Goal: Task Accomplishment & Management: Manage account settings

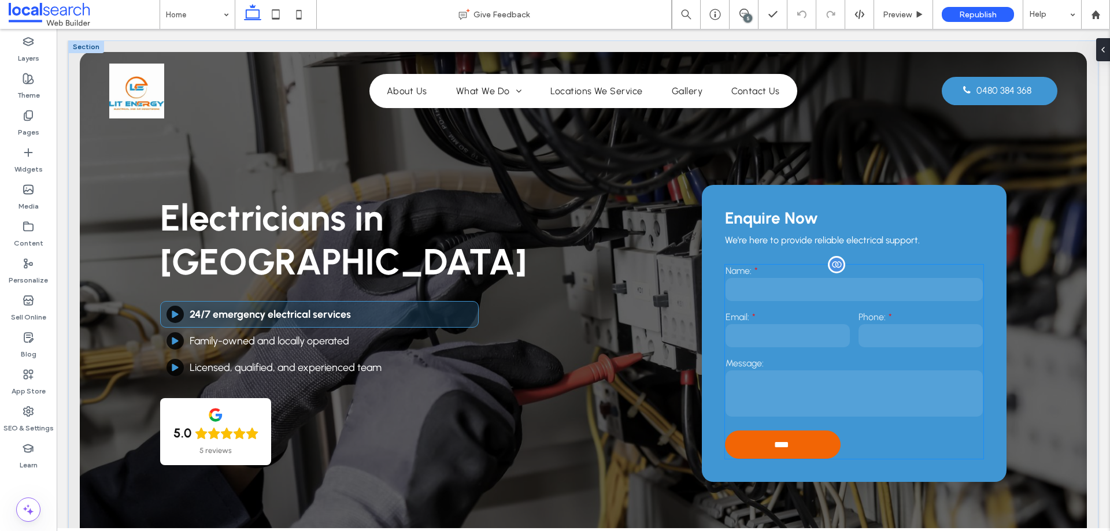
click at [807, 335] on input "email" at bounding box center [788, 335] width 124 height 23
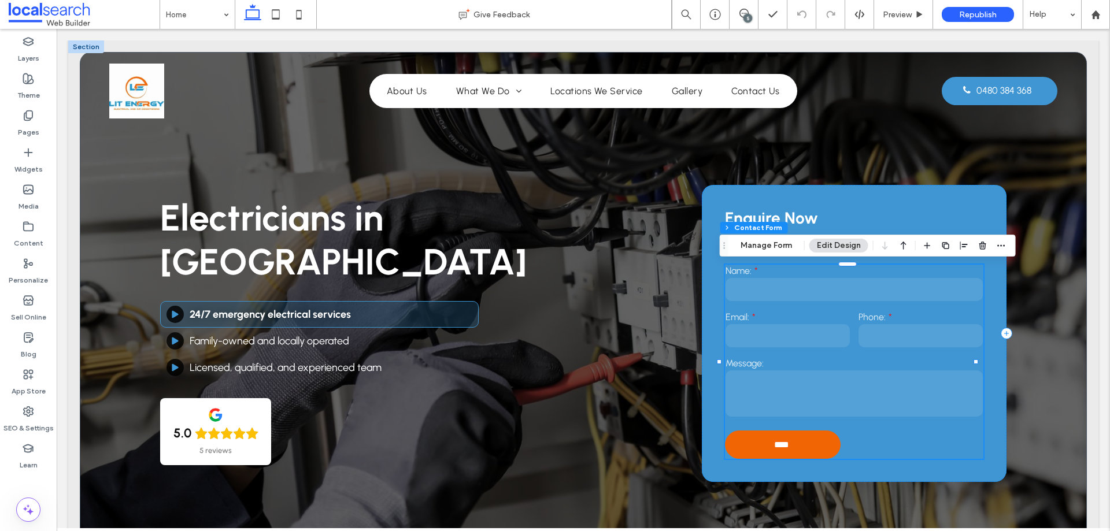
type input "**"
type input "*"
type input "***"
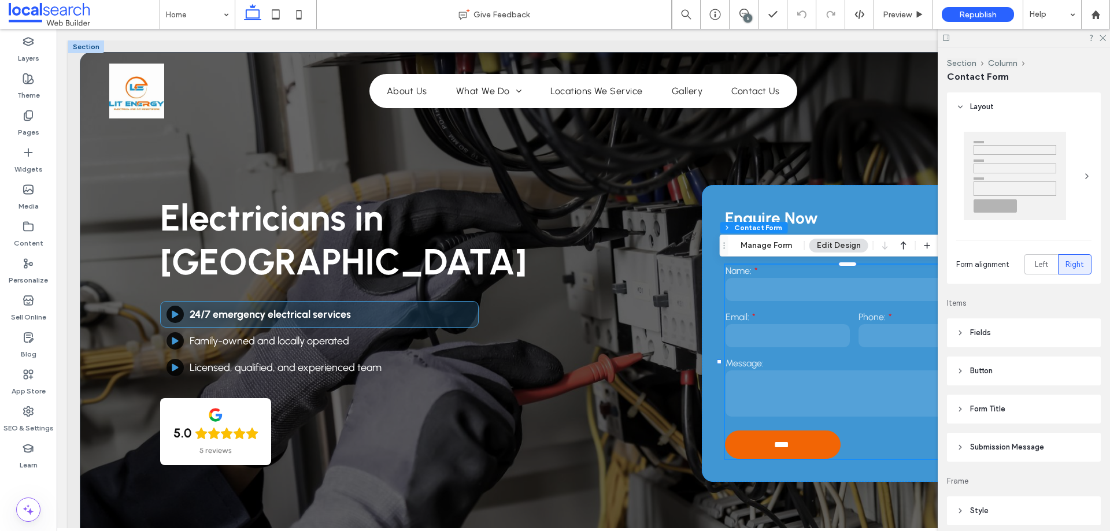
click at [760, 238] on div "Section Column Contact Form Manage Form Edit Design" at bounding box center [868, 246] width 296 height 22
click at [760, 243] on button "Manage Form" at bounding box center [766, 246] width 66 height 14
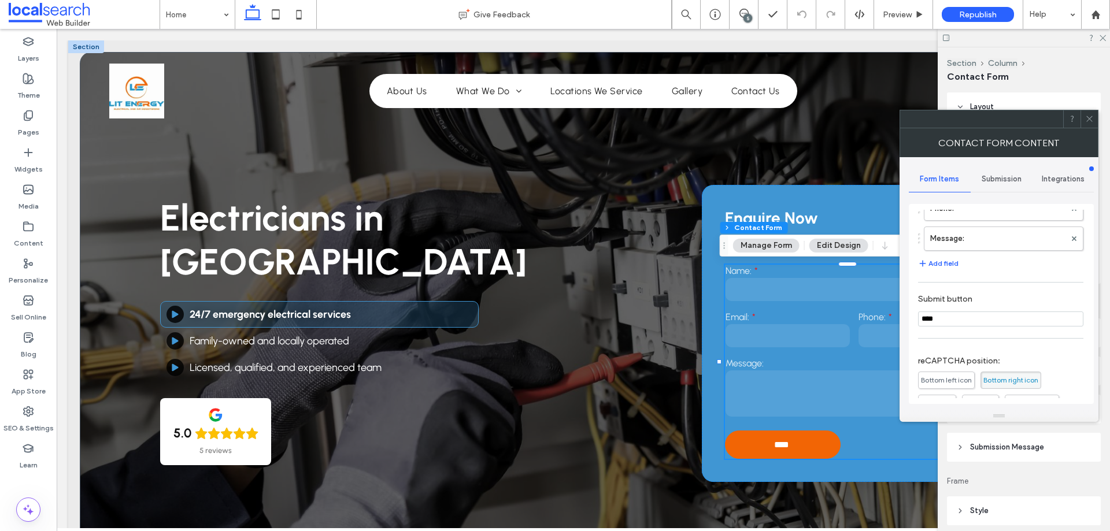
scroll to position [234, 0]
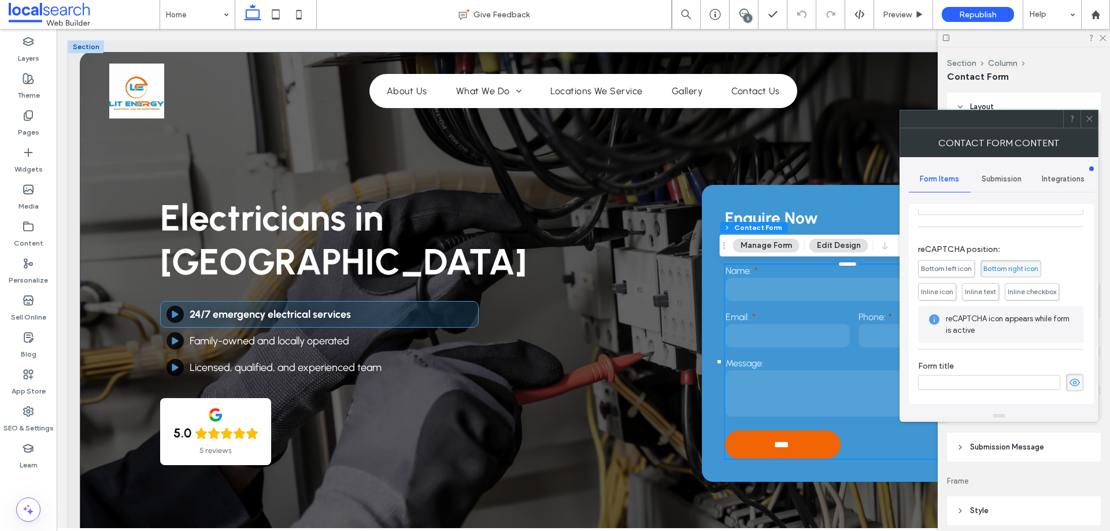
click at [1004, 178] on span "Submission" at bounding box center [1002, 179] width 40 height 9
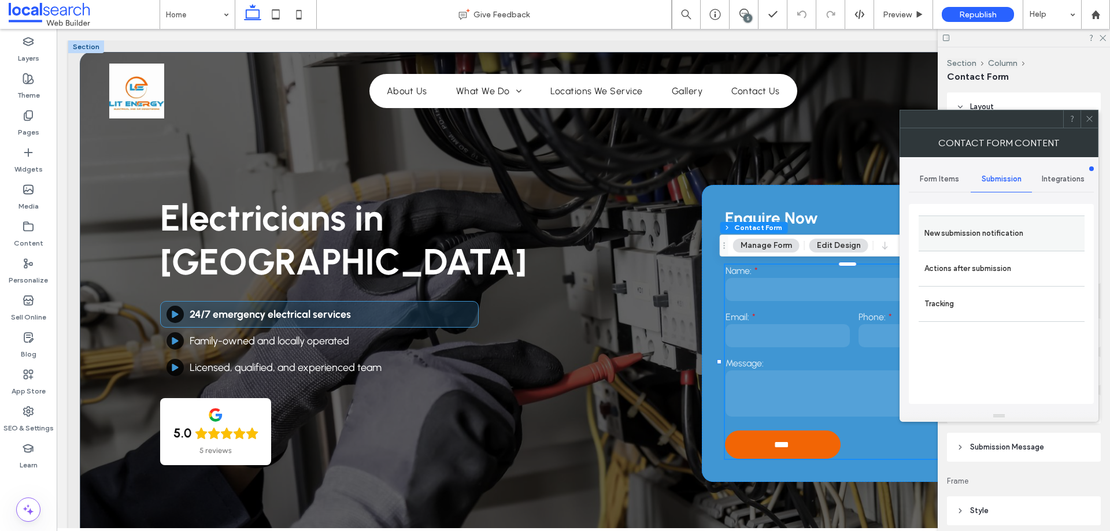
click at [1000, 232] on label "New submission notification" at bounding box center [1002, 233] width 154 height 23
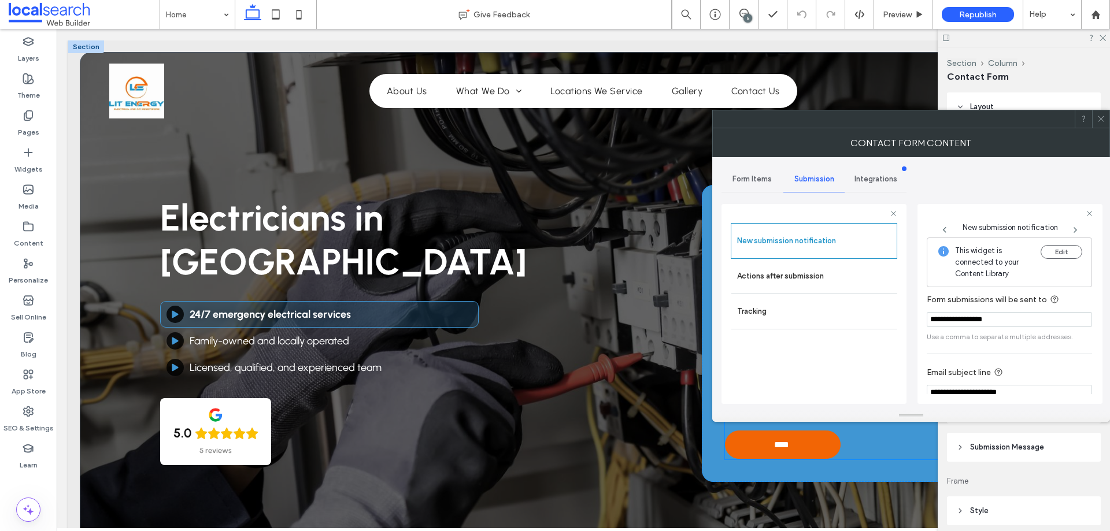
scroll to position [60, 0]
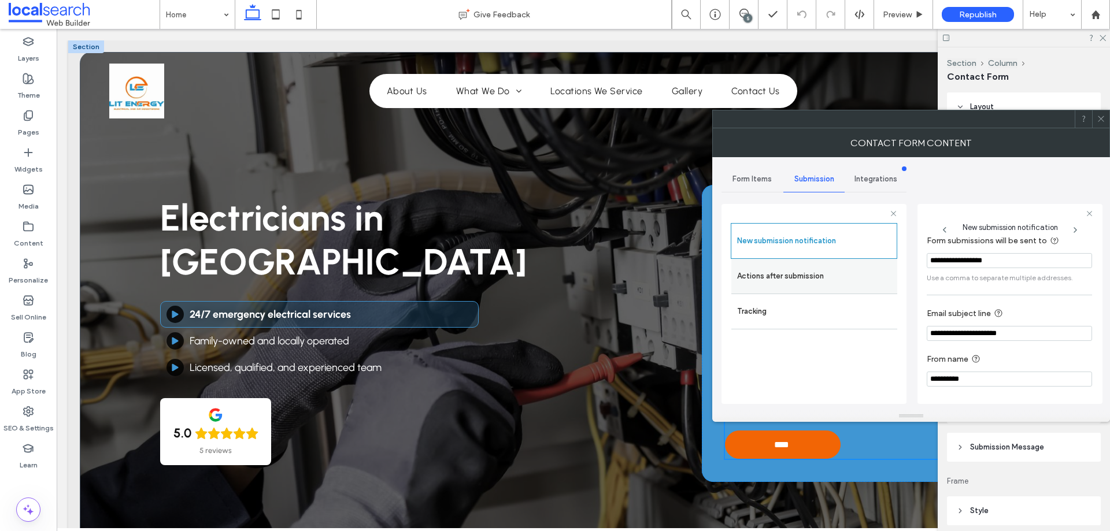
click at [808, 284] on label "Actions after submission" at bounding box center [814, 276] width 154 height 23
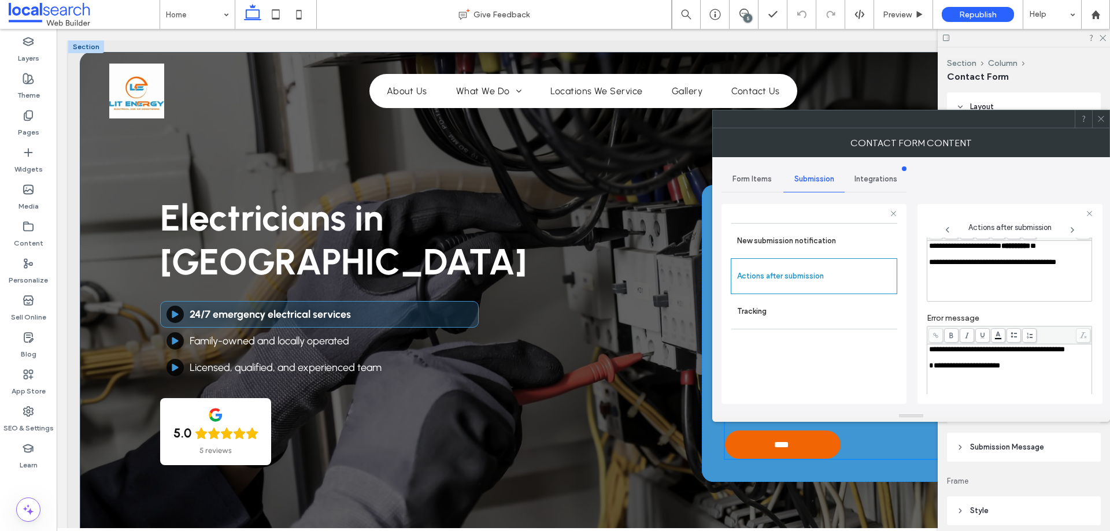
scroll to position [199, 0]
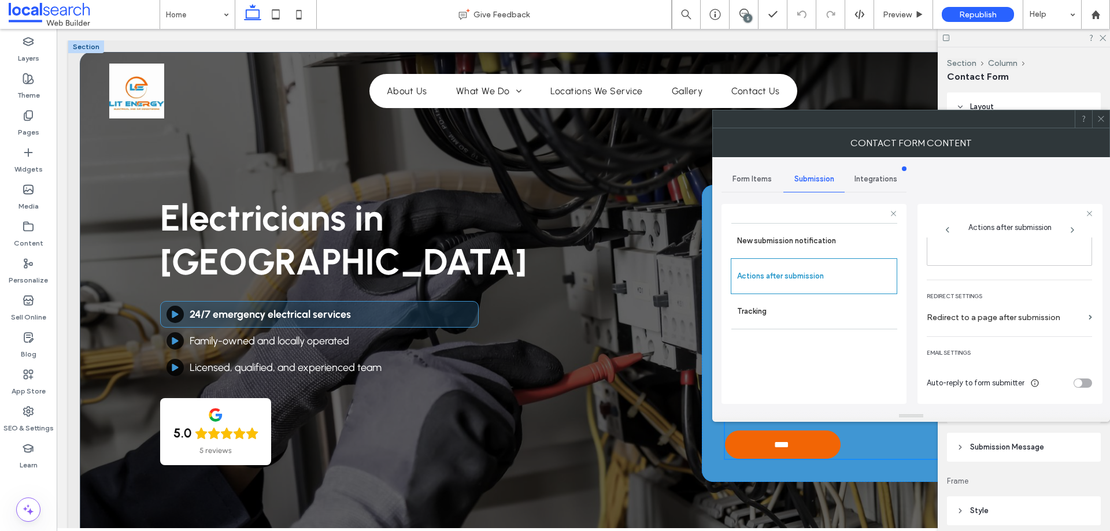
click at [1102, 119] on icon at bounding box center [1101, 118] width 9 height 9
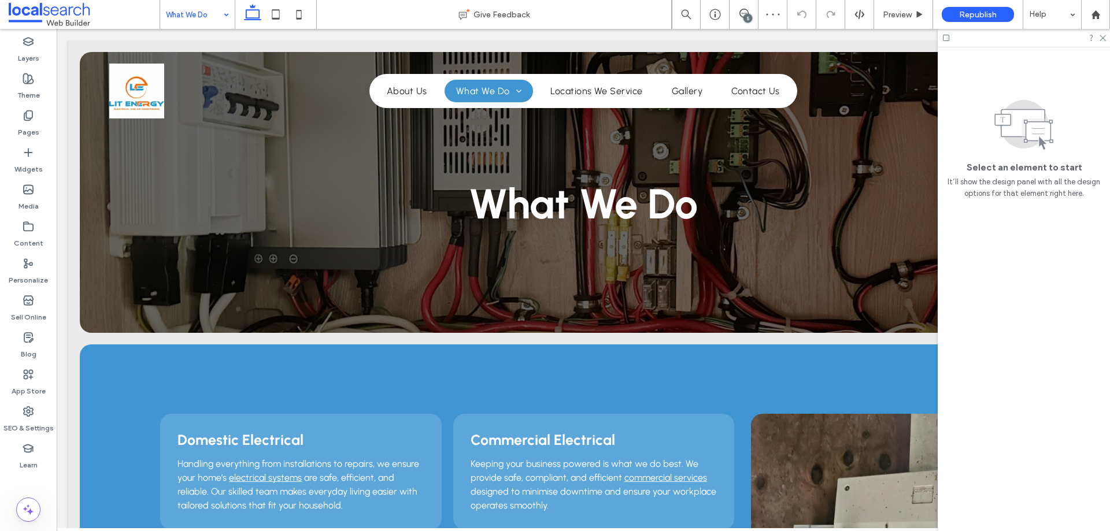
click at [202, 4] on input at bounding box center [194, 14] width 57 height 29
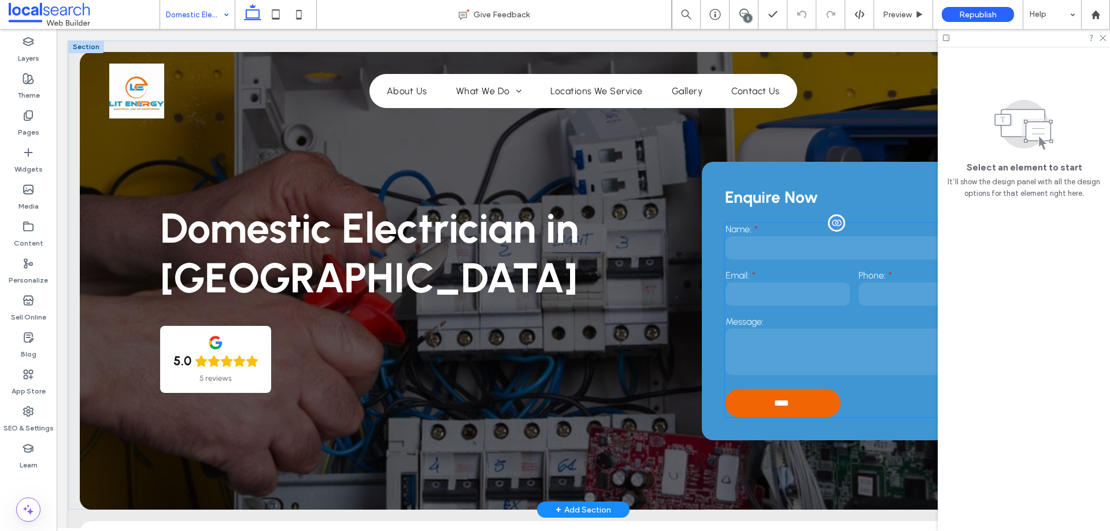
click at [782, 289] on input "email" at bounding box center [788, 294] width 124 height 23
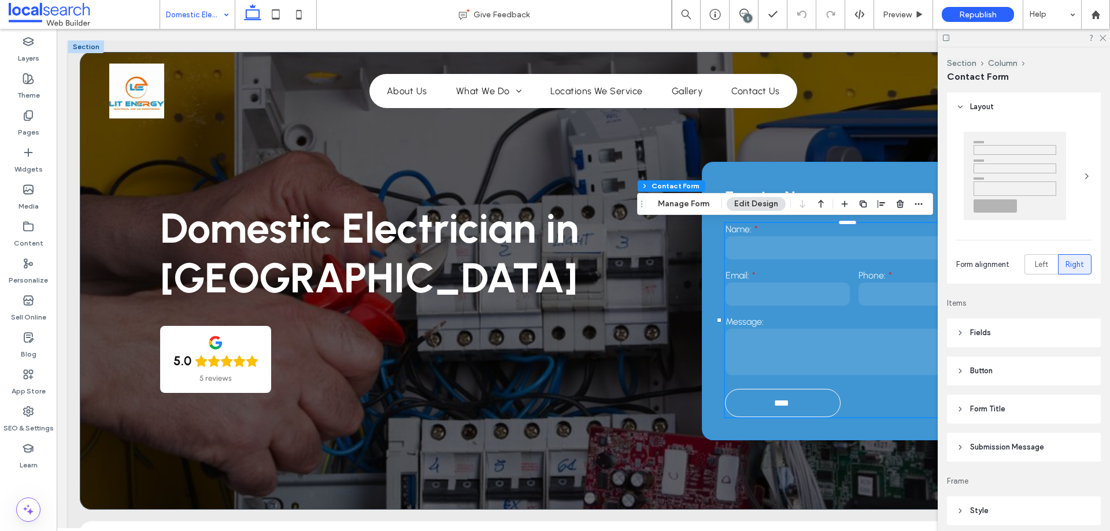
type input "**"
type input "*"
type input "***"
click at [701, 199] on button "Manage Form" at bounding box center [683, 204] width 66 height 14
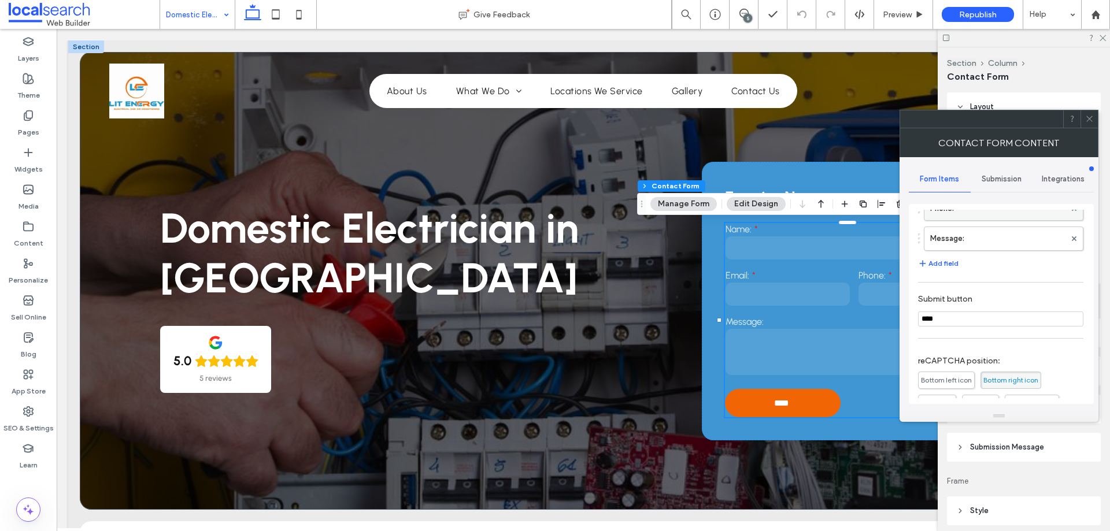
scroll to position [234, 0]
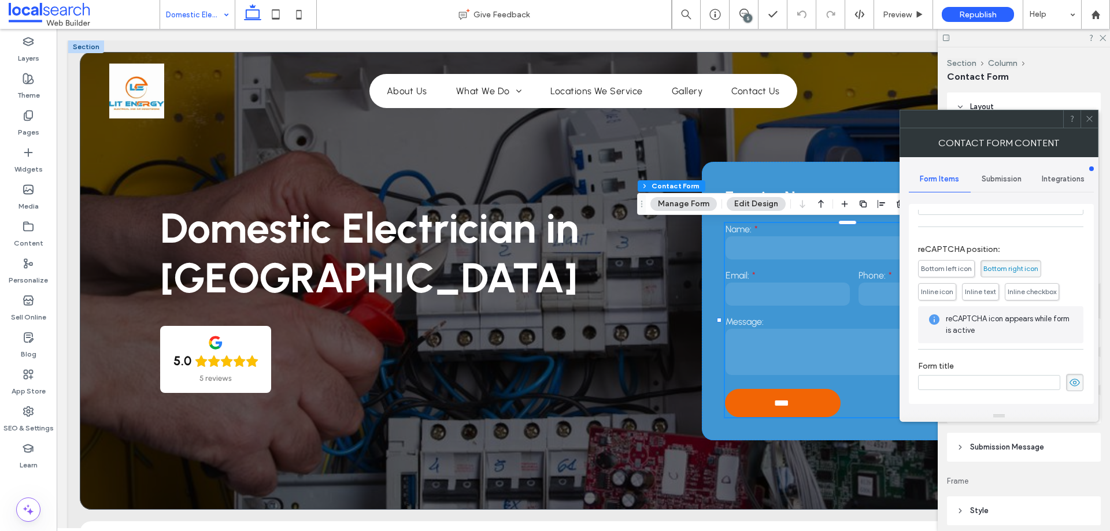
click at [1008, 175] on span "Submission" at bounding box center [1002, 179] width 40 height 9
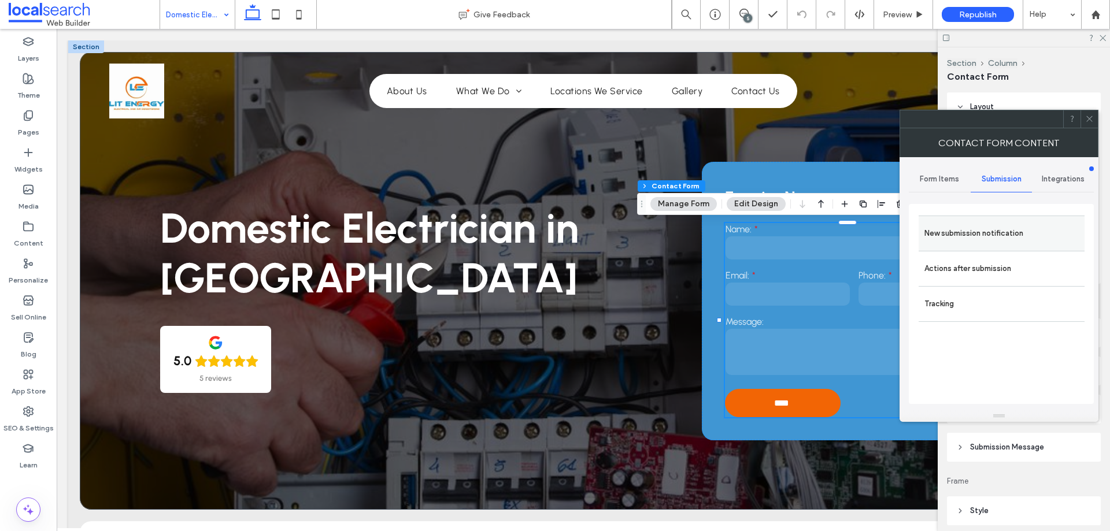
click at [1003, 225] on label "New submission notification" at bounding box center [1002, 233] width 154 height 23
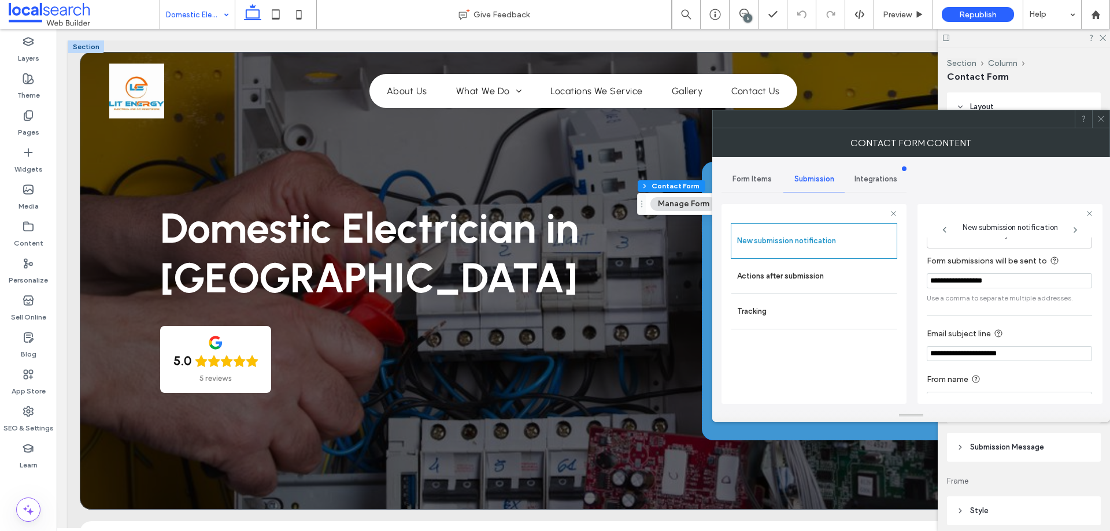
scroll to position [60, 0]
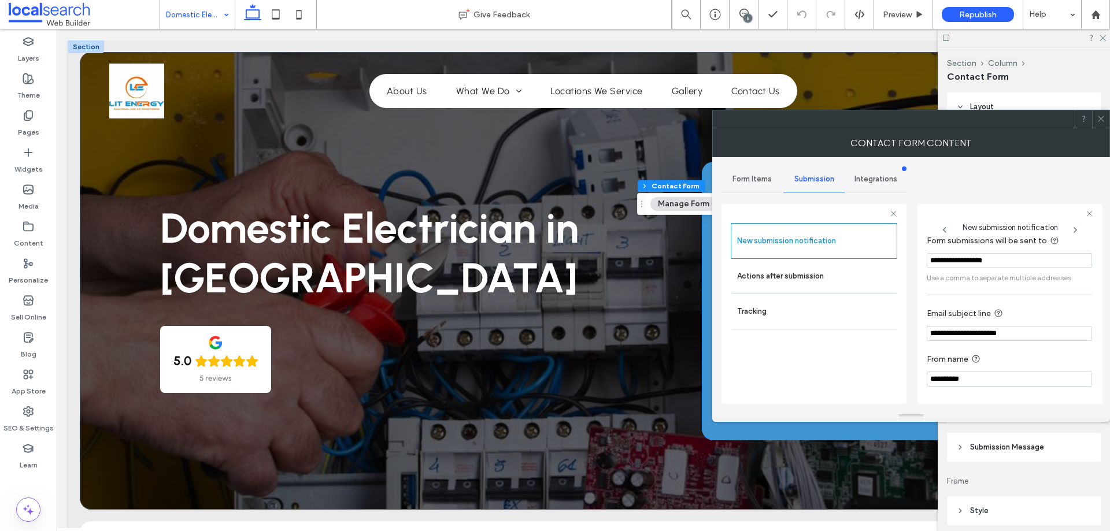
click at [1104, 121] on icon at bounding box center [1101, 118] width 9 height 9
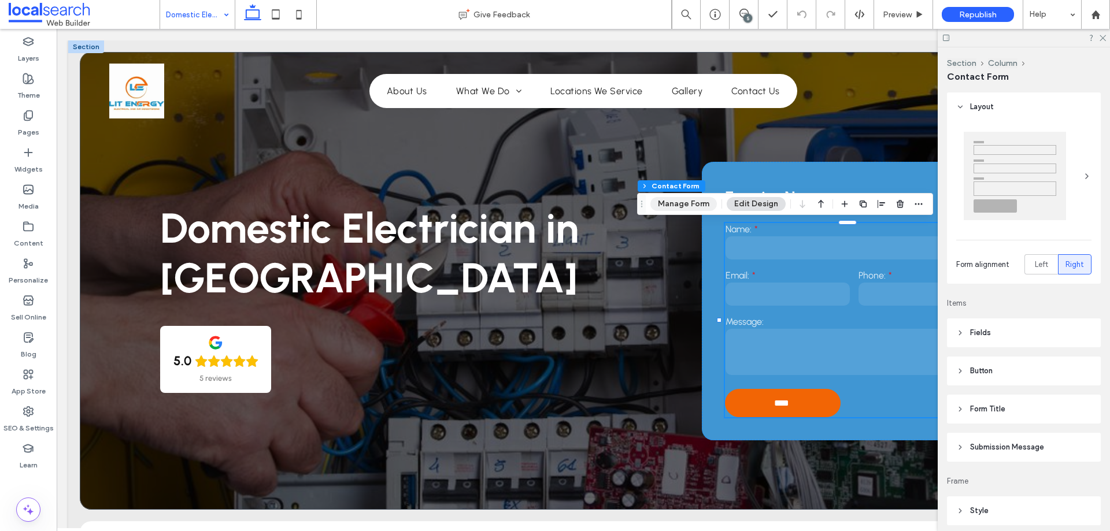
click at [686, 199] on button "Manage Form" at bounding box center [683, 204] width 66 height 14
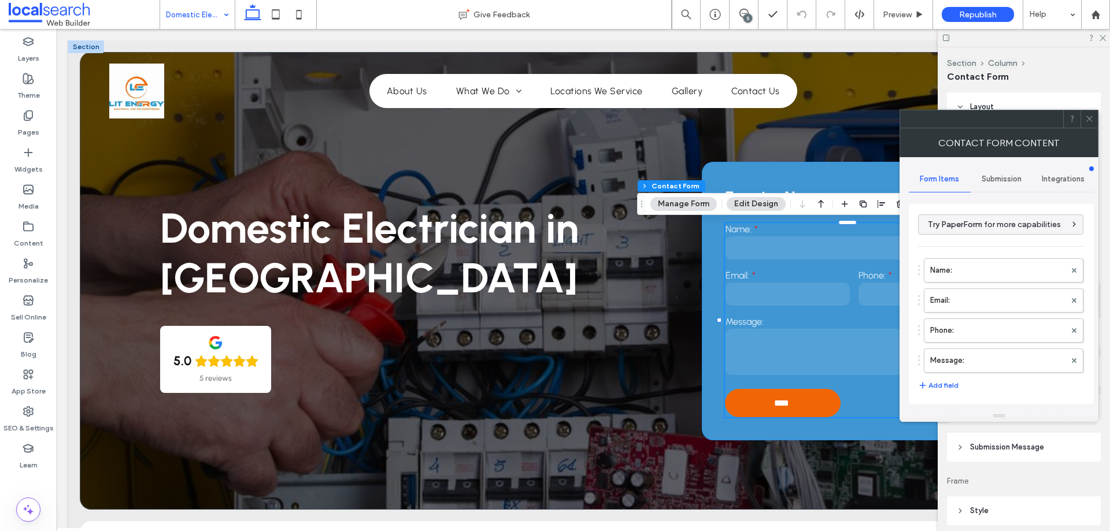
click at [1001, 179] on span "Submission" at bounding box center [1002, 179] width 40 height 9
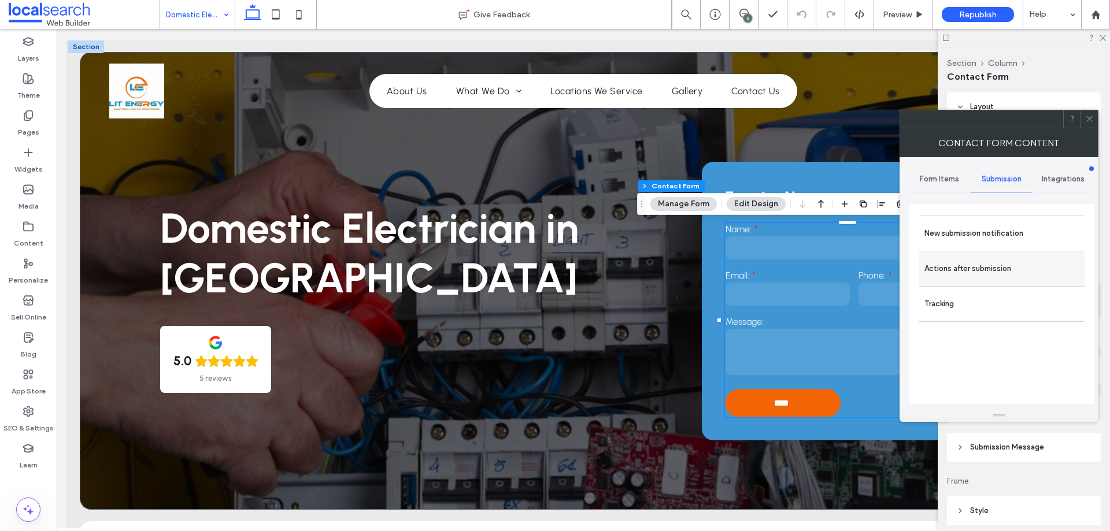
drag, startPoint x: 979, startPoint y: 260, endPoint x: 978, endPoint y: 268, distance: 7.7
click at [979, 261] on label "Actions after submission" at bounding box center [1002, 268] width 154 height 23
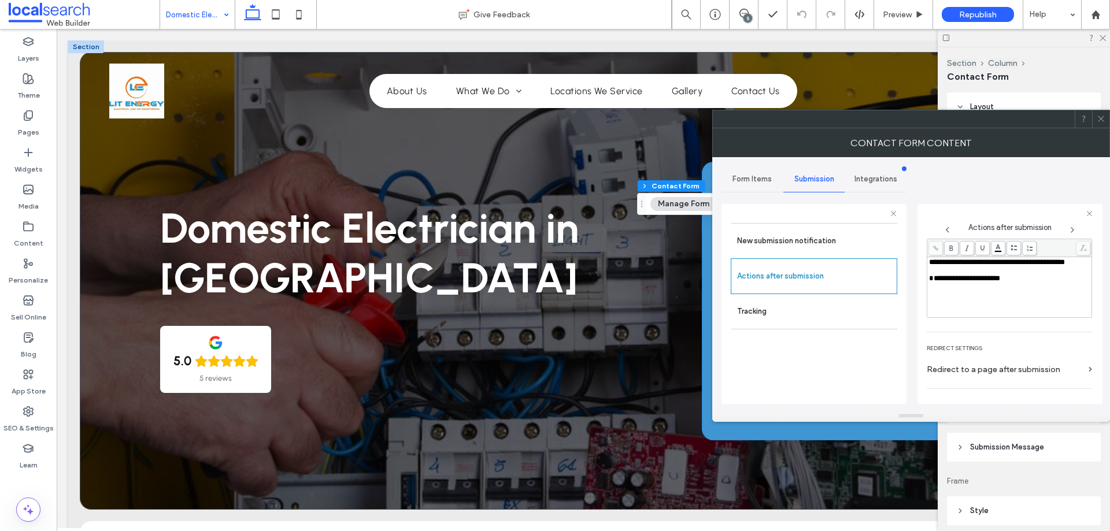
scroll to position [199, 0]
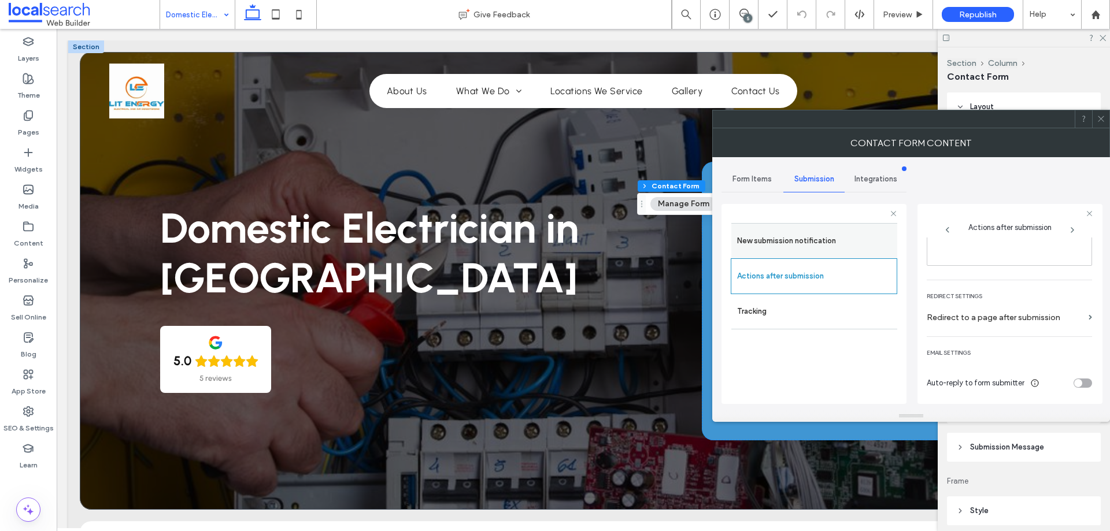
click at [798, 240] on label "New submission notification" at bounding box center [814, 241] width 154 height 23
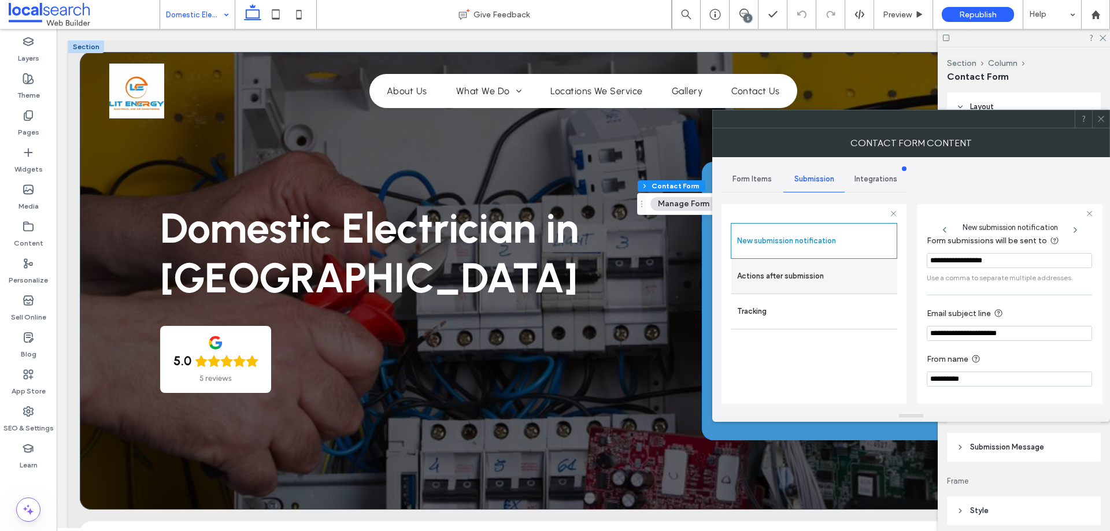
scroll to position [61, 0]
click at [1099, 119] on icon at bounding box center [1101, 118] width 9 height 9
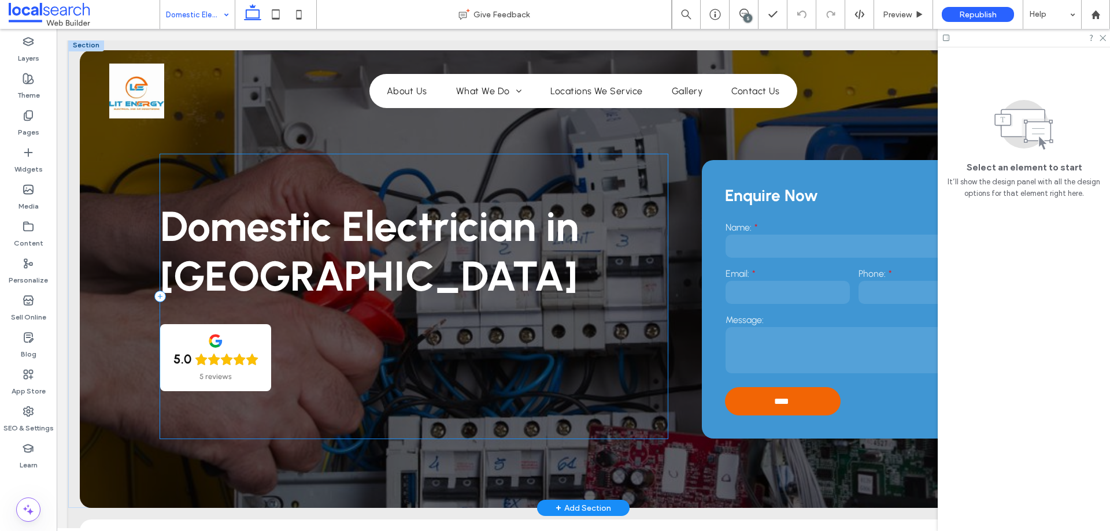
scroll to position [0, 0]
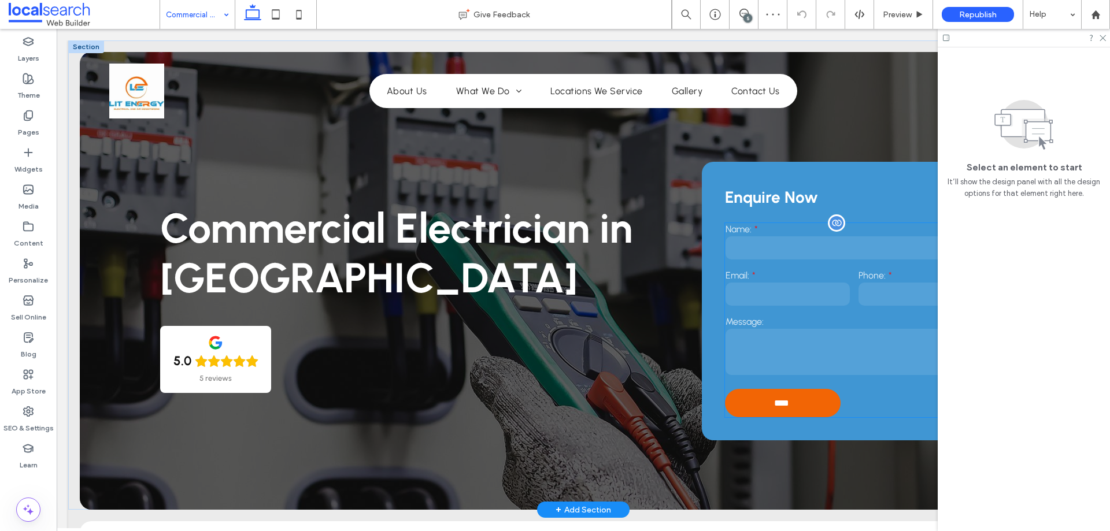
click at [798, 299] on input "email" at bounding box center [788, 294] width 124 height 23
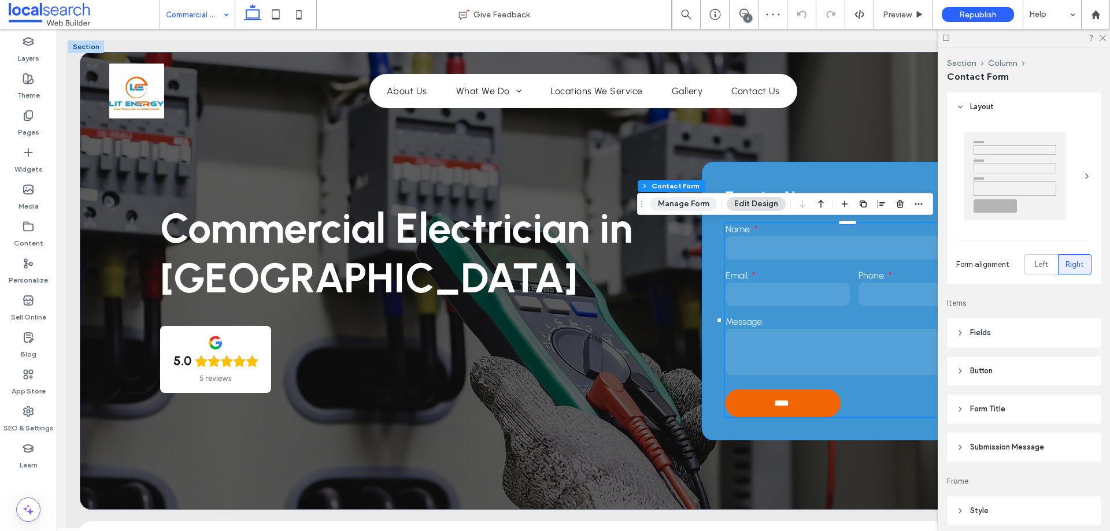
click at [689, 206] on button "Manage Form" at bounding box center [683, 204] width 66 height 14
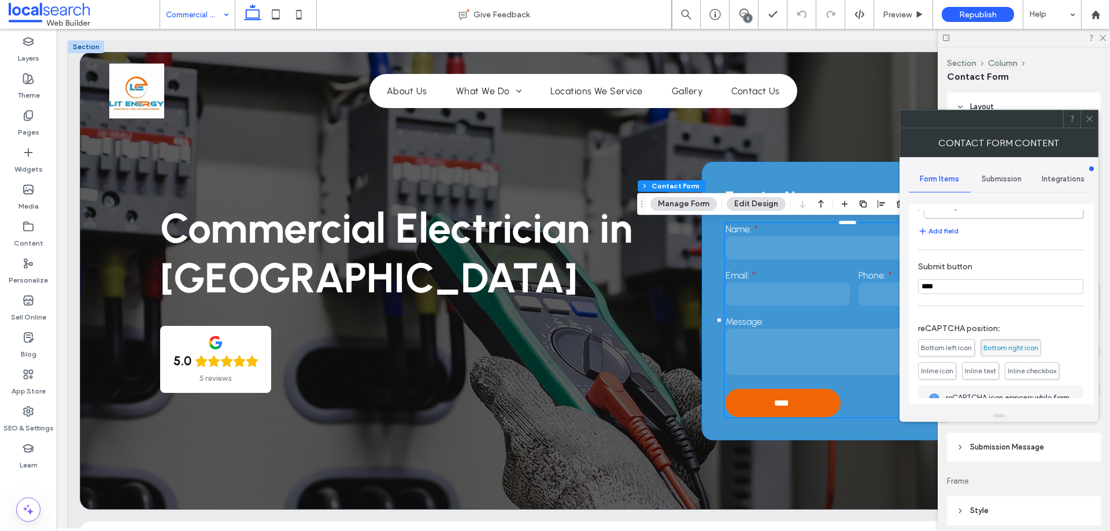
scroll to position [234, 0]
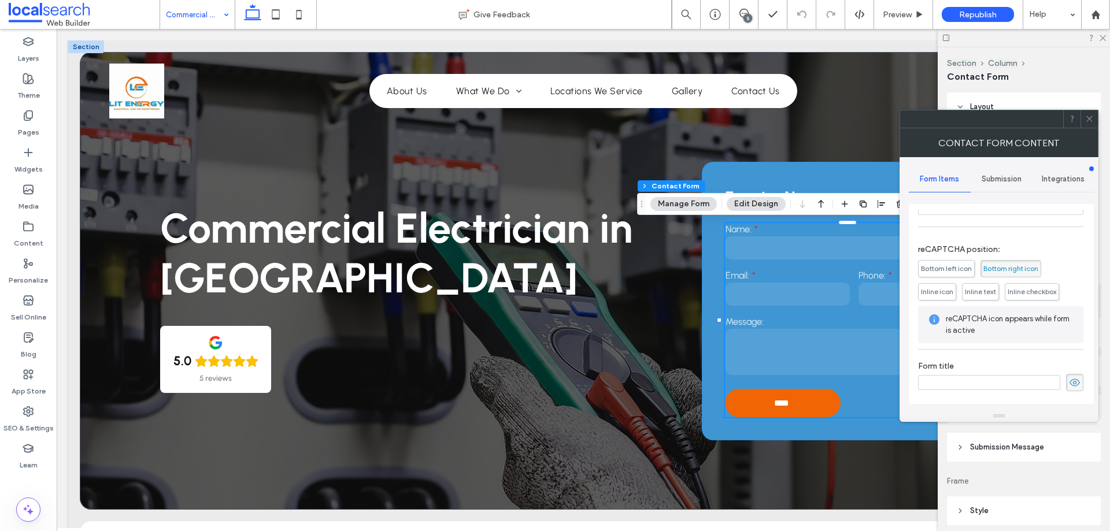
drag, startPoint x: 1007, startPoint y: 179, endPoint x: 1005, endPoint y: 188, distance: 8.7
click at [1007, 180] on span "Submission" at bounding box center [1002, 179] width 40 height 9
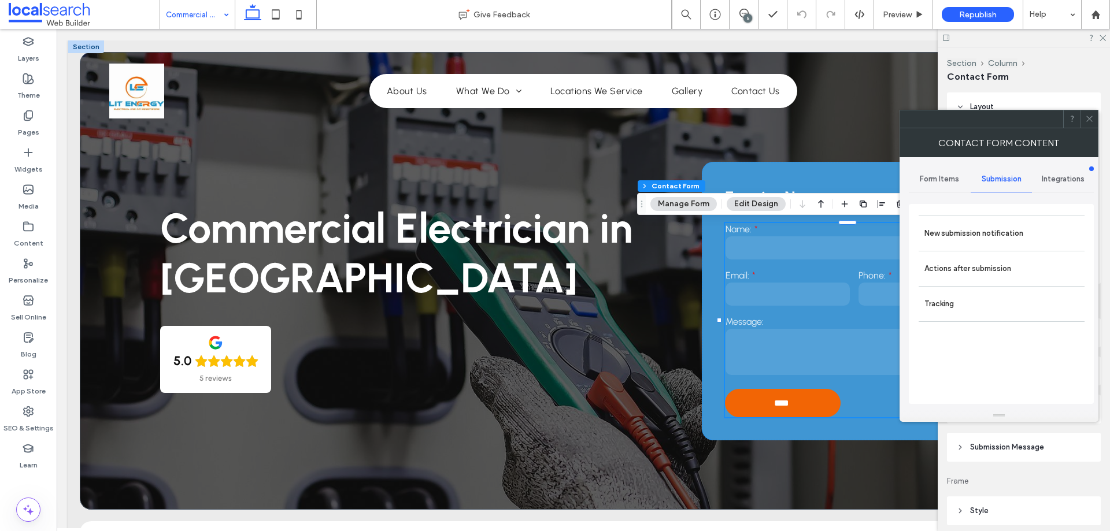
click at [1001, 228] on label "New submission notification" at bounding box center [1002, 233] width 154 height 23
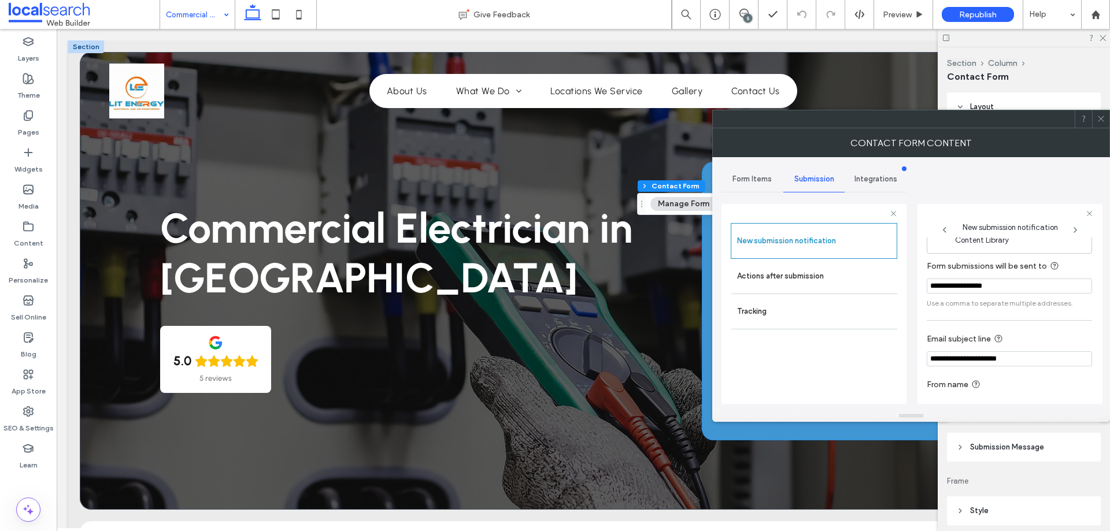
scroll to position [60, 0]
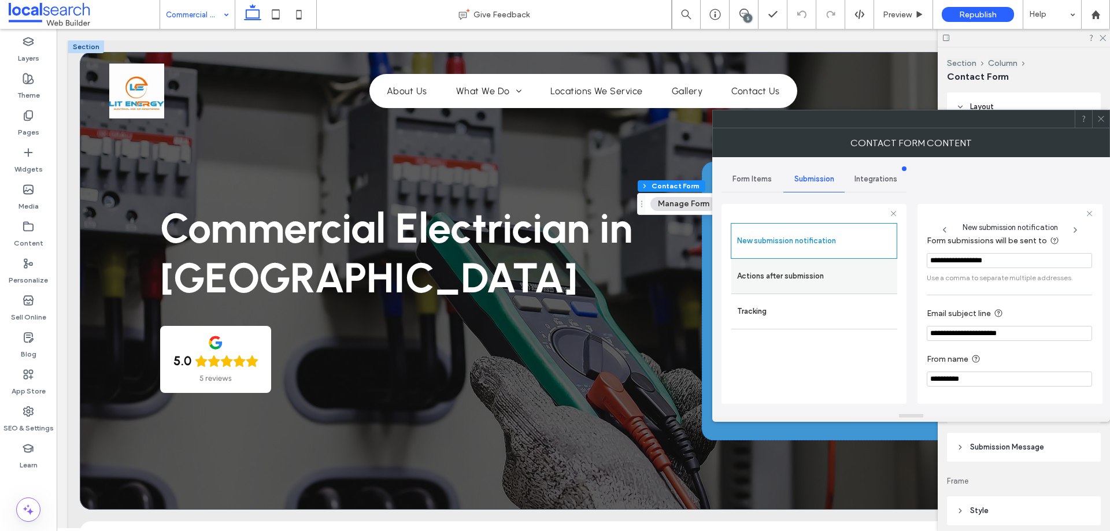
click at [853, 272] on label "Actions after submission" at bounding box center [814, 276] width 154 height 23
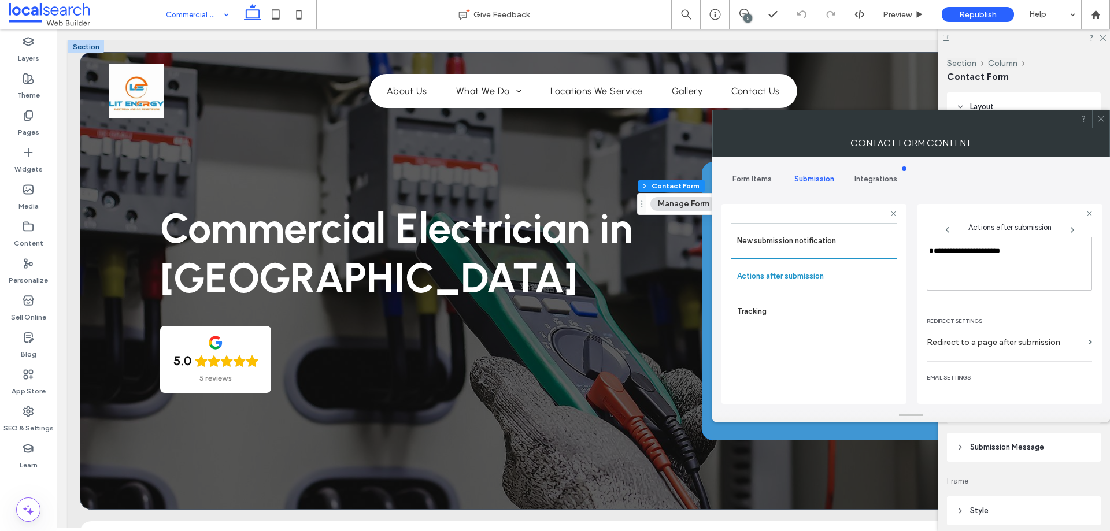
scroll to position [199, 0]
click at [1099, 119] on icon at bounding box center [1101, 118] width 9 height 9
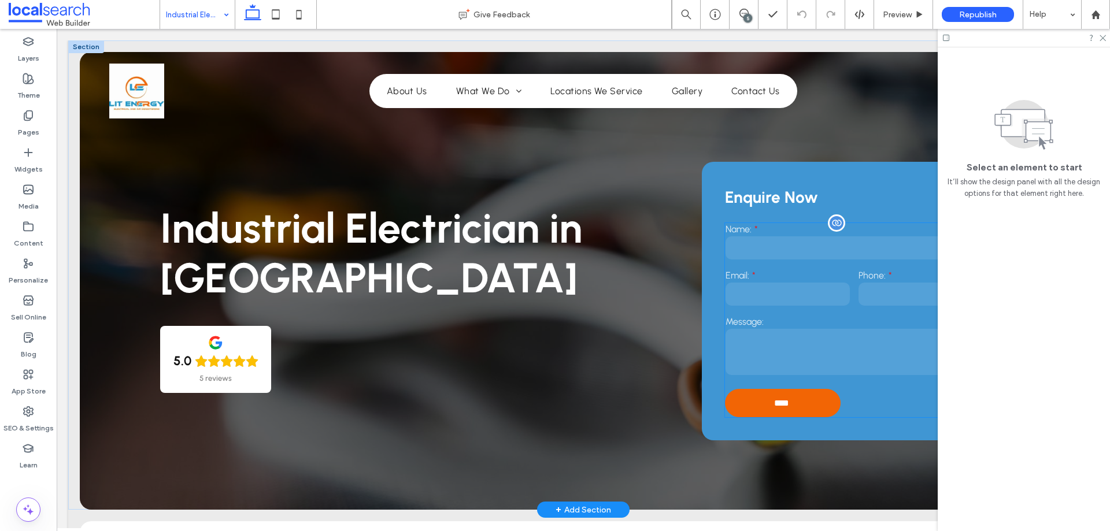
click at [787, 289] on input "email" at bounding box center [788, 294] width 124 height 23
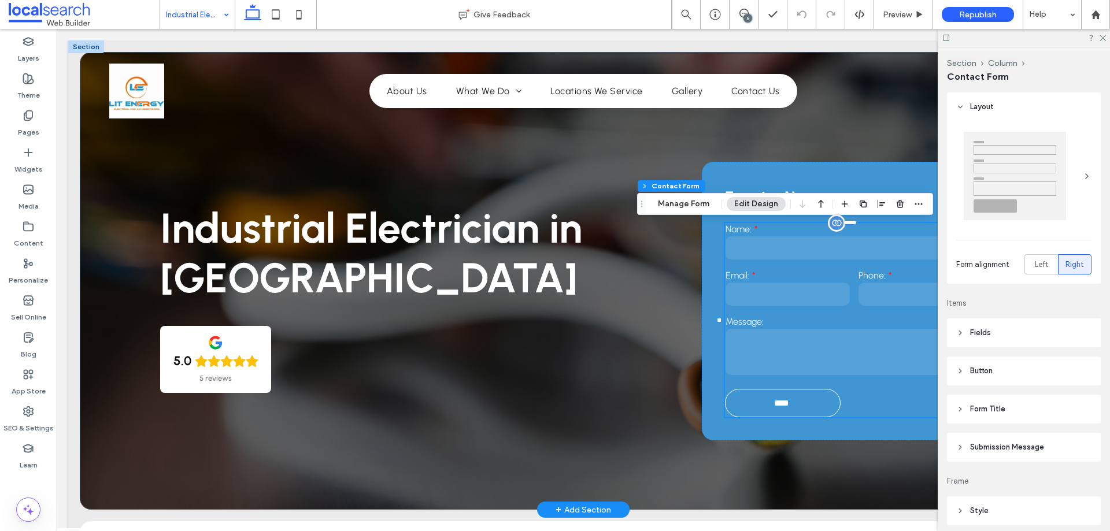
type input "**"
type input "*"
type input "***"
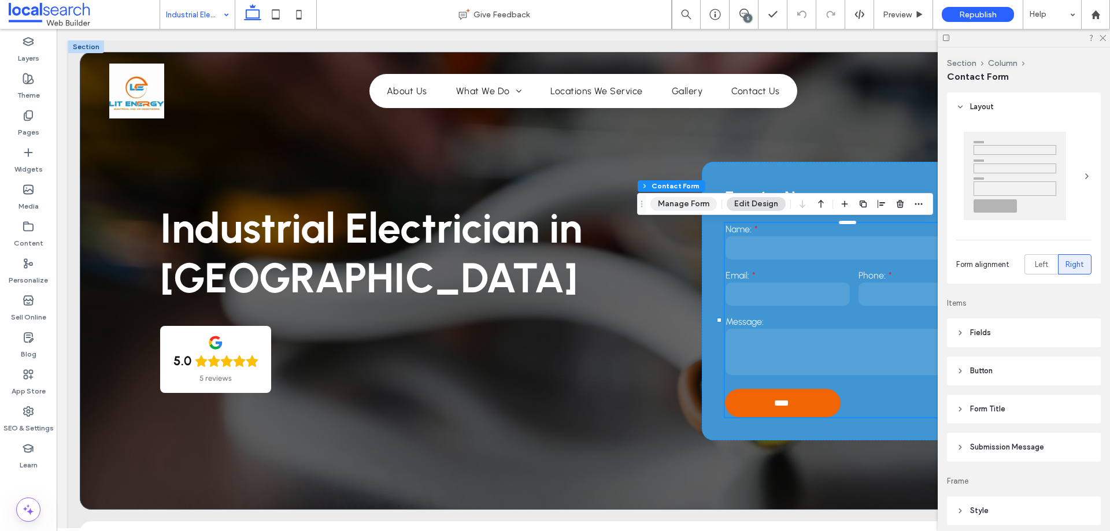
click at [686, 200] on button "Manage Form" at bounding box center [683, 204] width 66 height 14
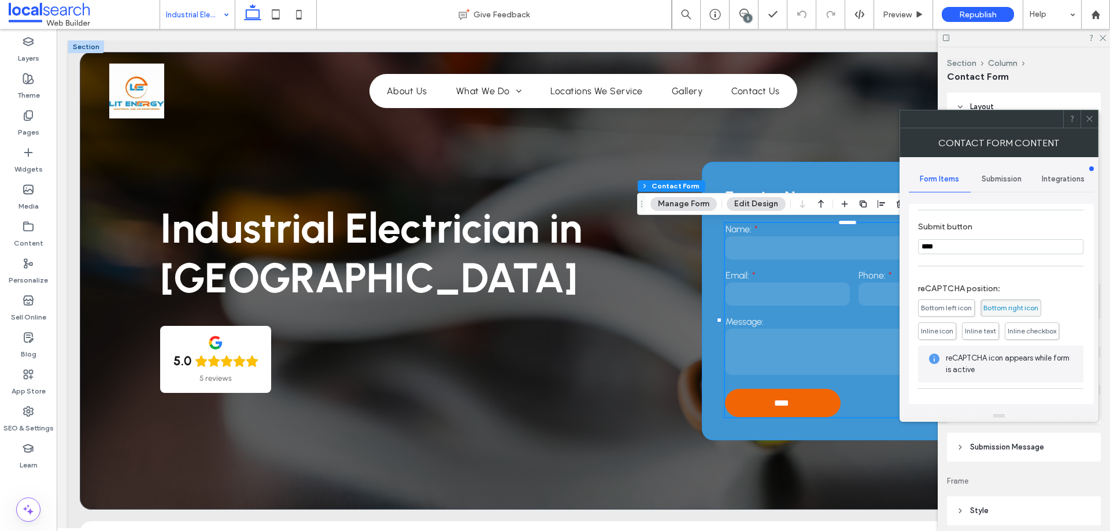
scroll to position [234, 0]
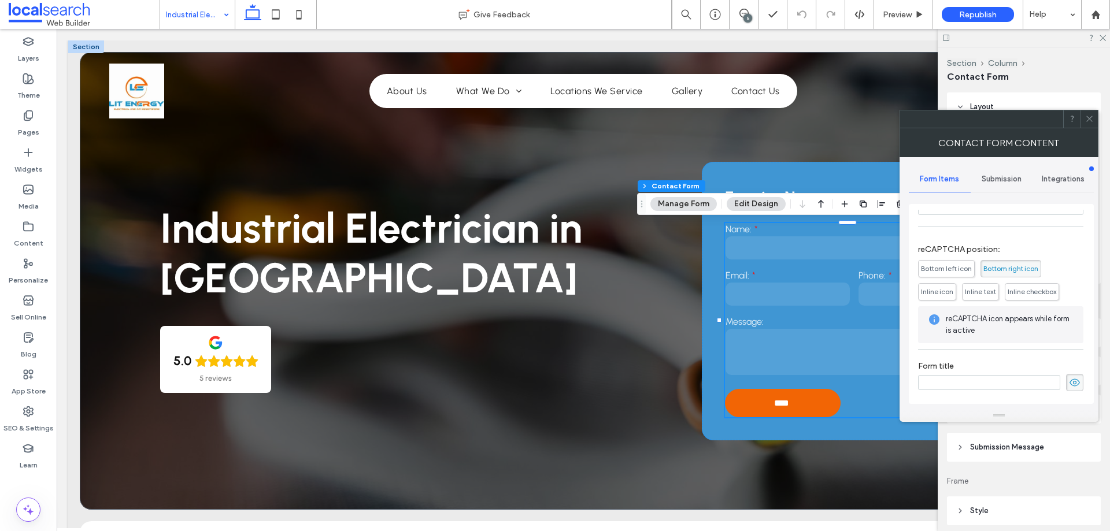
click at [996, 181] on span "Submission" at bounding box center [1002, 179] width 40 height 9
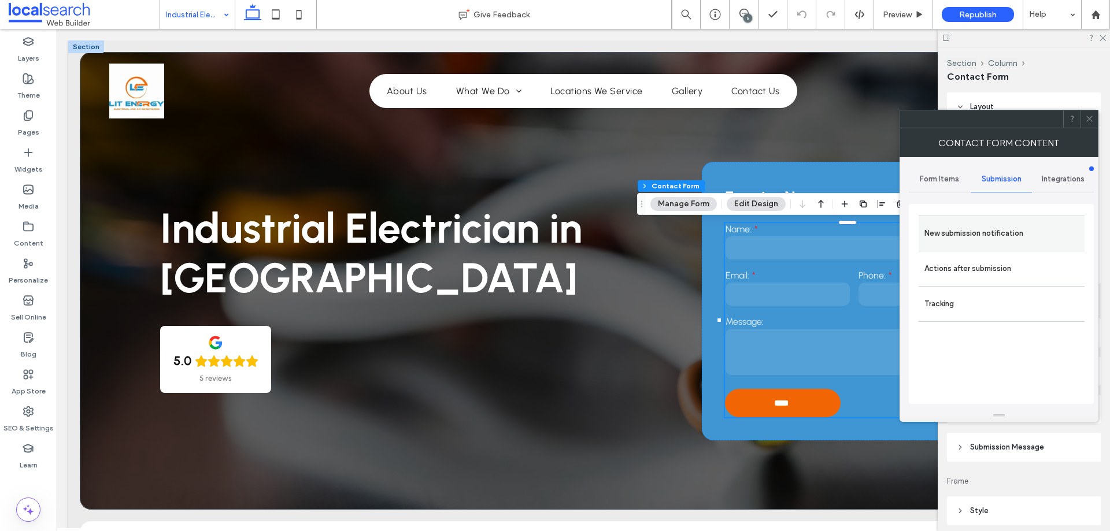
click at [1002, 221] on div "New submission notification" at bounding box center [1002, 233] width 166 height 35
click at [996, 217] on div "New submission notification" at bounding box center [1002, 233] width 166 height 35
click at [1000, 242] on label "New submission notification" at bounding box center [1002, 233] width 154 height 23
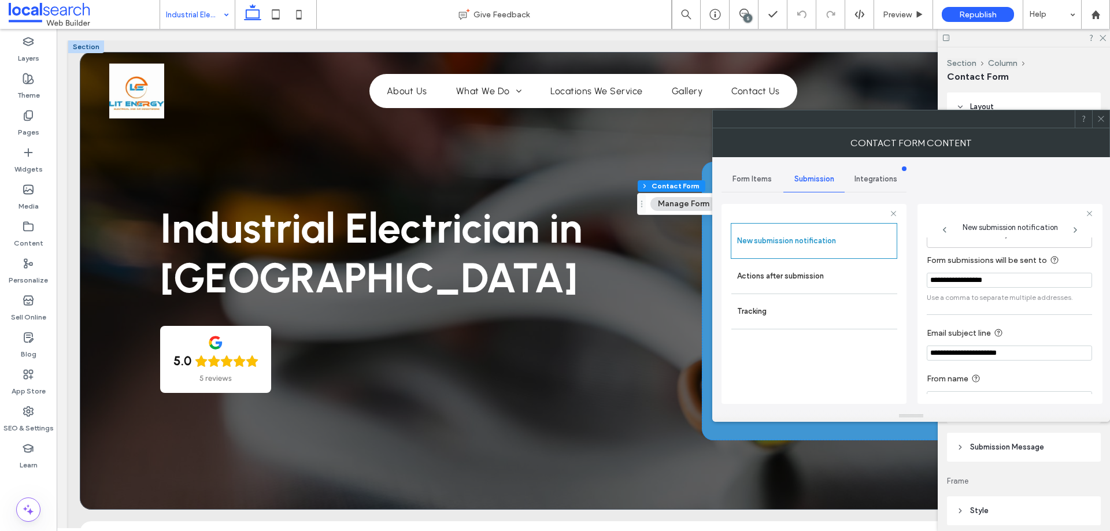
scroll to position [60, 0]
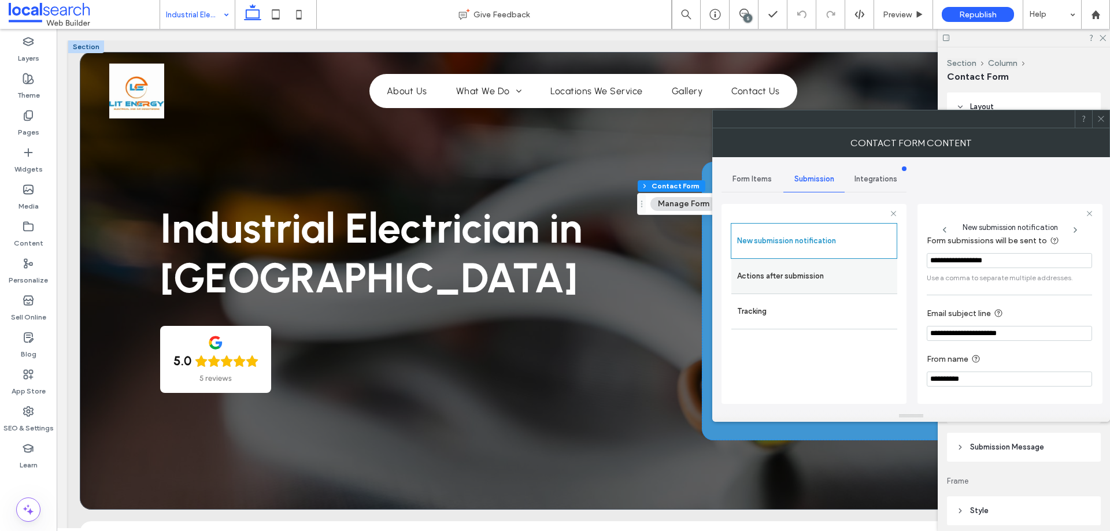
click at [823, 279] on label "Actions after submission" at bounding box center [814, 276] width 154 height 23
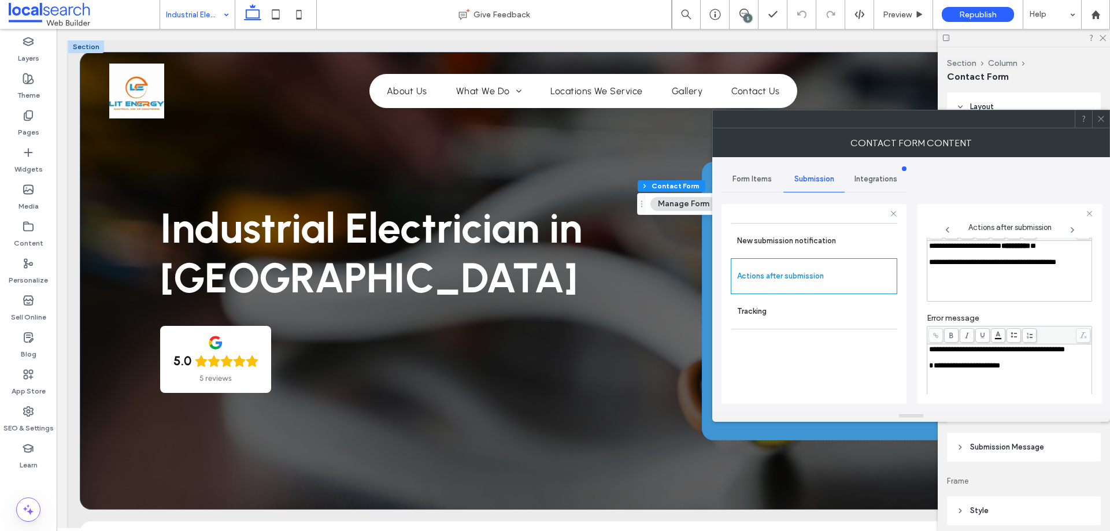
scroll to position [199, 0]
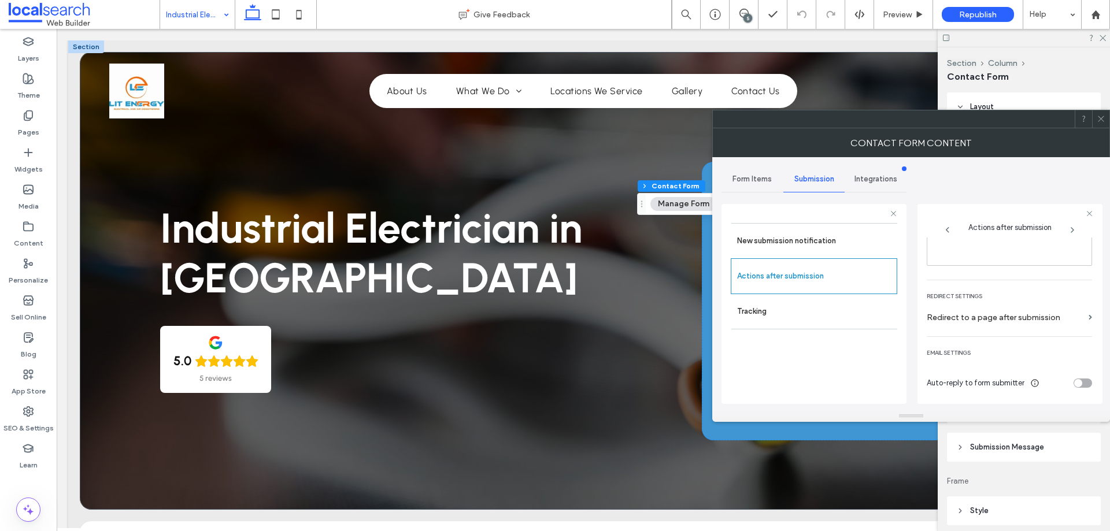
click at [1095, 116] on div at bounding box center [1100, 118] width 17 height 17
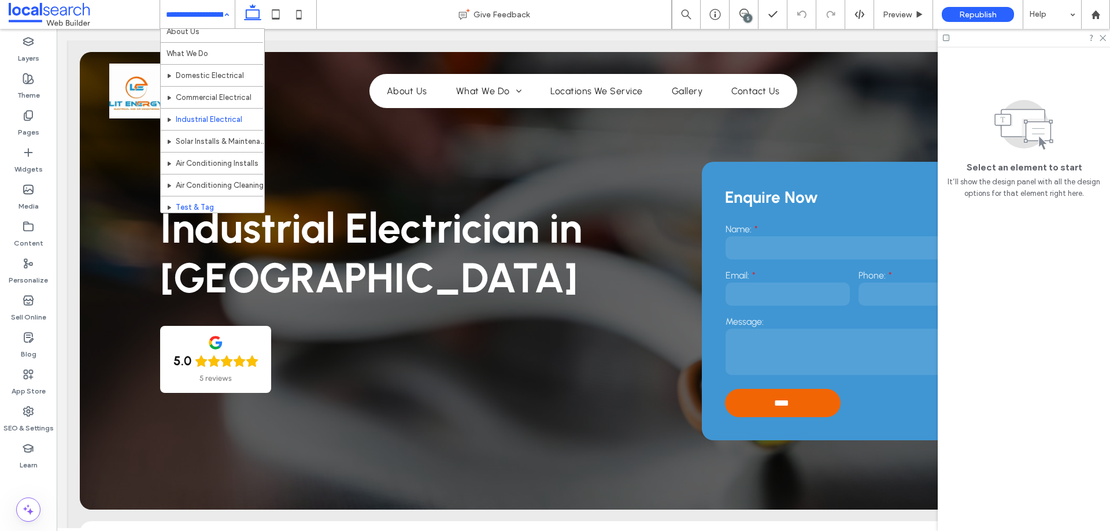
scroll to position [58, 0]
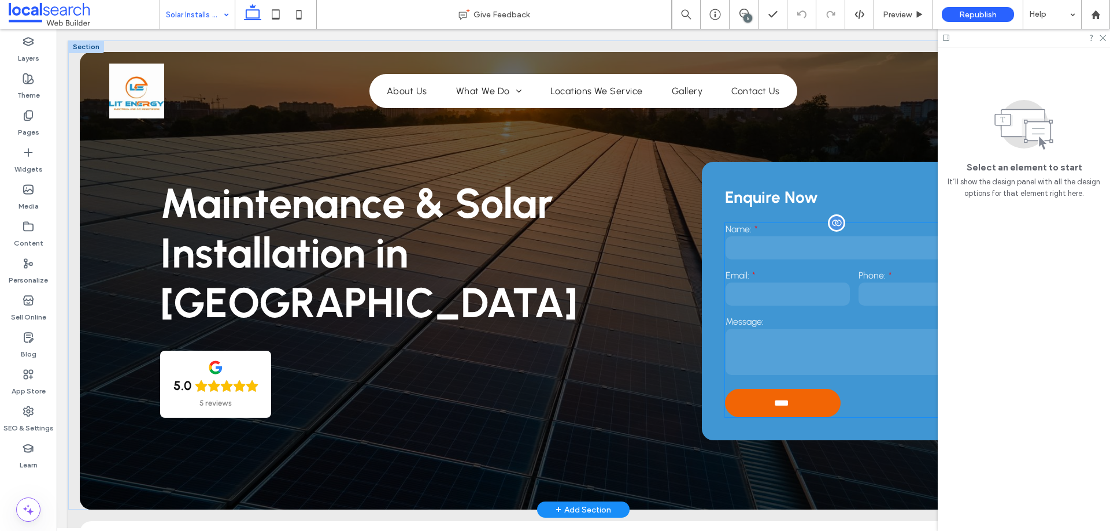
click at [797, 294] on input "email" at bounding box center [788, 294] width 124 height 23
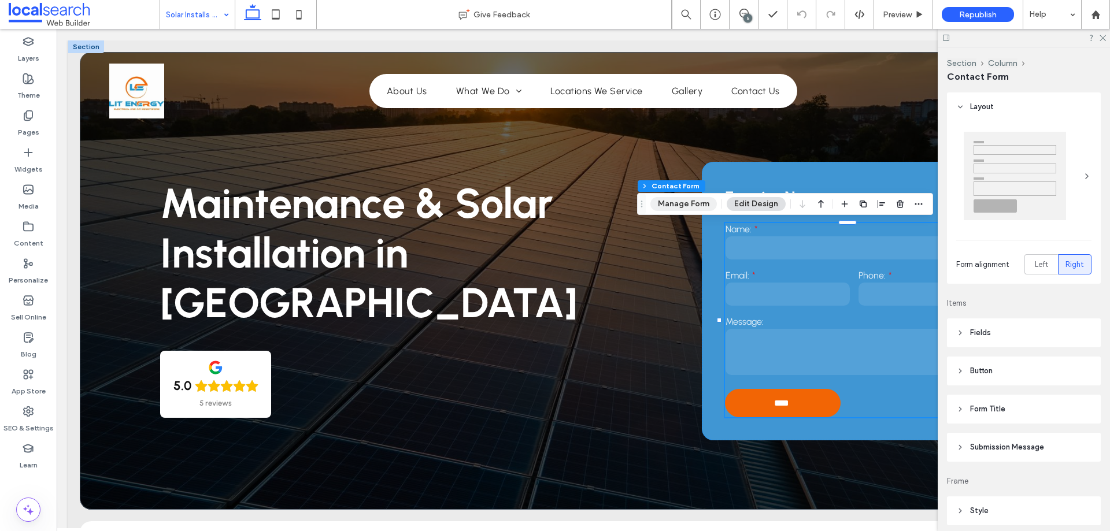
click at [681, 206] on button "Manage Form" at bounding box center [683, 204] width 66 height 14
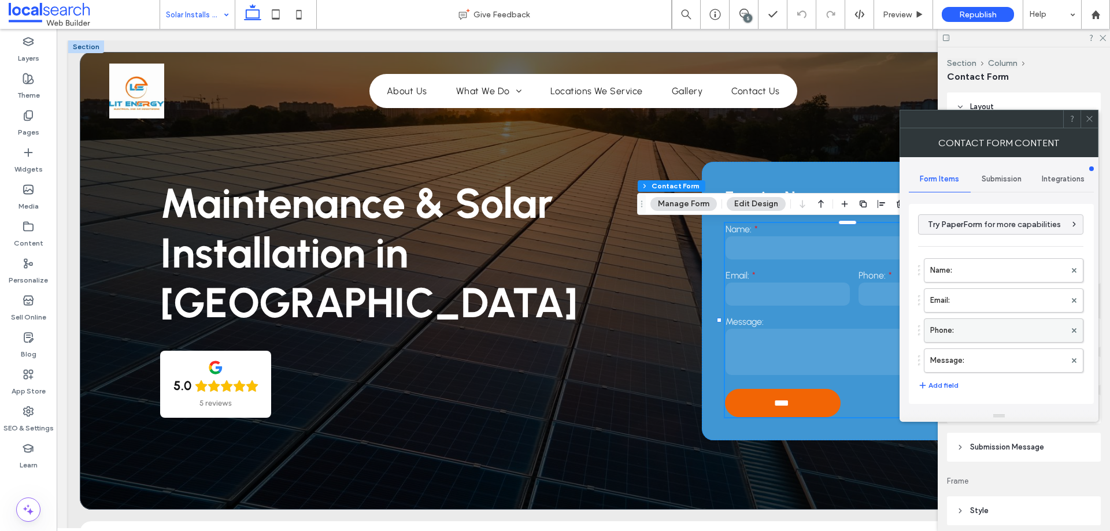
scroll to position [234, 0]
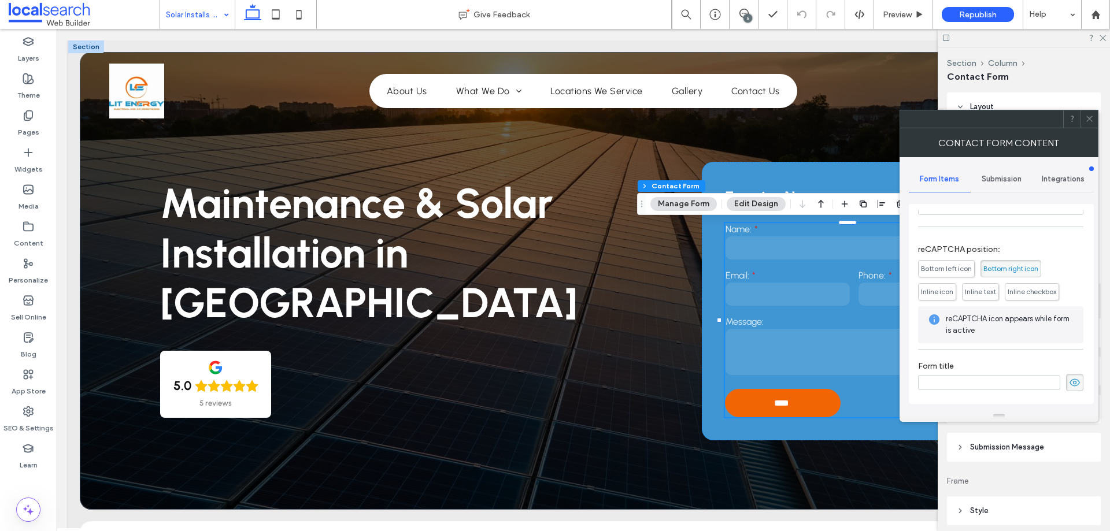
click at [988, 176] on span "Submission" at bounding box center [1002, 179] width 40 height 9
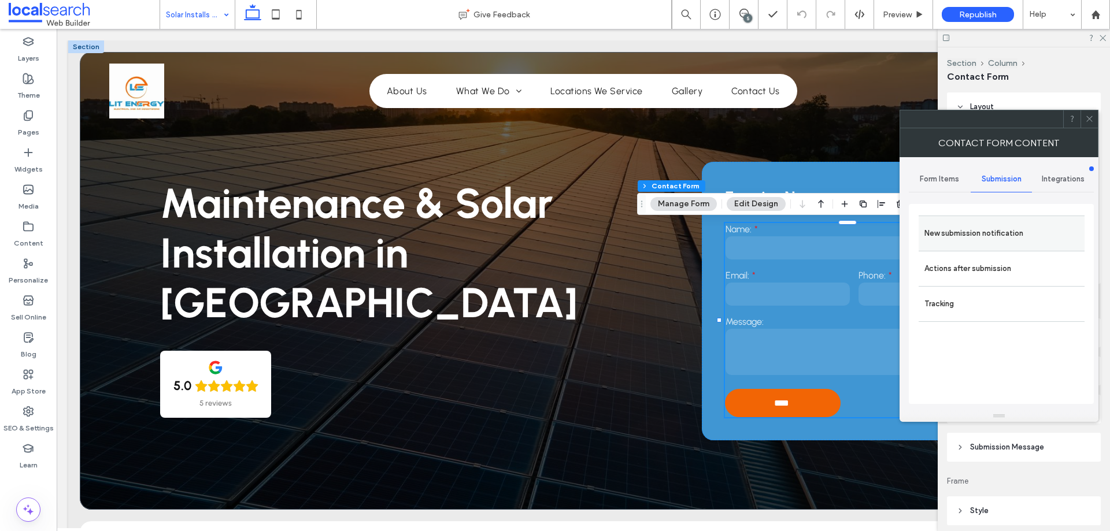
click at [993, 236] on label "New submission notification" at bounding box center [1002, 233] width 154 height 23
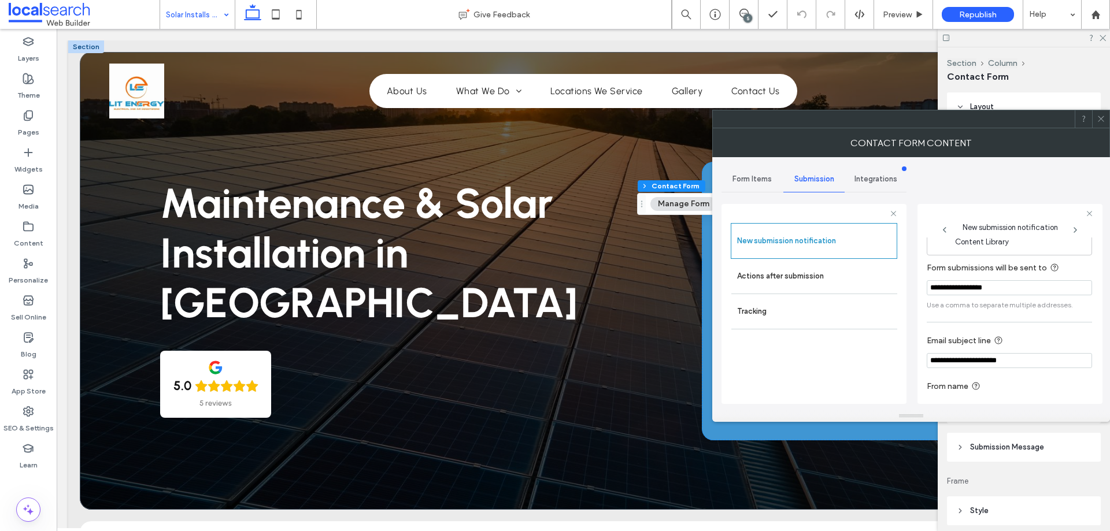
scroll to position [60, 0]
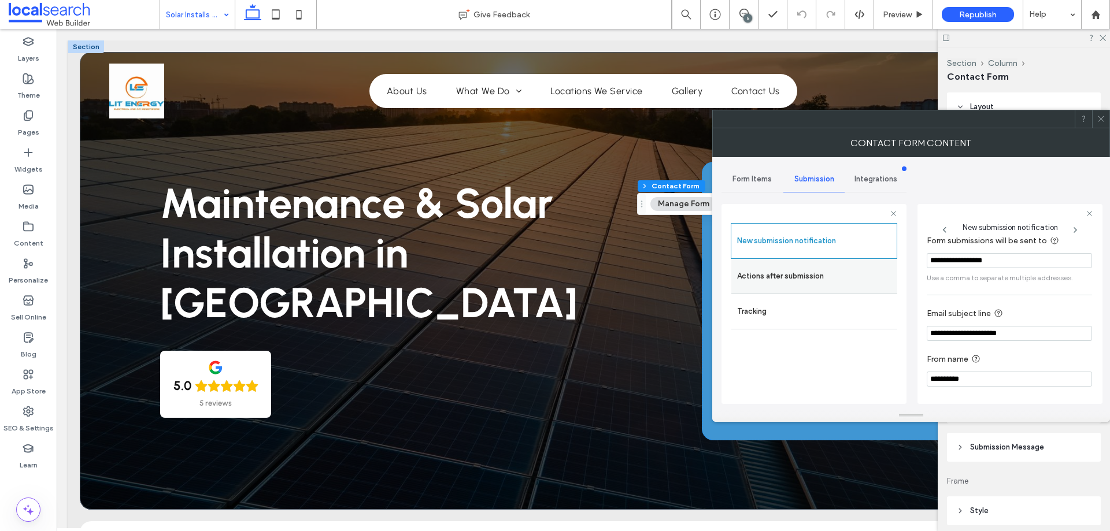
click at [816, 273] on label "Actions after submission" at bounding box center [814, 276] width 154 height 23
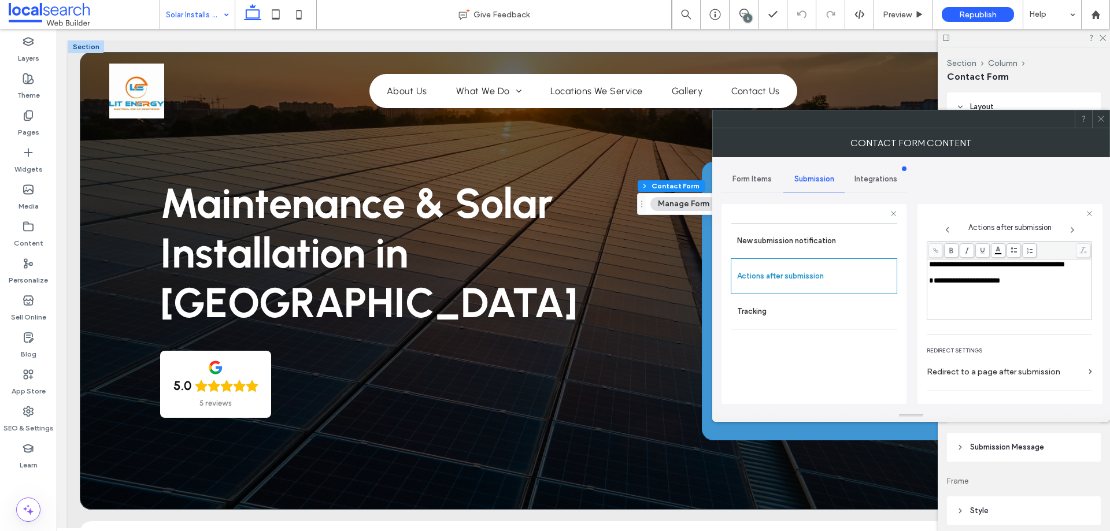
scroll to position [199, 0]
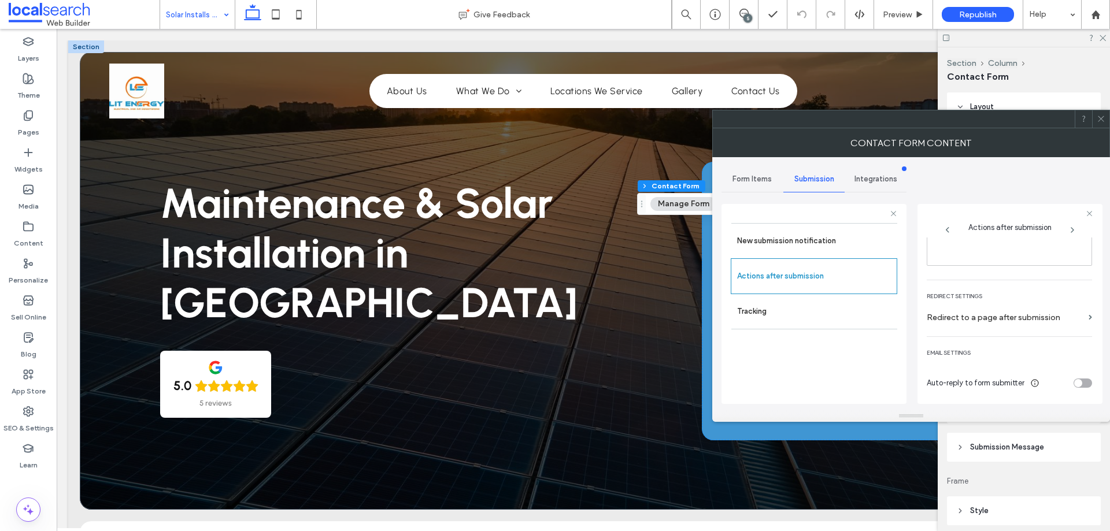
click at [1097, 120] on icon at bounding box center [1101, 118] width 9 height 9
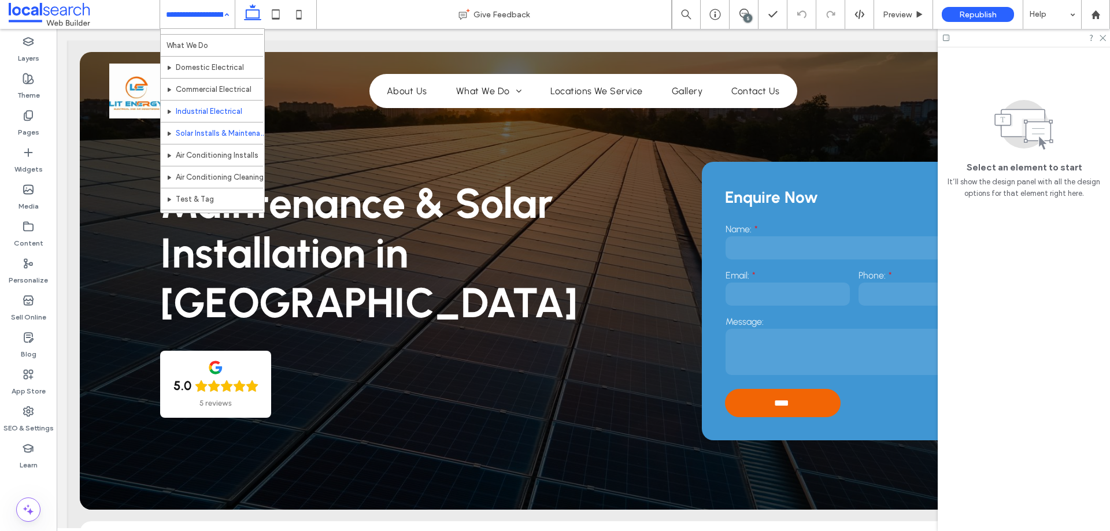
scroll to position [58, 0]
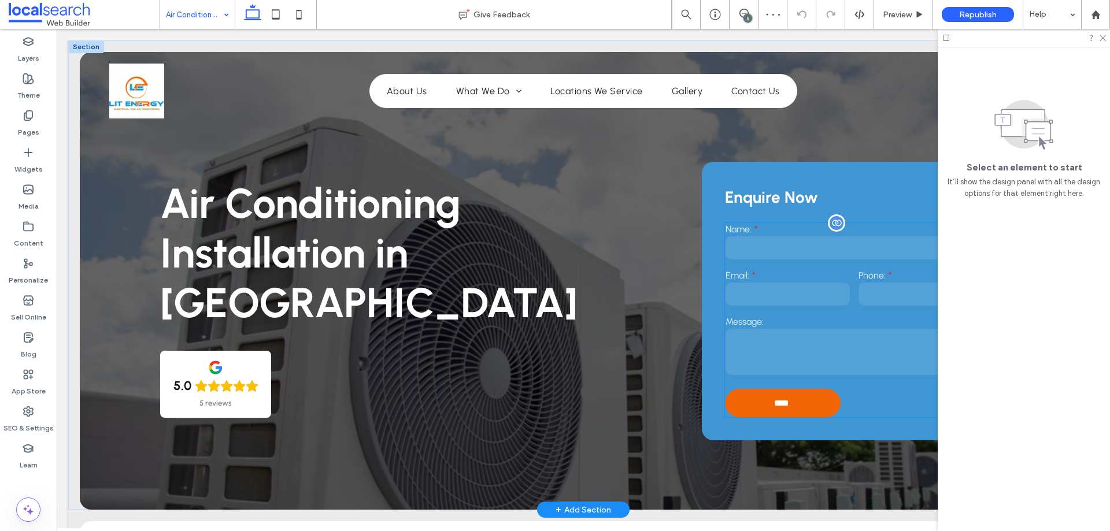
click at [808, 300] on input "email" at bounding box center [788, 294] width 124 height 23
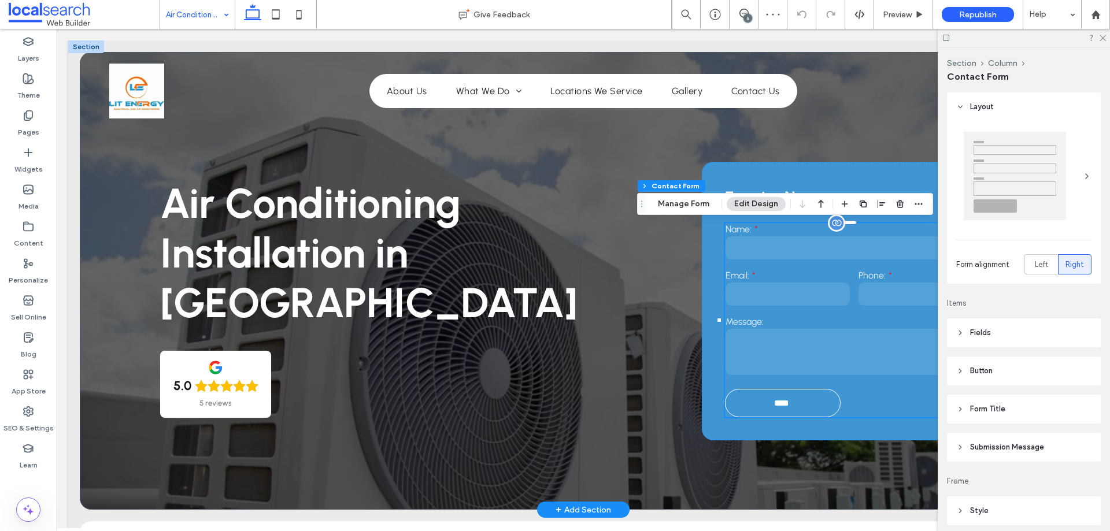
type input "**"
type input "*"
type input "***"
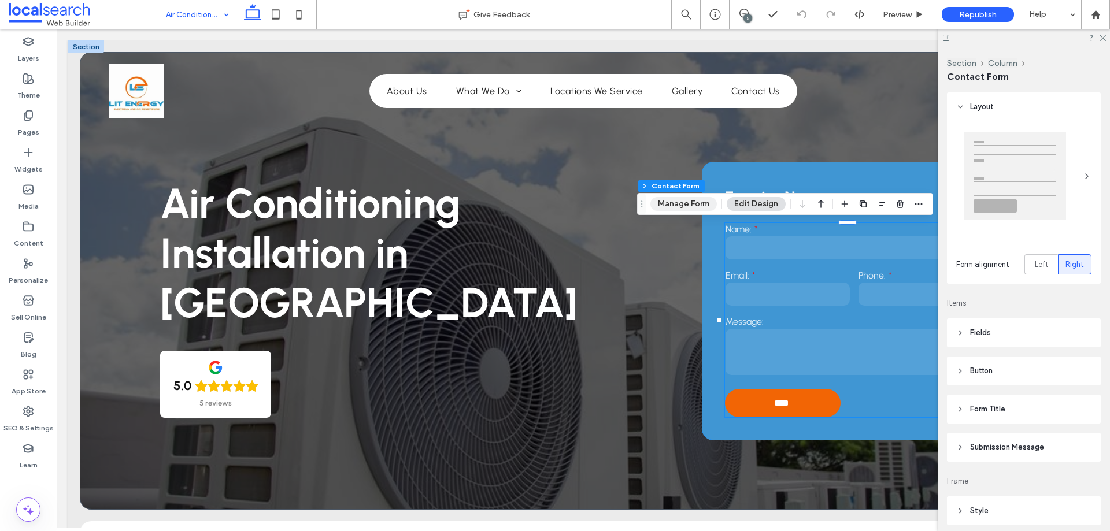
click at [689, 200] on button "Manage Form" at bounding box center [683, 204] width 66 height 14
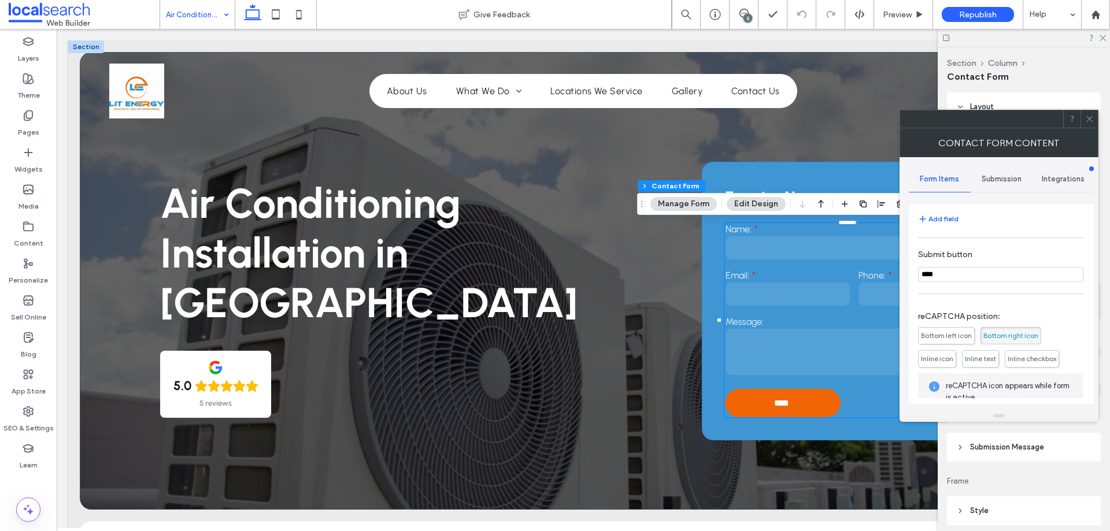
scroll to position [234, 0]
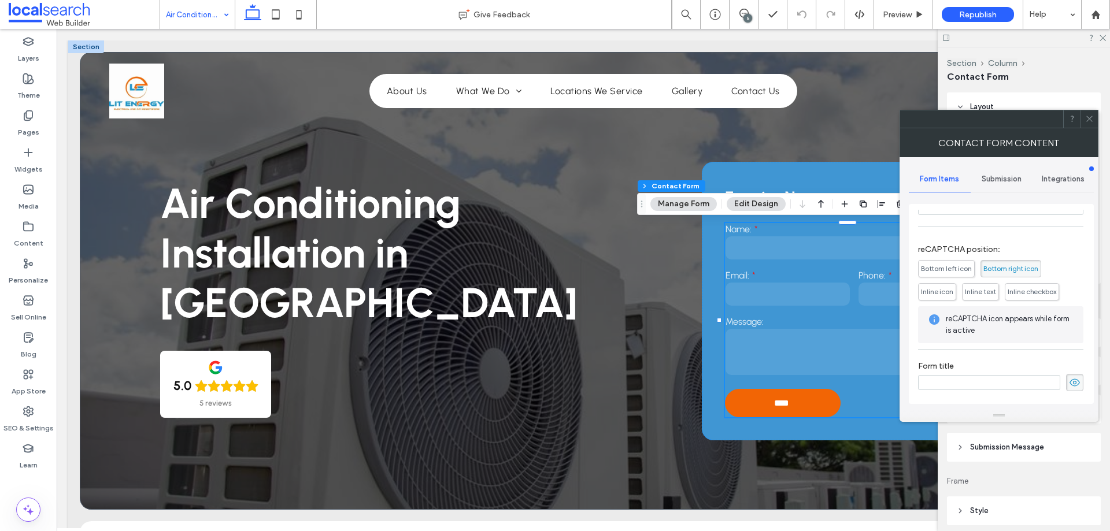
click at [1006, 175] on span "Submission" at bounding box center [1002, 179] width 40 height 9
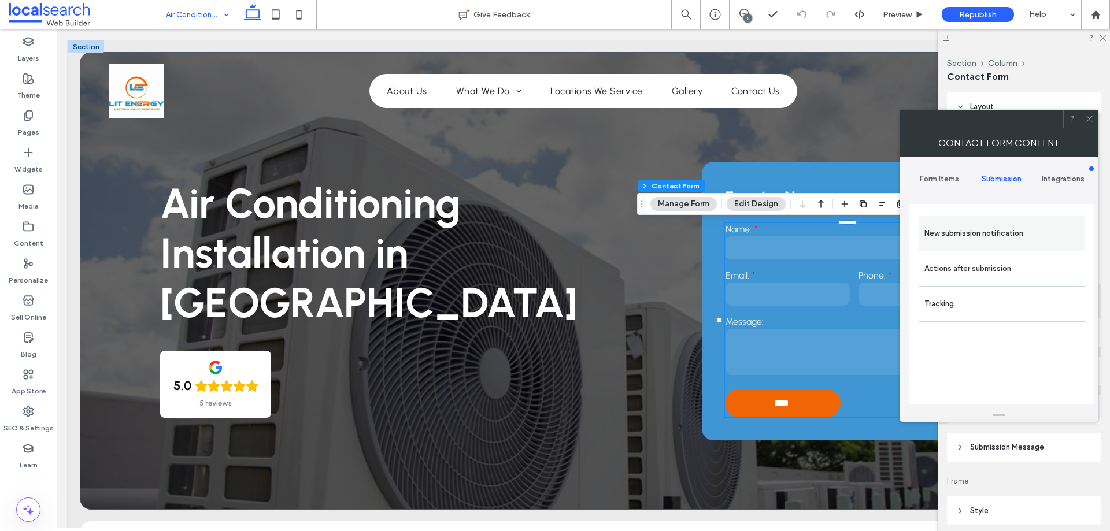
click at [996, 235] on label "New submission notification" at bounding box center [1002, 233] width 154 height 23
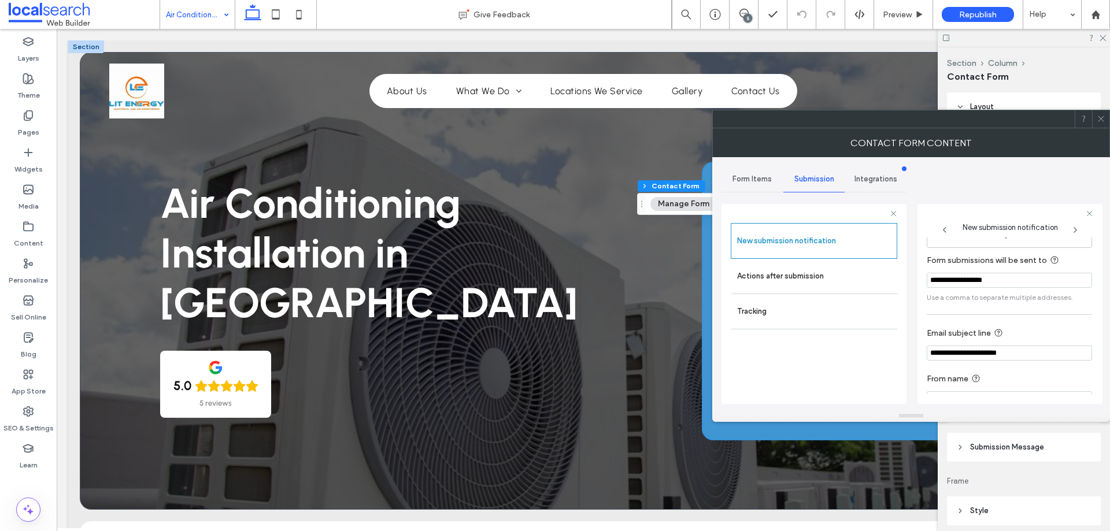
scroll to position [60, 0]
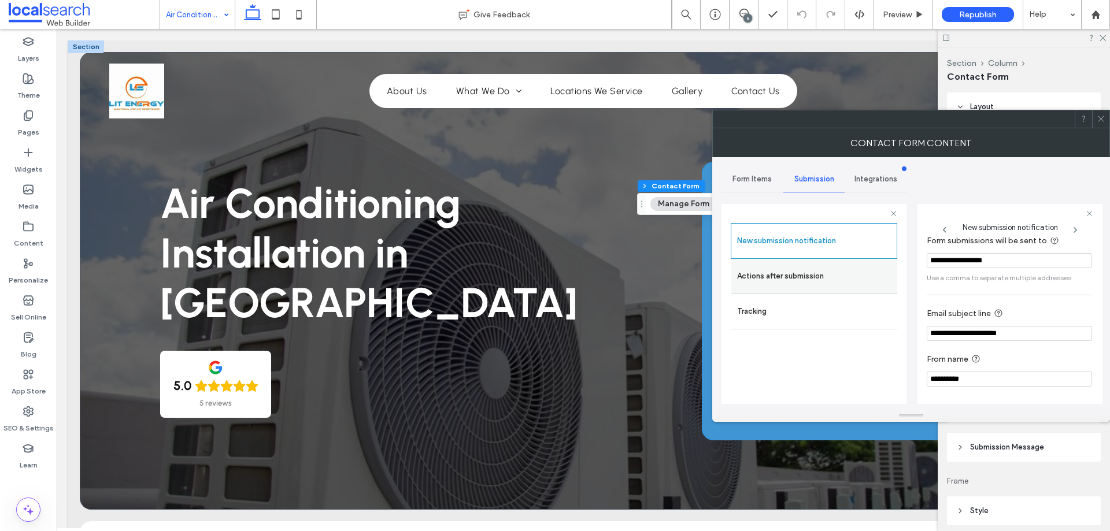
click at [846, 276] on label "Actions after submission" at bounding box center [814, 276] width 154 height 23
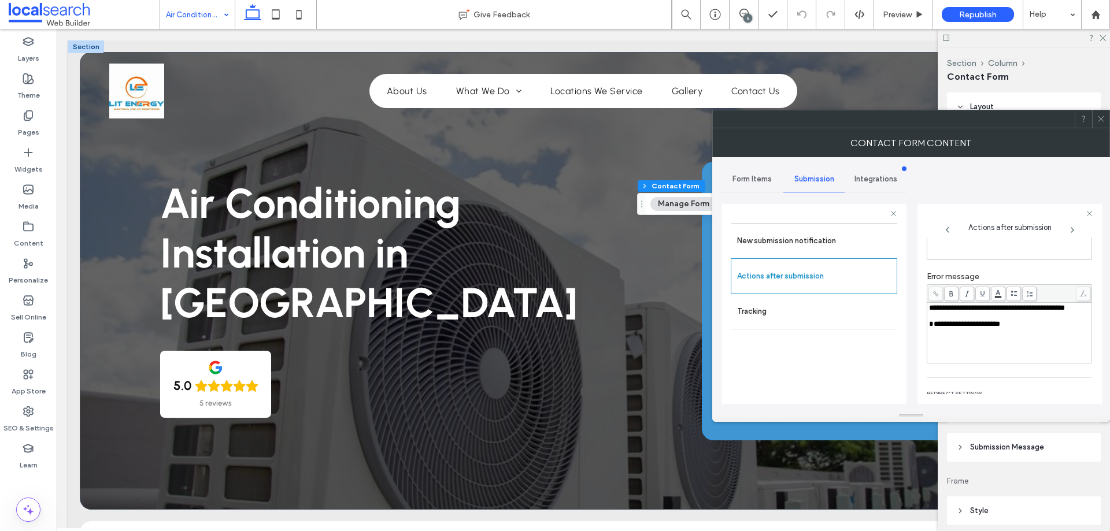
scroll to position [199, 0]
drag, startPoint x: 1096, startPoint y: 119, endPoint x: 651, endPoint y: 282, distance: 473.6
click at [1096, 119] on div at bounding box center [1100, 118] width 17 height 17
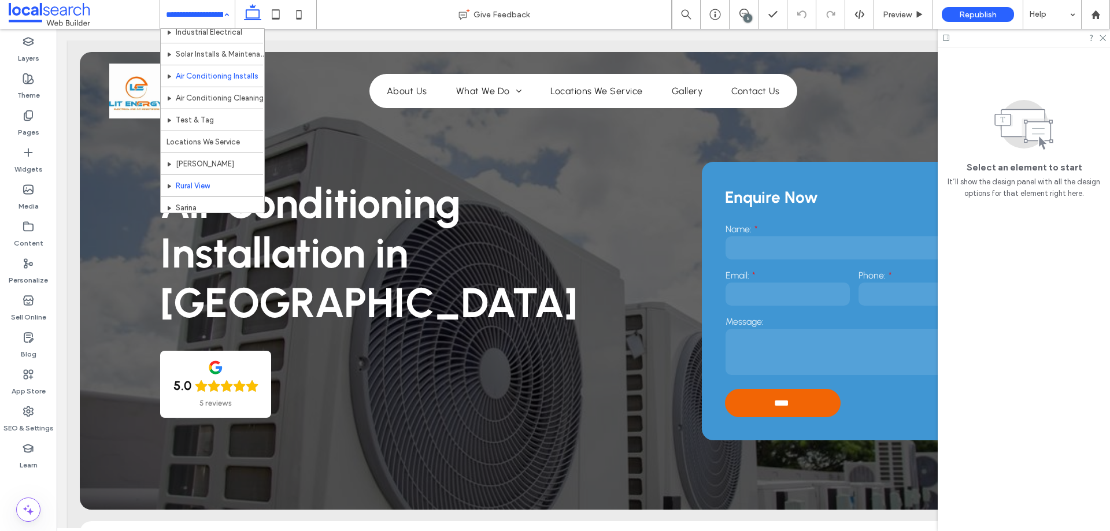
scroll to position [116, 0]
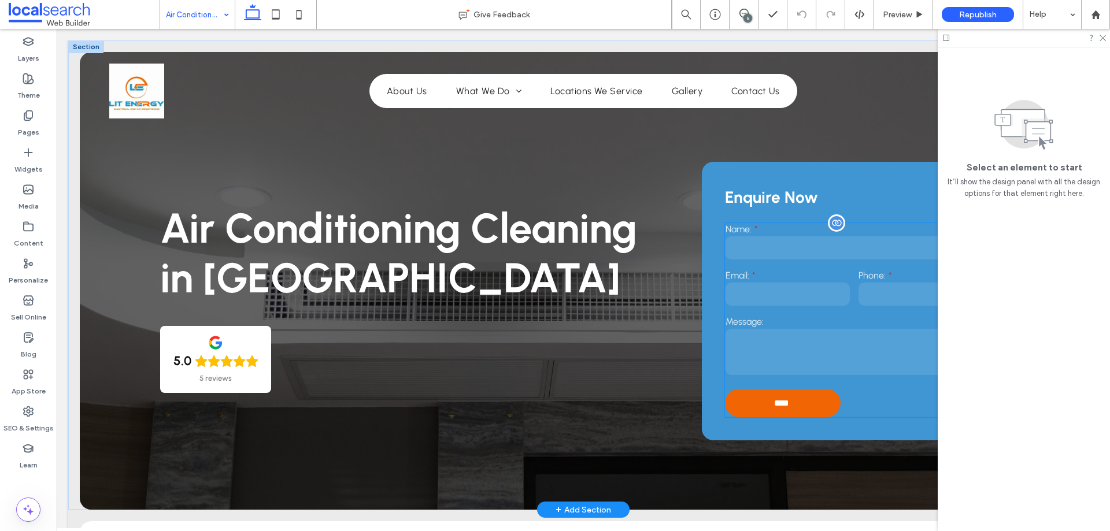
click at [779, 292] on input "email" at bounding box center [788, 294] width 124 height 23
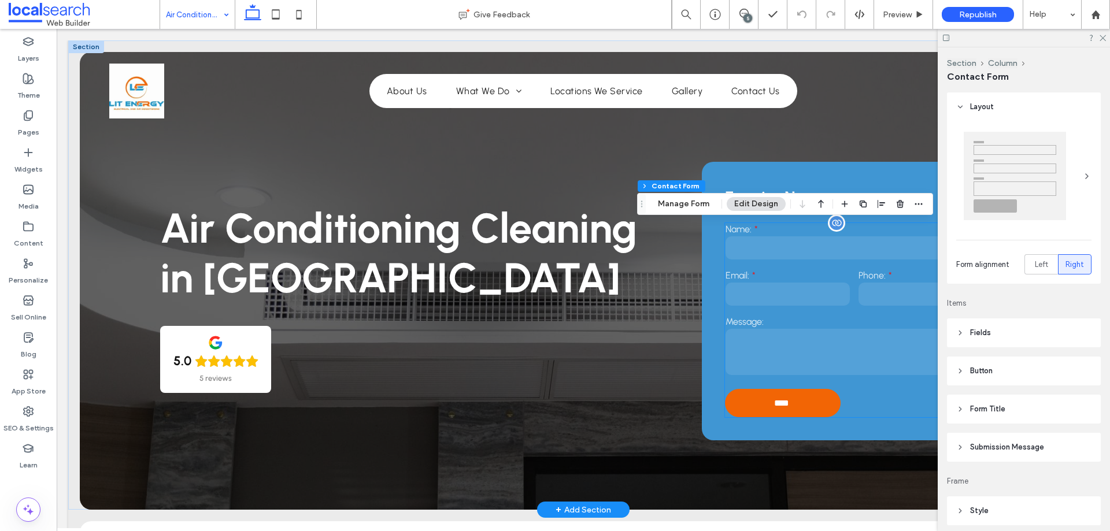
type input "**"
type input "*"
type input "***"
click at [670, 204] on button "Manage Form" at bounding box center [683, 204] width 66 height 14
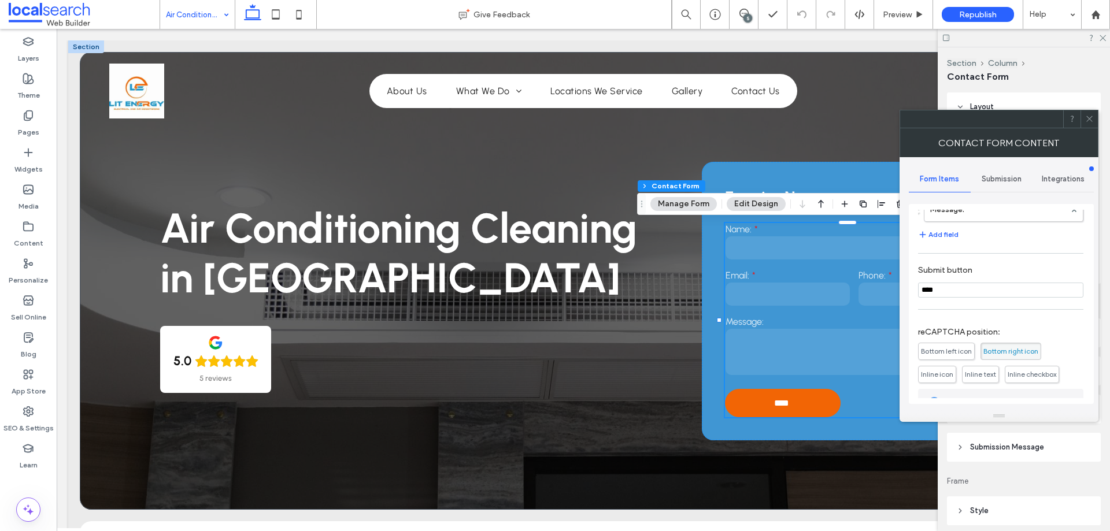
scroll to position [234, 0]
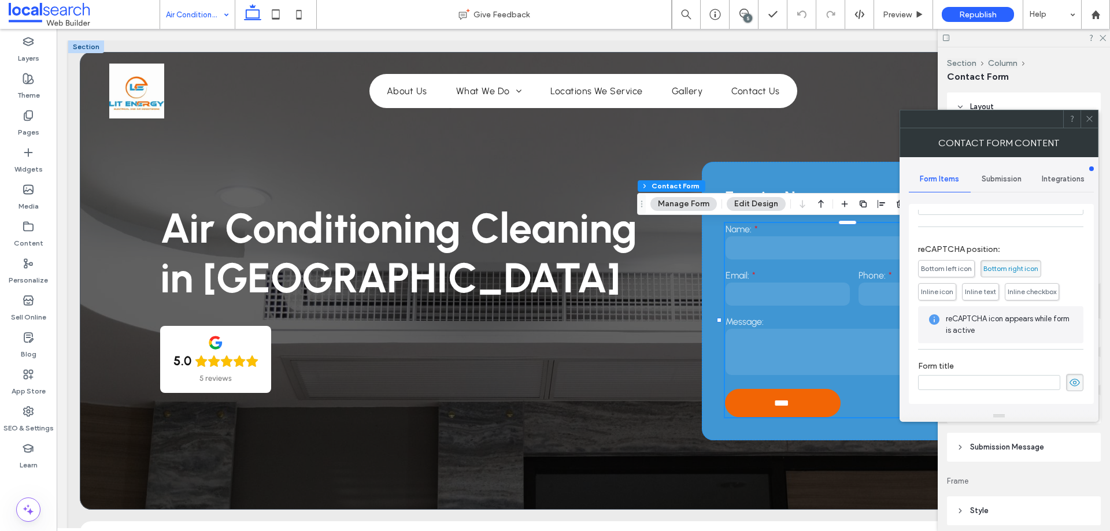
click at [1004, 178] on span "Submission" at bounding box center [1002, 179] width 40 height 9
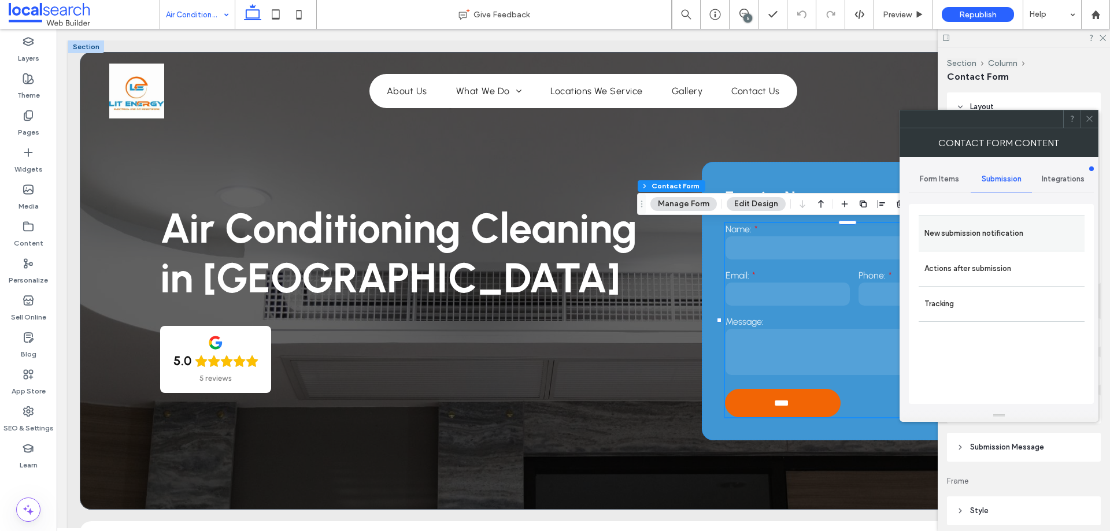
click at [975, 243] on label "New submission notification" at bounding box center [1002, 233] width 154 height 23
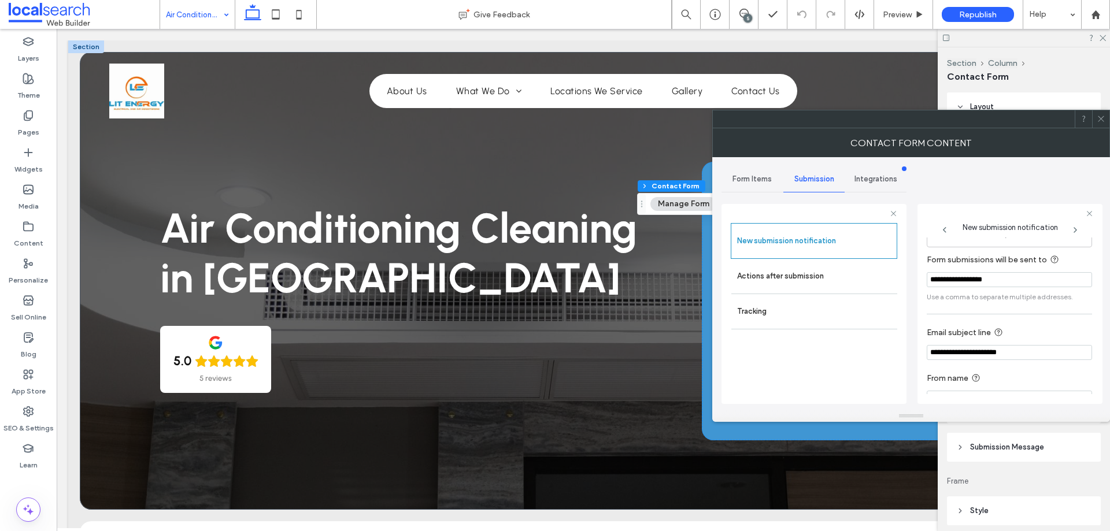
scroll to position [60, 0]
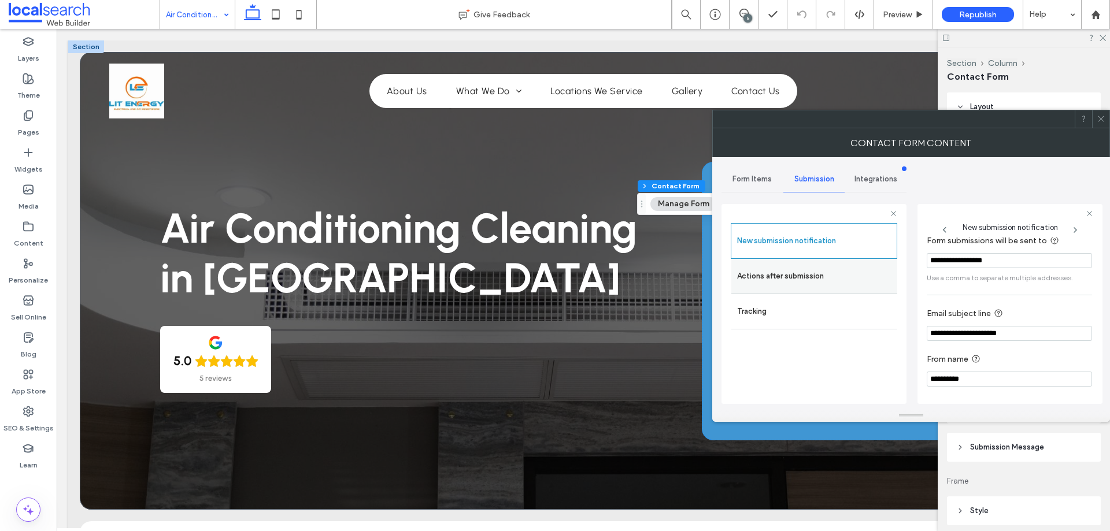
click at [801, 278] on label "Actions after submission" at bounding box center [814, 276] width 154 height 23
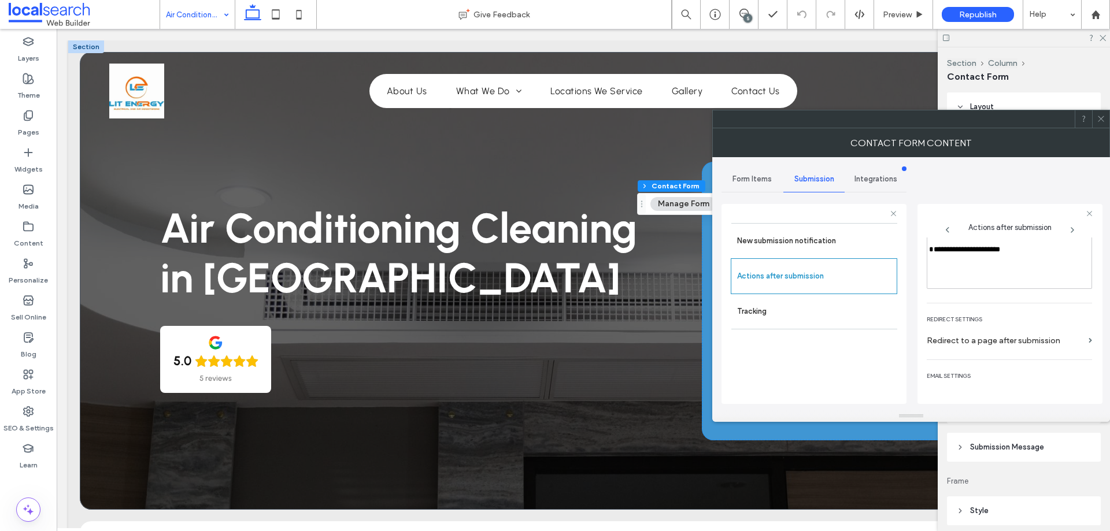
scroll to position [199, 0]
click at [1099, 121] on icon at bounding box center [1101, 118] width 9 height 9
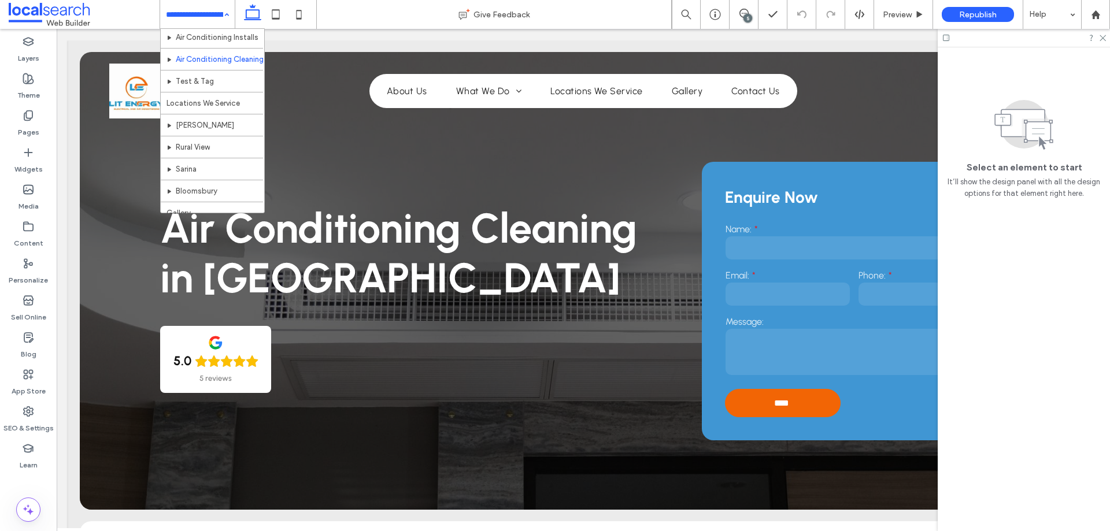
scroll to position [130, 0]
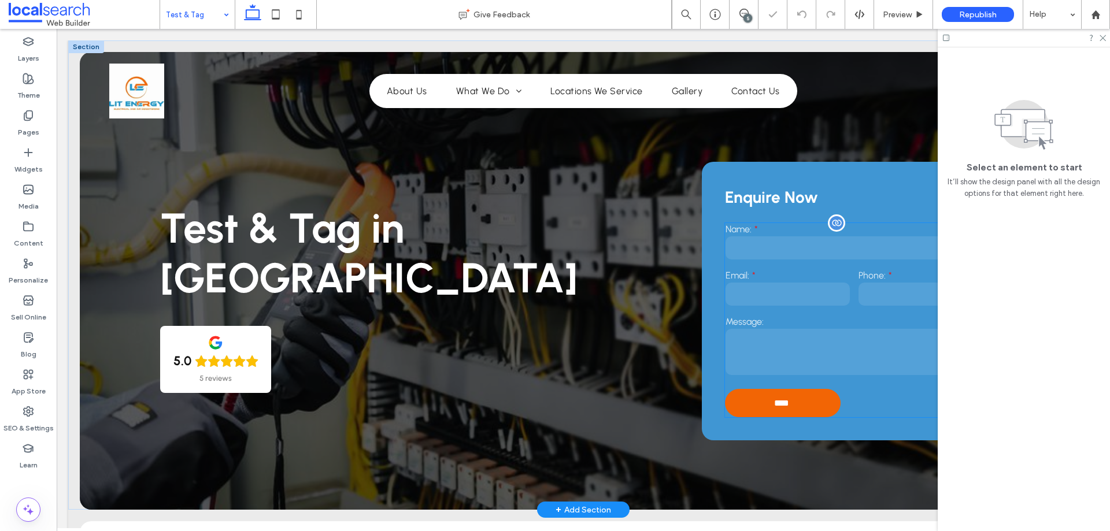
click at [797, 297] on input "email" at bounding box center [788, 294] width 124 height 23
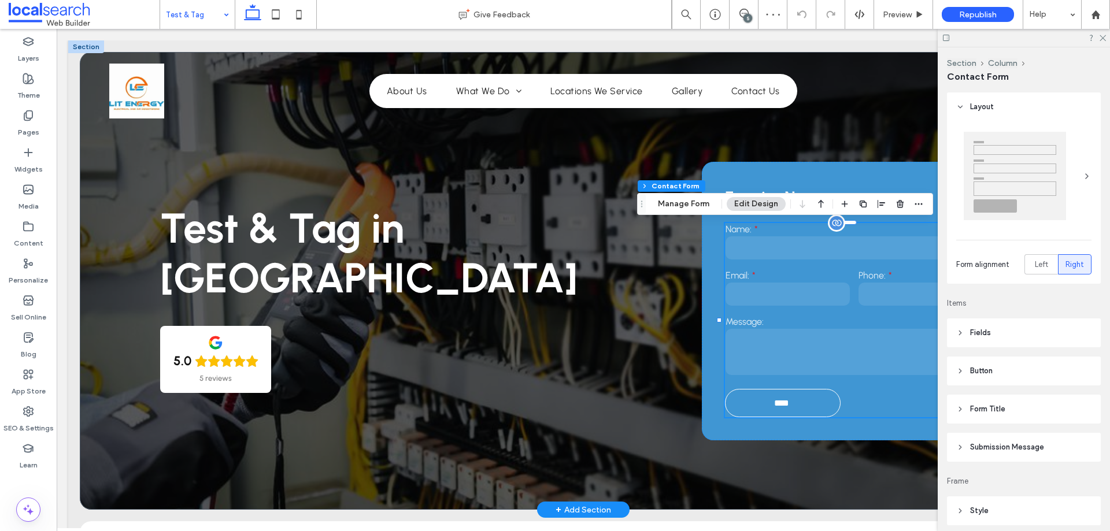
type input "**"
type input "*"
type input "***"
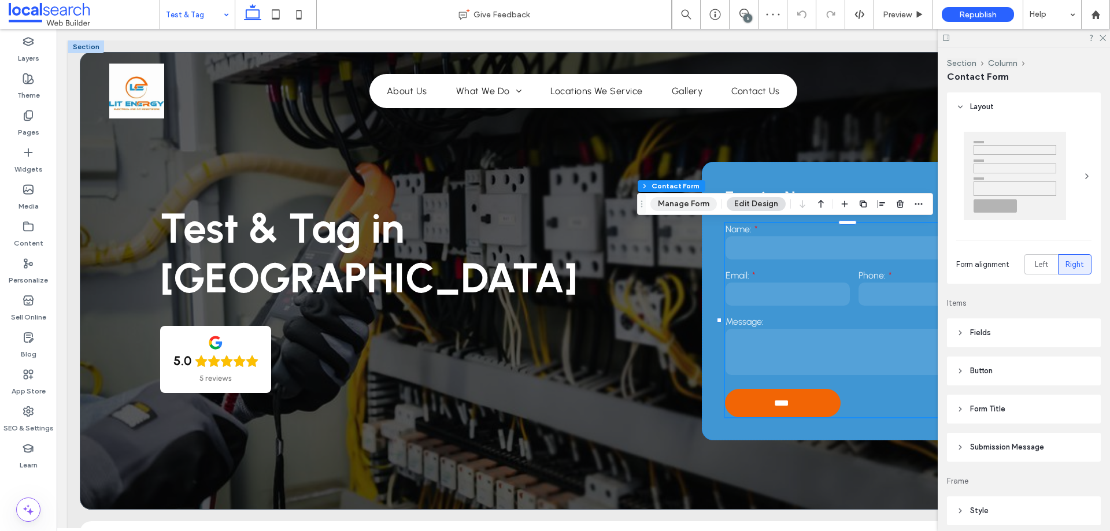
click at [682, 204] on button "Manage Form" at bounding box center [683, 204] width 66 height 14
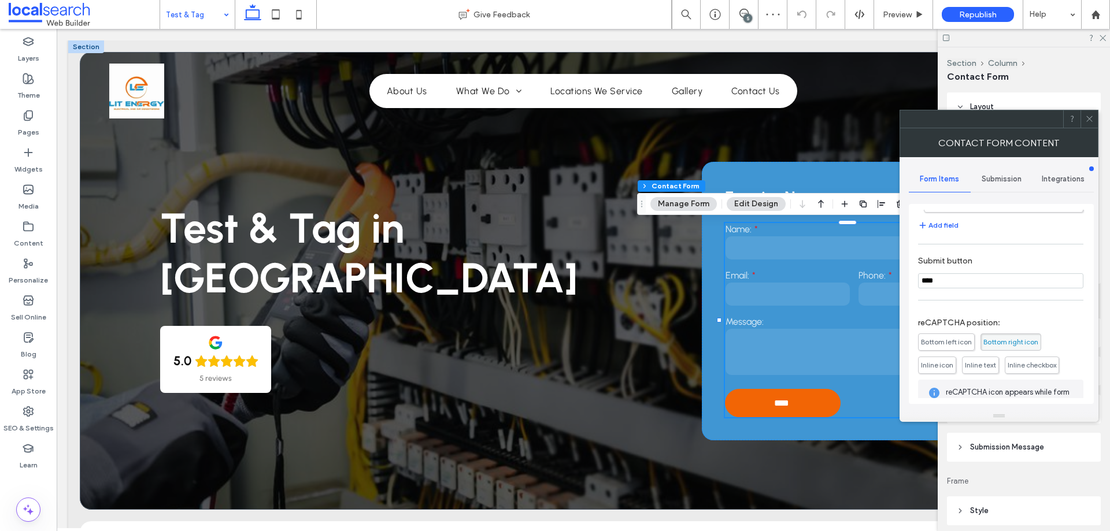
scroll to position [234, 0]
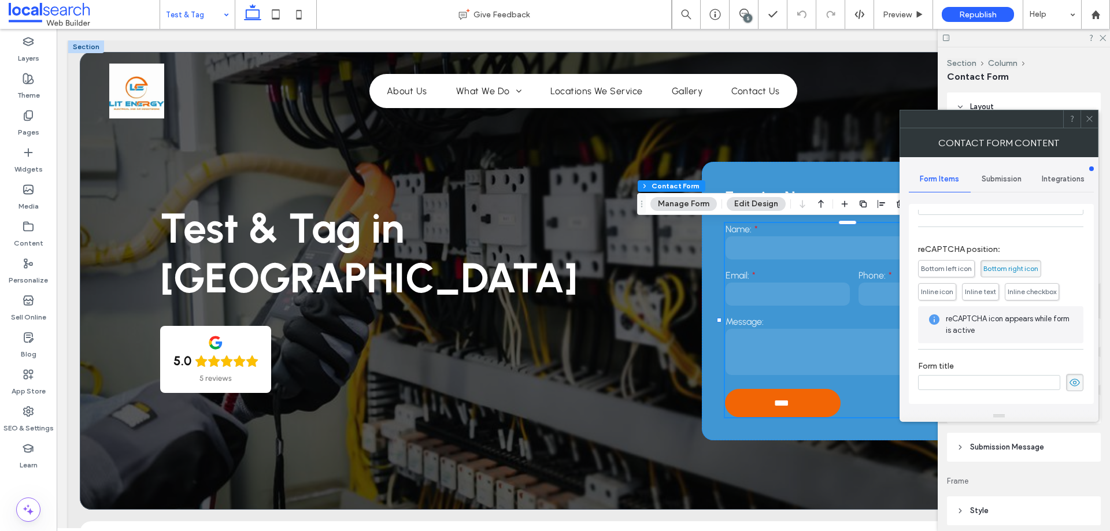
click at [1001, 190] on div "Submission" at bounding box center [1002, 179] width 62 height 25
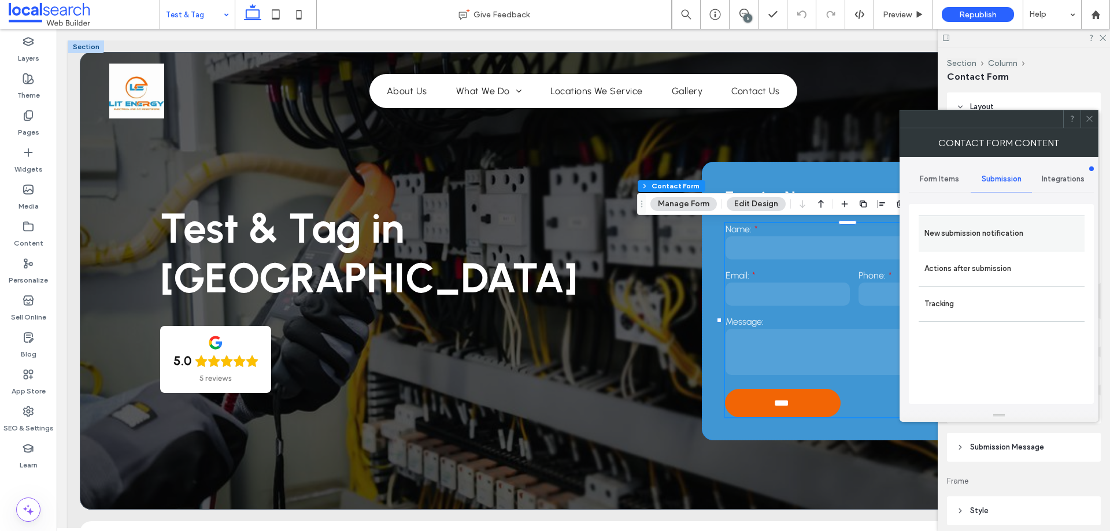
click at [965, 247] on div "New submission notification" at bounding box center [1002, 233] width 166 height 35
click at [973, 224] on label "New submission notification" at bounding box center [1002, 233] width 154 height 23
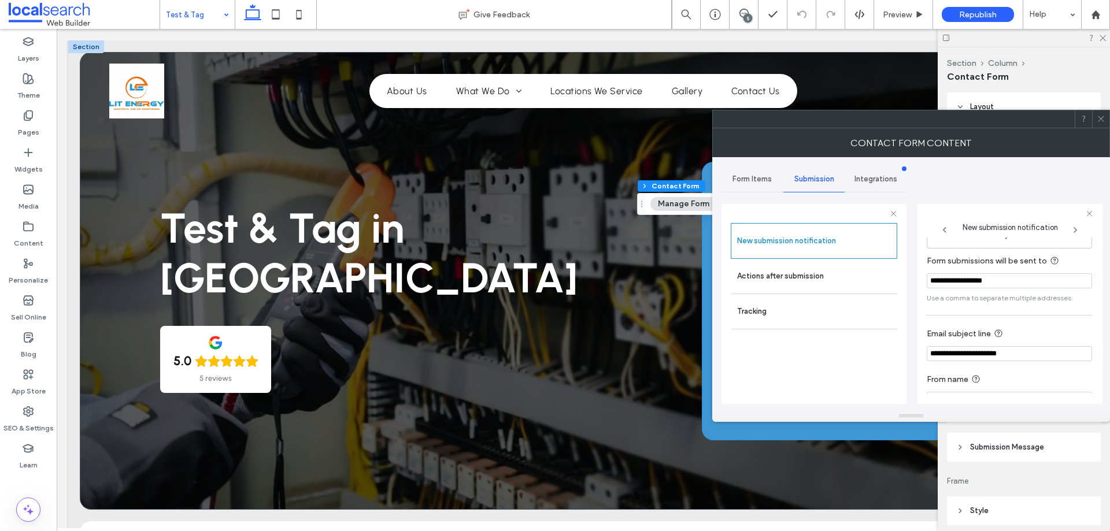
scroll to position [60, 0]
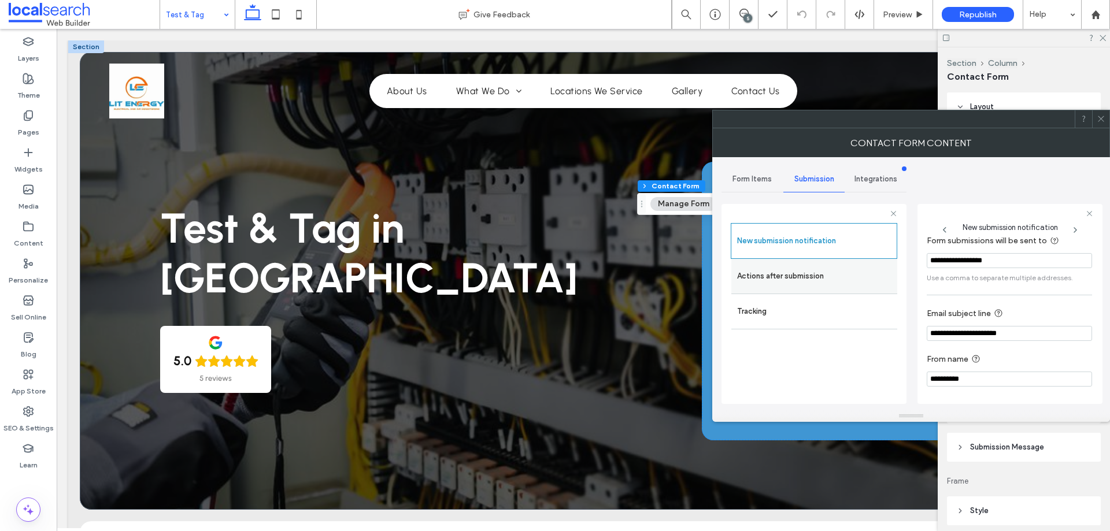
click at [799, 275] on label "Actions after submission" at bounding box center [814, 276] width 154 height 23
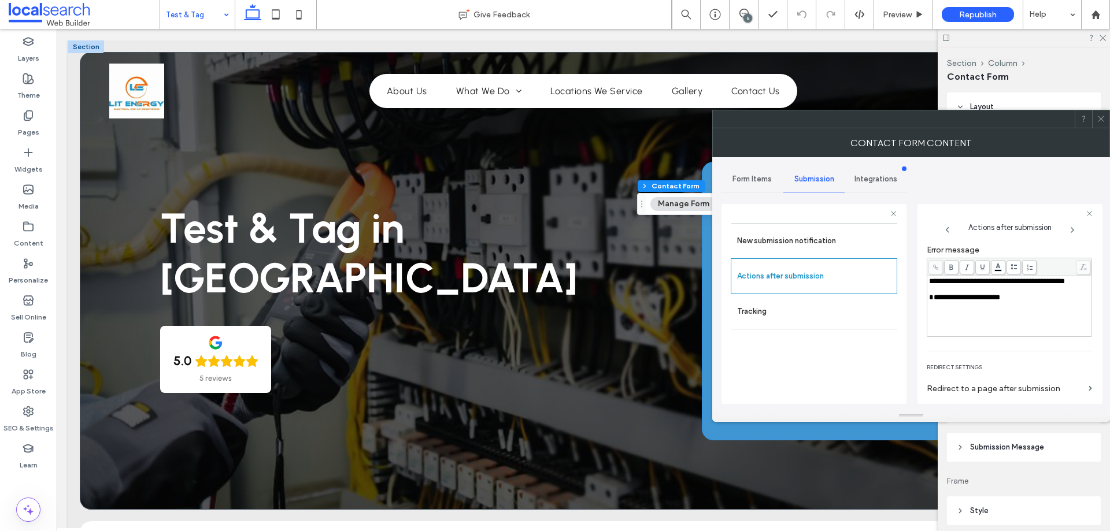
scroll to position [199, 0]
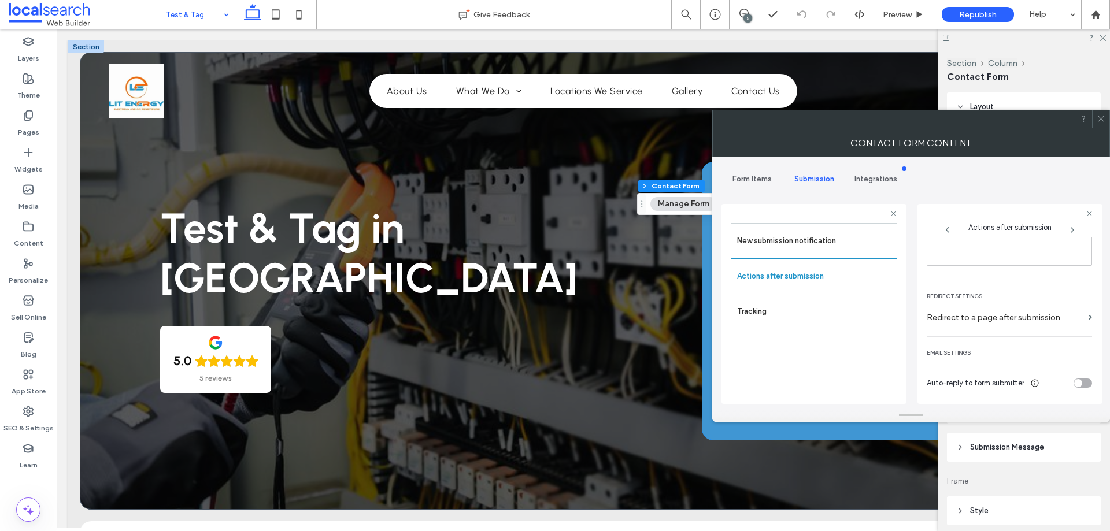
click at [1098, 117] on icon at bounding box center [1101, 118] width 9 height 9
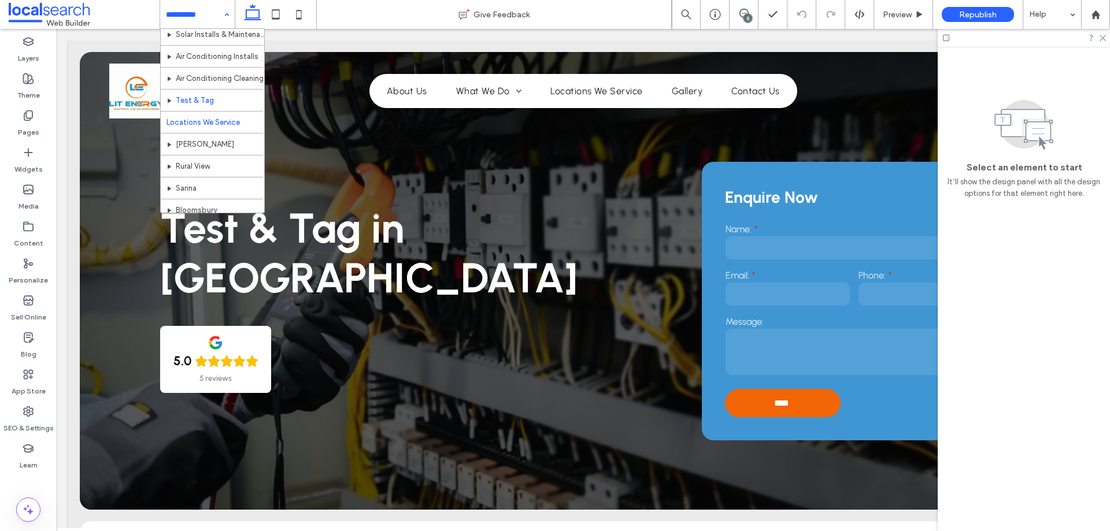
scroll to position [188, 0]
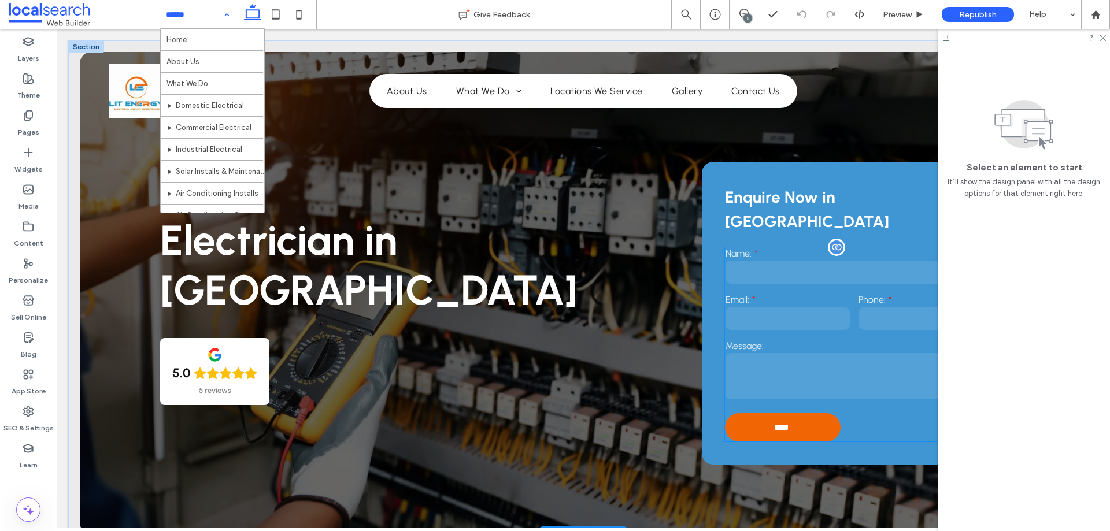
click at [815, 307] on input "email" at bounding box center [788, 318] width 124 height 23
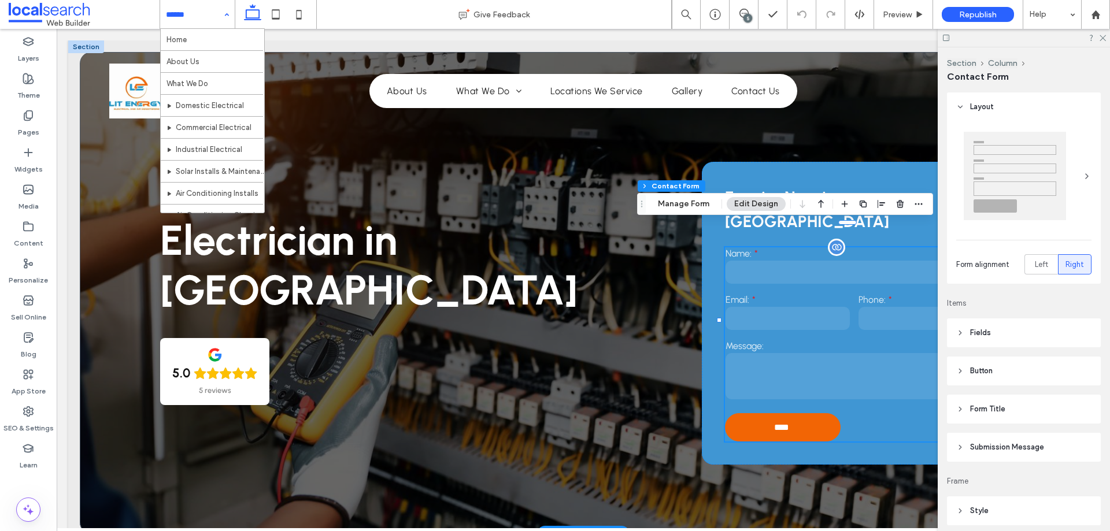
type input "**"
type input "*"
type input "***"
click at [691, 207] on button "Manage Form" at bounding box center [683, 204] width 66 height 14
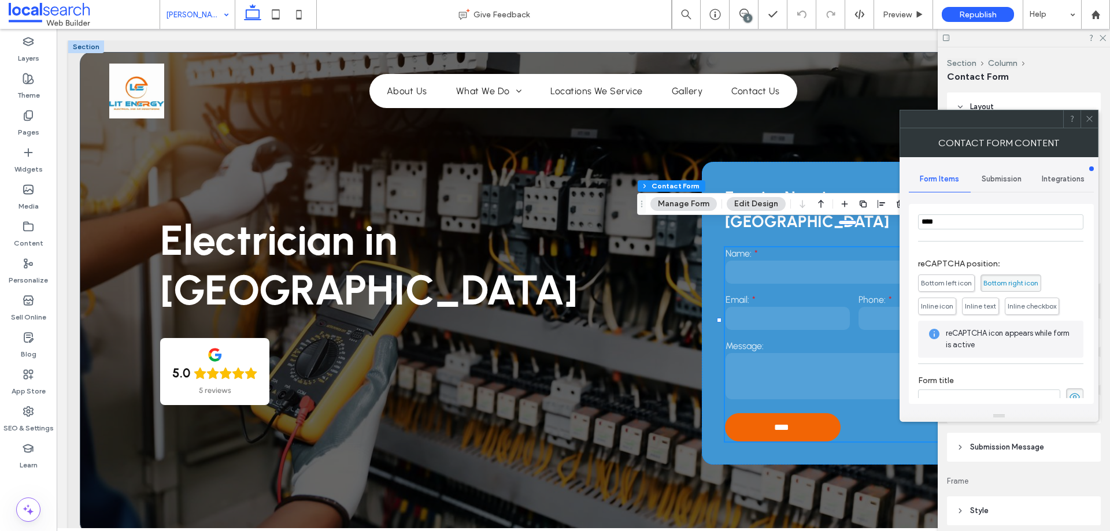
scroll to position [176, 0]
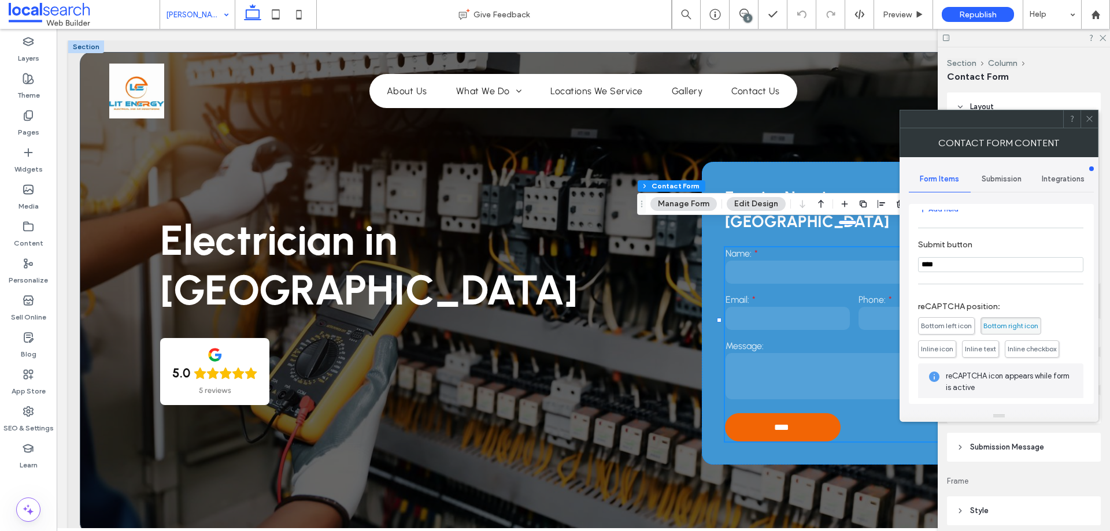
click at [1004, 178] on span "Submission" at bounding box center [1002, 179] width 40 height 9
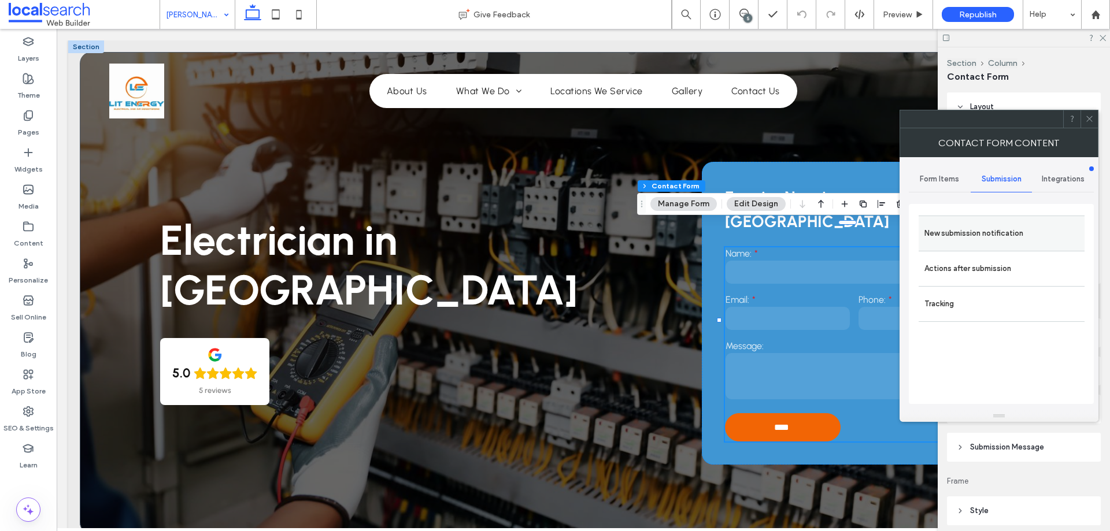
click at [985, 238] on label "New submission notification" at bounding box center [1002, 233] width 154 height 23
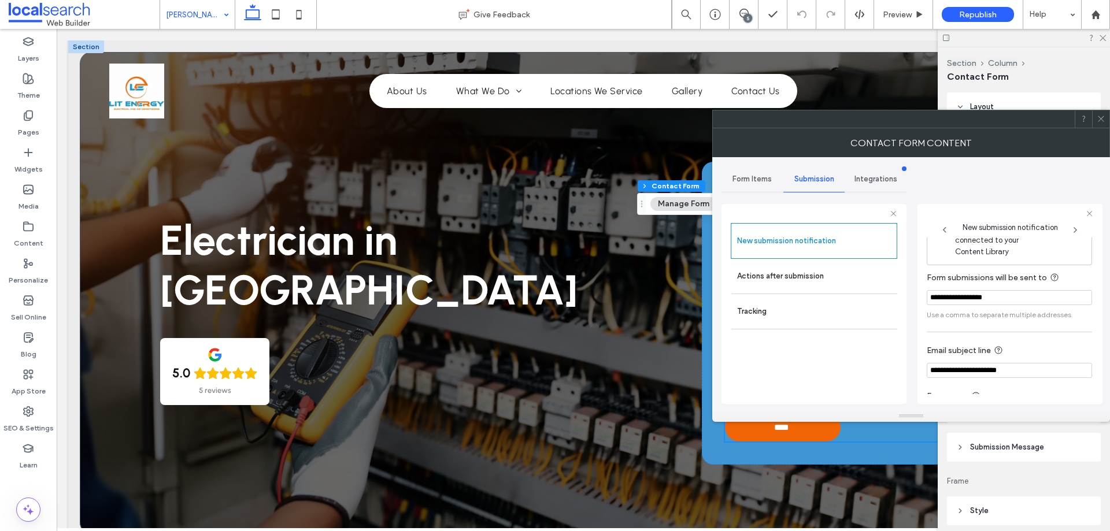
scroll to position [60, 0]
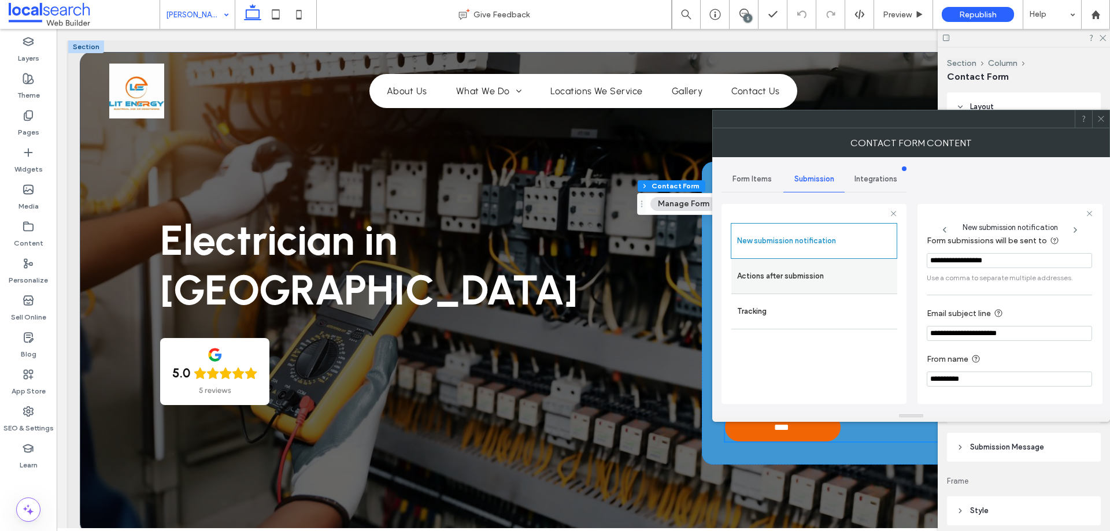
click at [812, 275] on label "Actions after submission" at bounding box center [814, 276] width 154 height 23
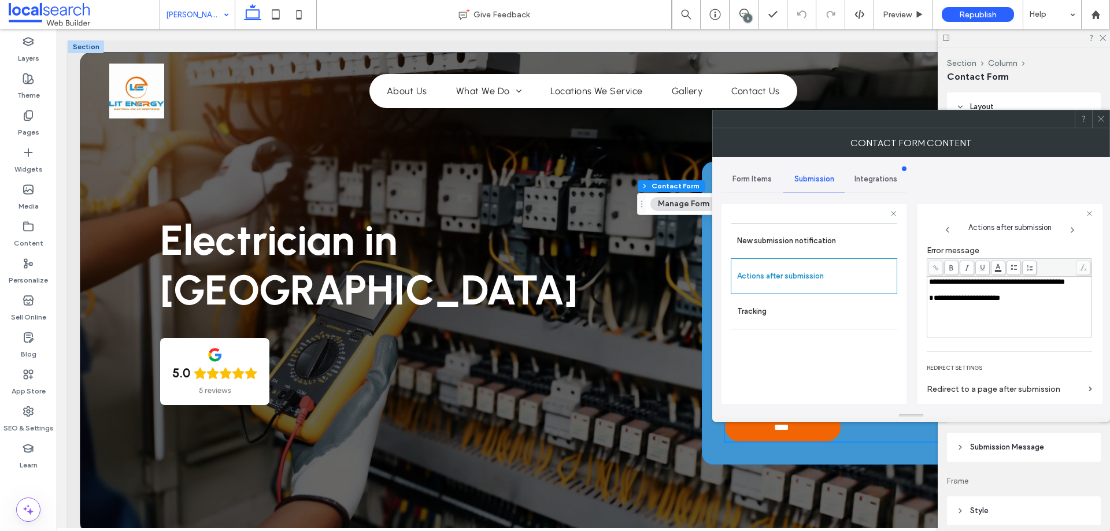
scroll to position [199, 0]
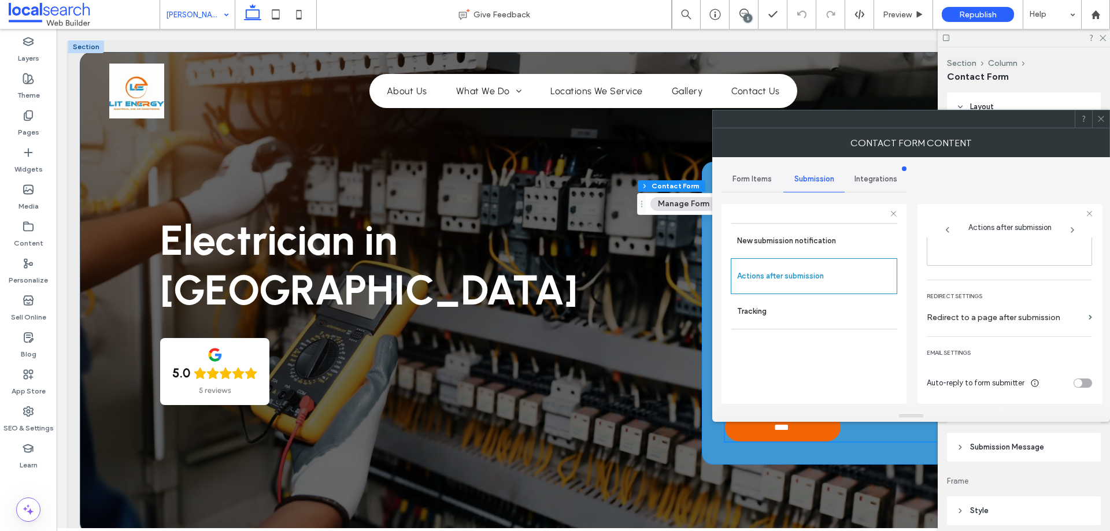
click at [1099, 118] on icon at bounding box center [1101, 118] width 9 height 9
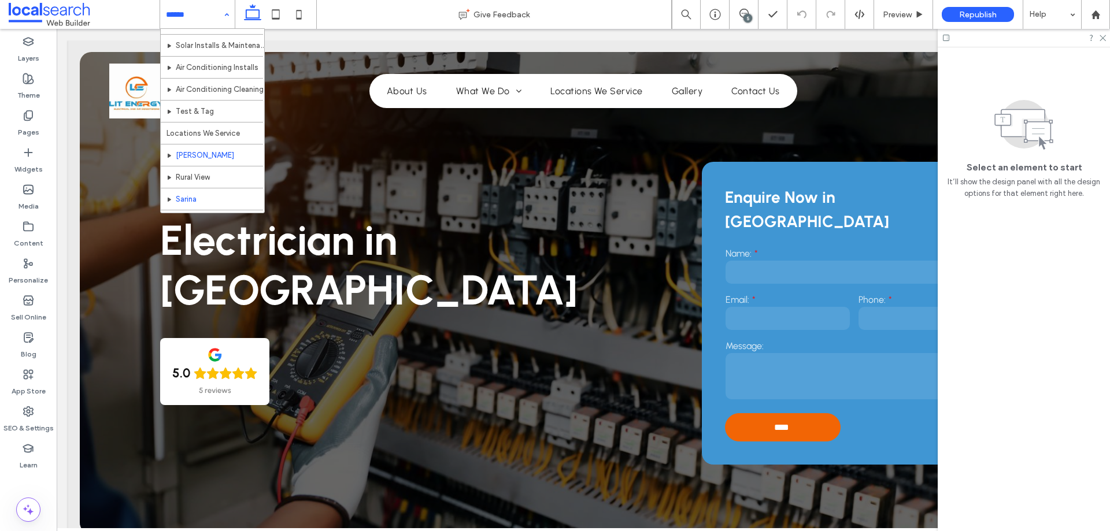
scroll to position [188, 0]
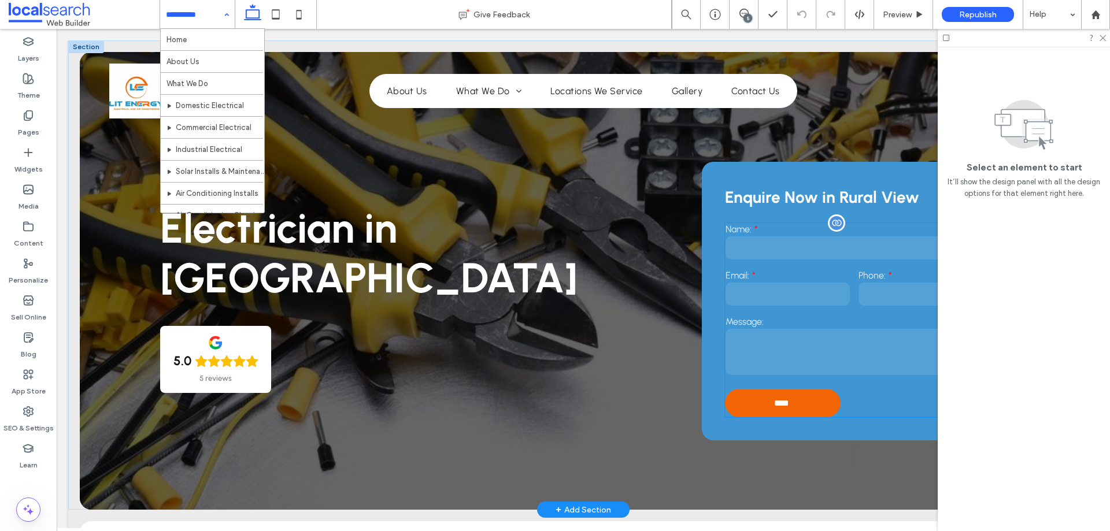
click at [819, 297] on input "email" at bounding box center [788, 294] width 124 height 23
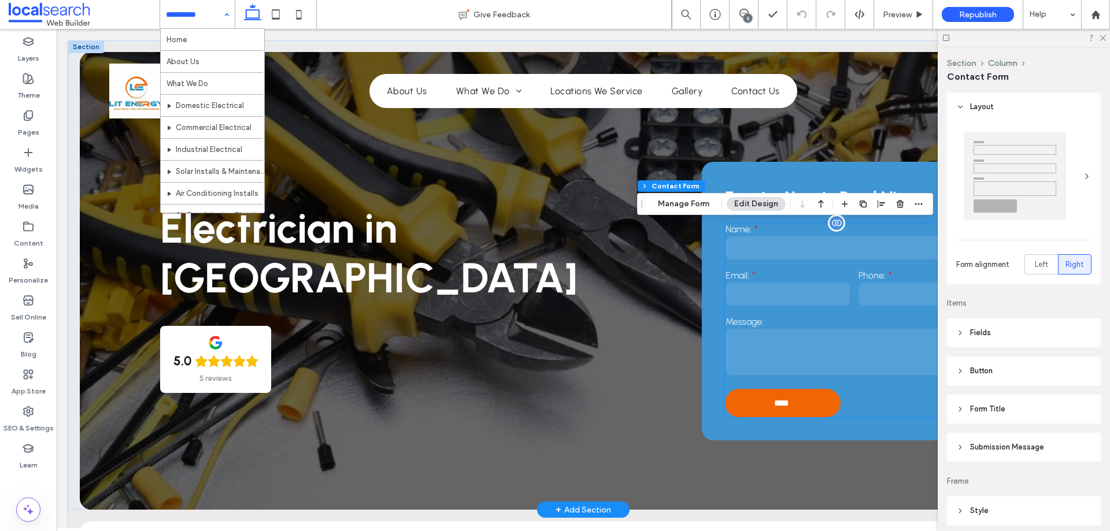
type input "**"
type input "*"
type input "***"
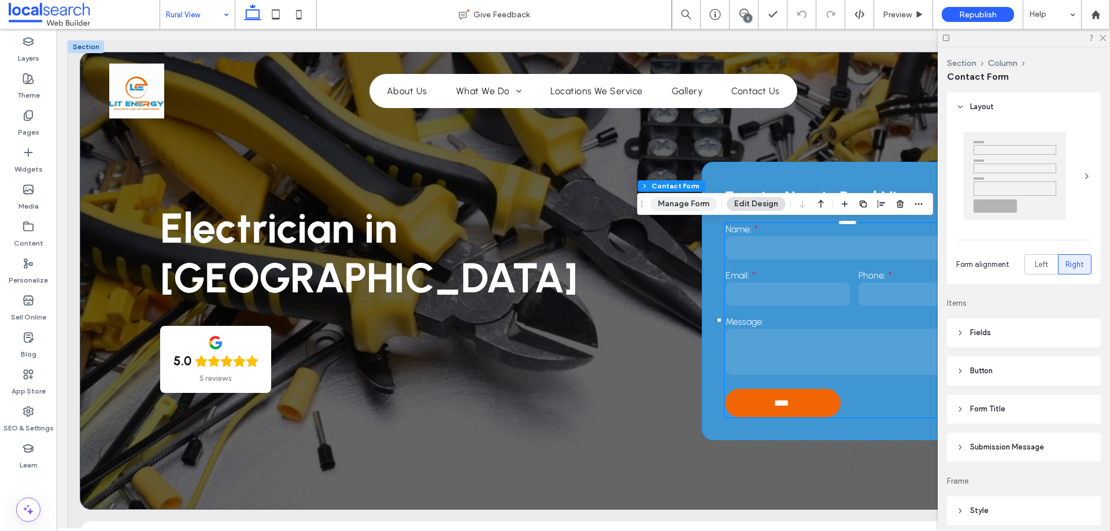
drag, startPoint x: 689, startPoint y: 204, endPoint x: 660, endPoint y: 191, distance: 31.1
click at [689, 204] on button "Manage Form" at bounding box center [683, 204] width 66 height 14
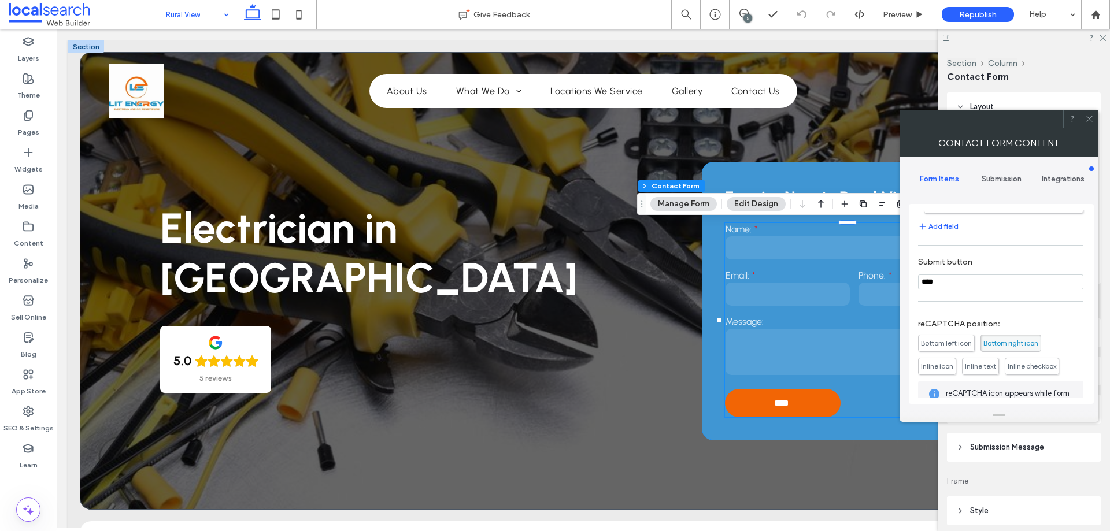
scroll to position [234, 0]
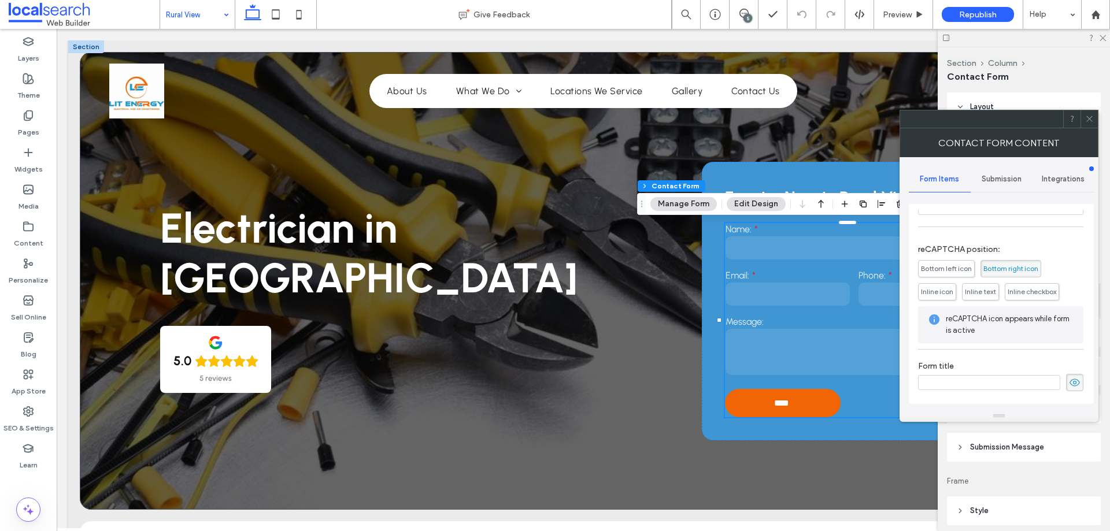
click at [1001, 176] on span "Submission" at bounding box center [1002, 179] width 40 height 9
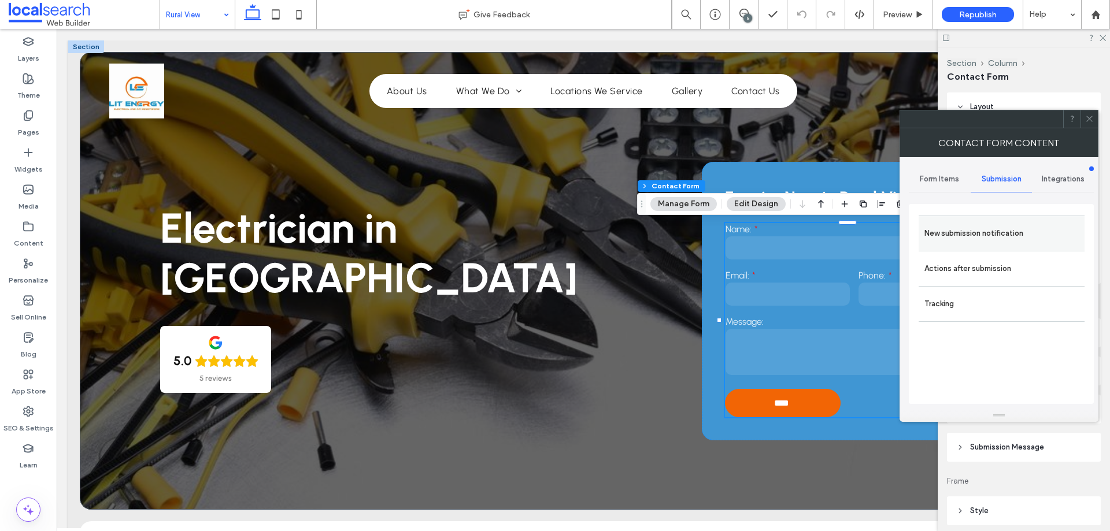
click at [982, 231] on label "New submission notification" at bounding box center [1002, 233] width 154 height 23
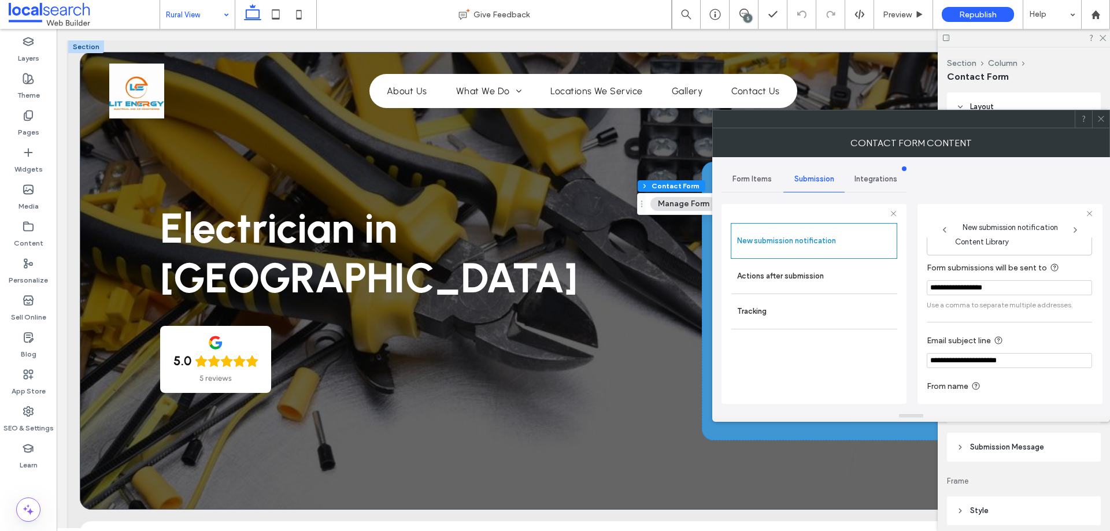
scroll to position [60, 0]
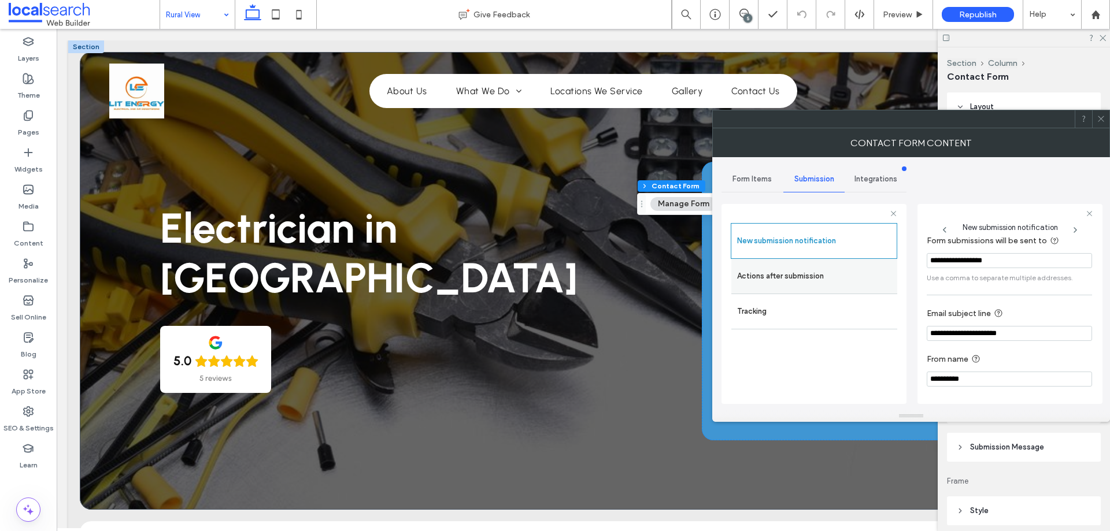
click at [800, 287] on label "Actions after submission" at bounding box center [814, 276] width 154 height 23
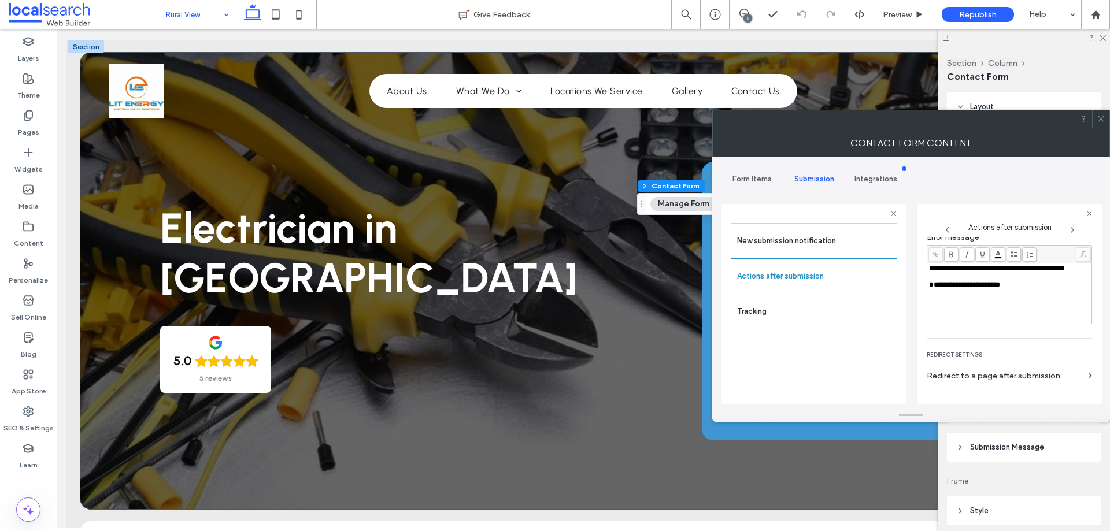
scroll to position [199, 0]
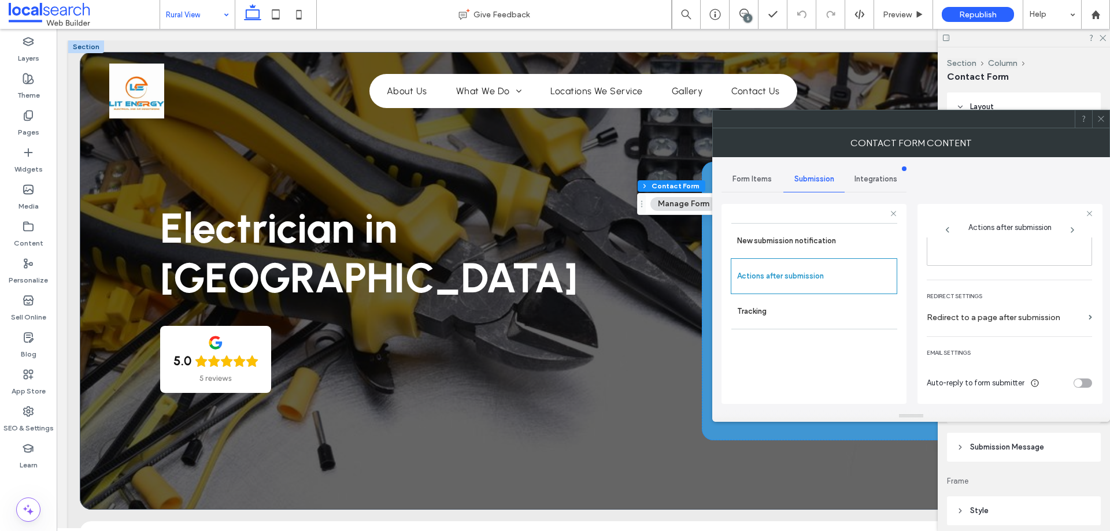
click at [1099, 119] on icon at bounding box center [1101, 118] width 9 height 9
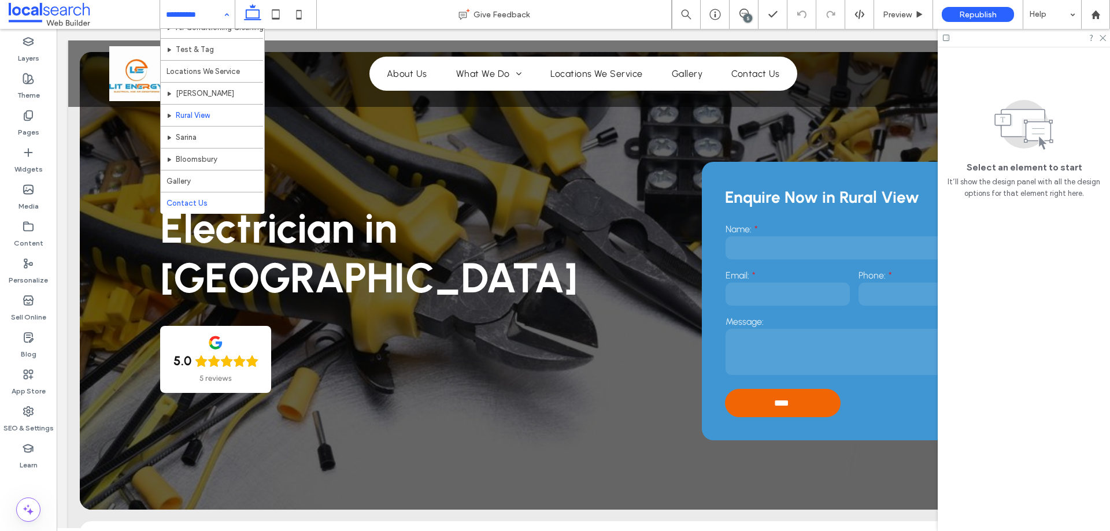
scroll to position [1503, 0]
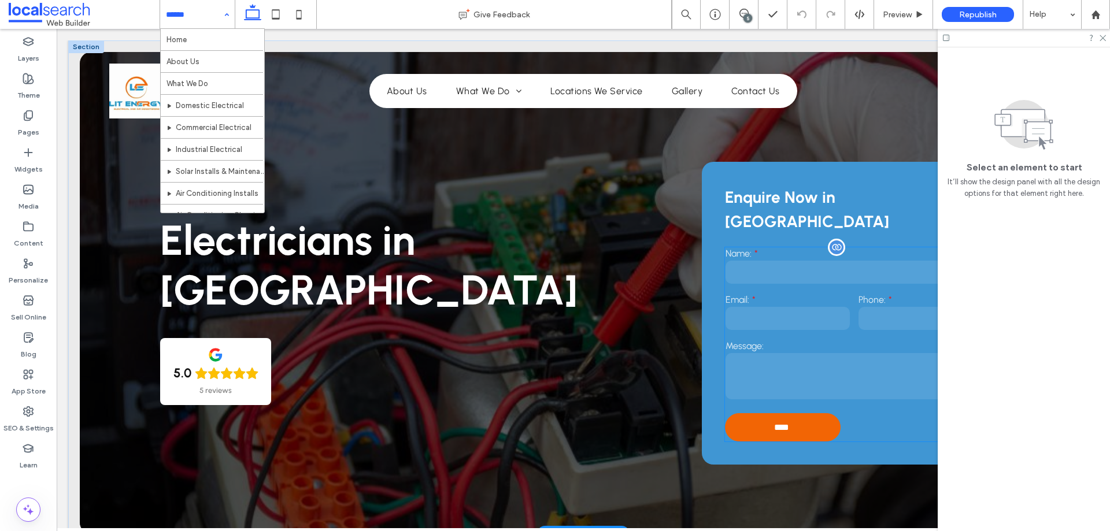
click at [800, 307] on input "email" at bounding box center [788, 318] width 124 height 23
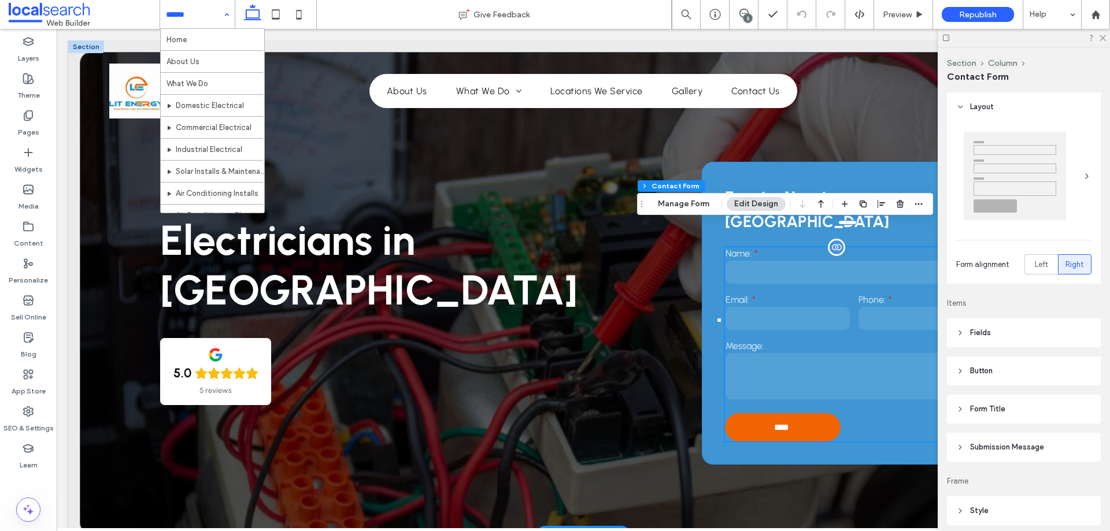
type input "**"
type input "*"
type input "***"
click at [684, 203] on button "Manage Form" at bounding box center [683, 204] width 66 height 14
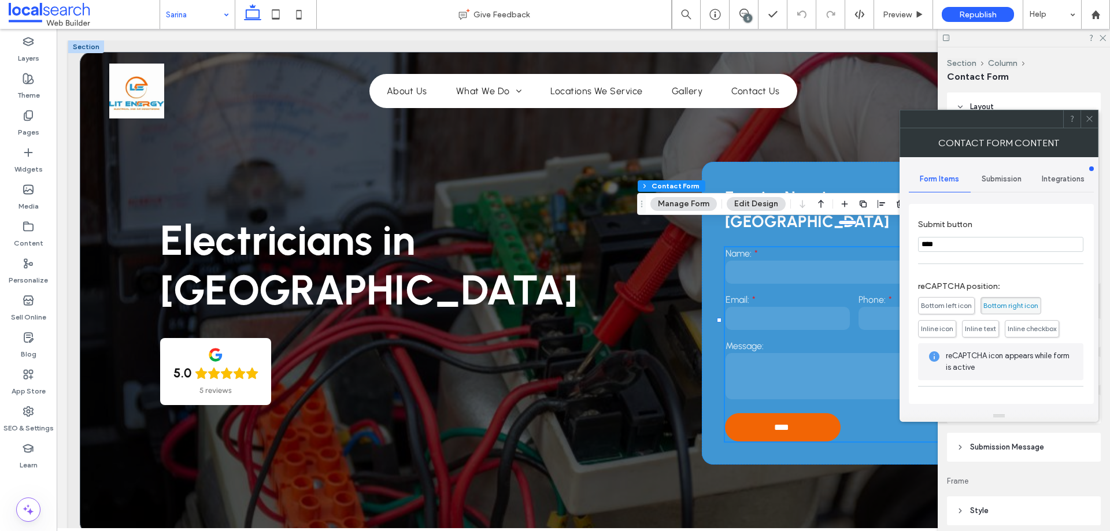
scroll to position [234, 0]
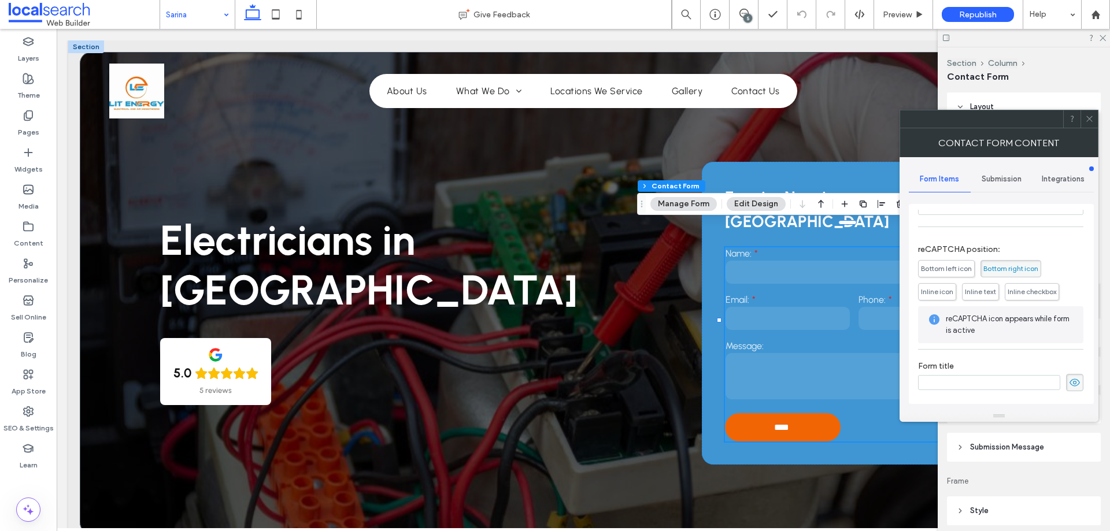
click at [992, 181] on span "Submission" at bounding box center [1002, 179] width 40 height 9
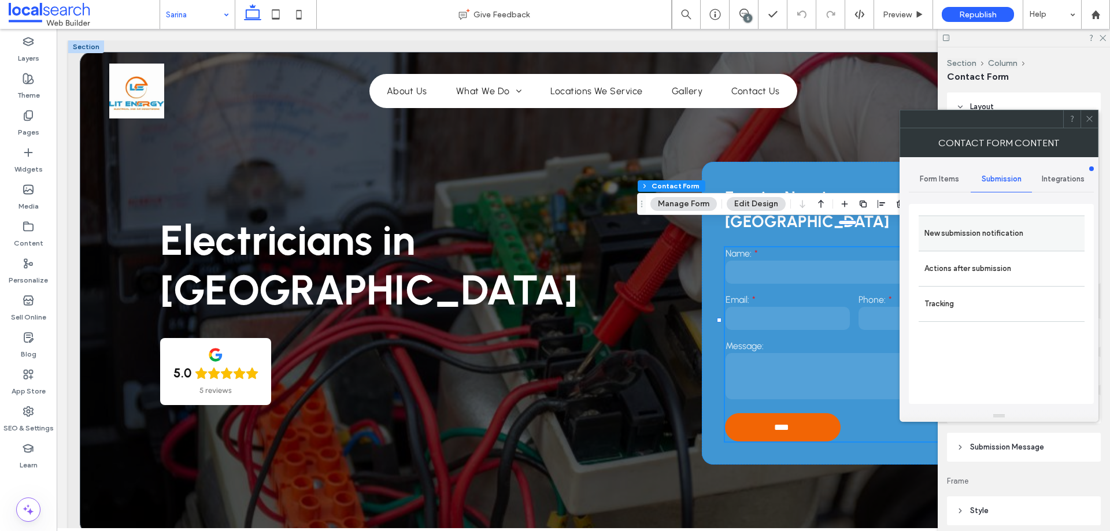
click at [995, 232] on label "New submission notification" at bounding box center [1002, 233] width 154 height 23
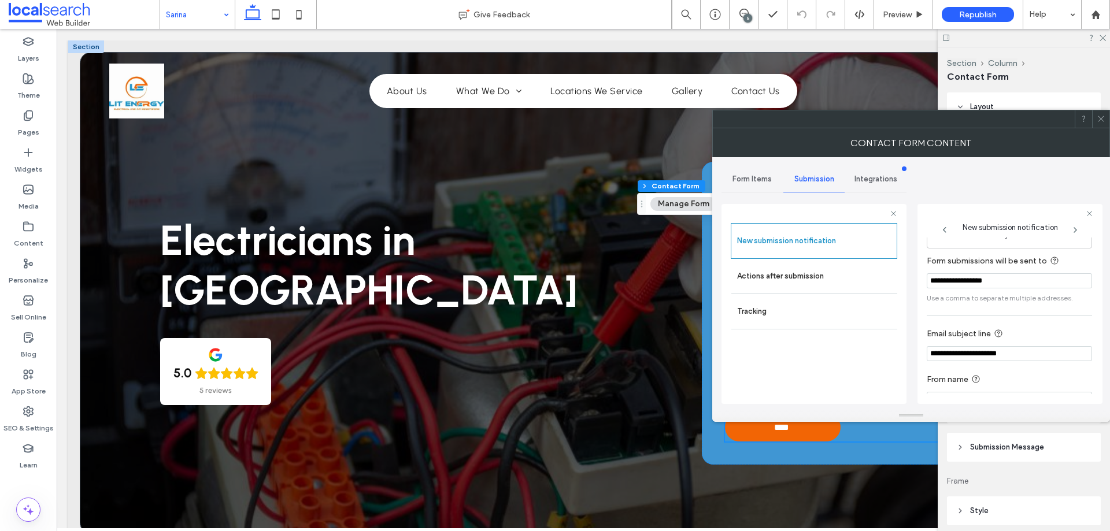
scroll to position [60, 0]
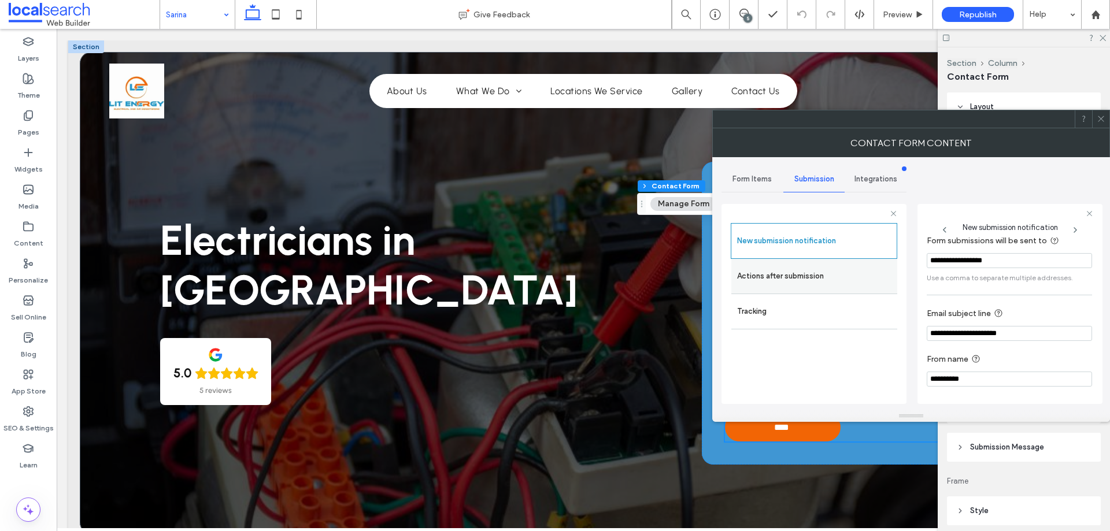
click at [781, 276] on label "Actions after submission" at bounding box center [814, 276] width 154 height 23
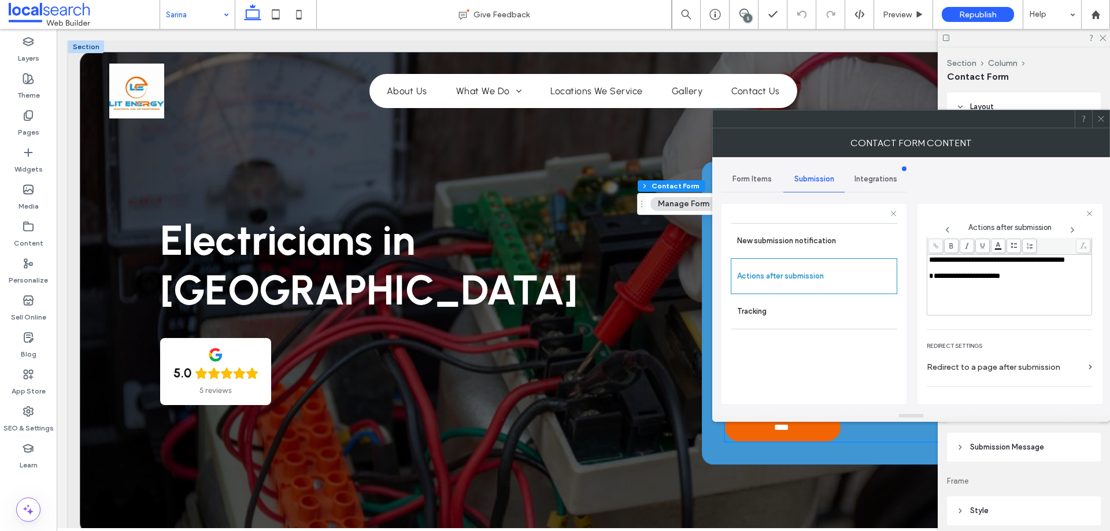
scroll to position [199, 0]
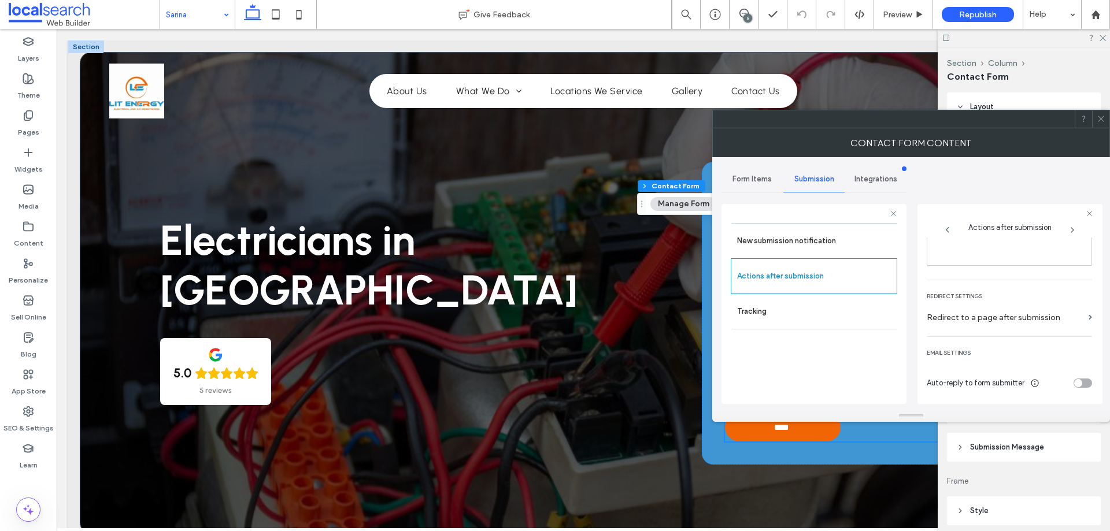
click at [1099, 120] on icon at bounding box center [1101, 118] width 9 height 9
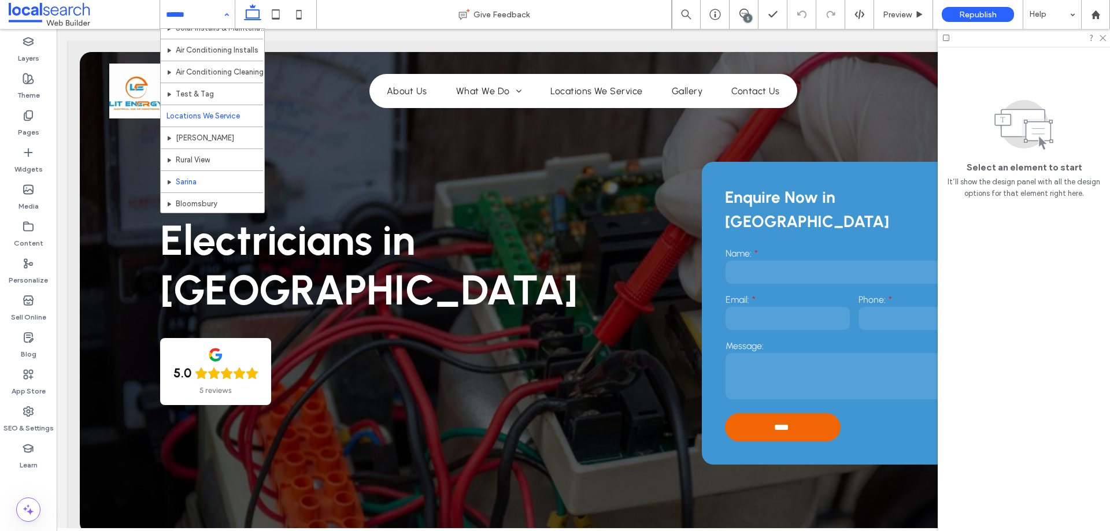
scroll to position [188, 0]
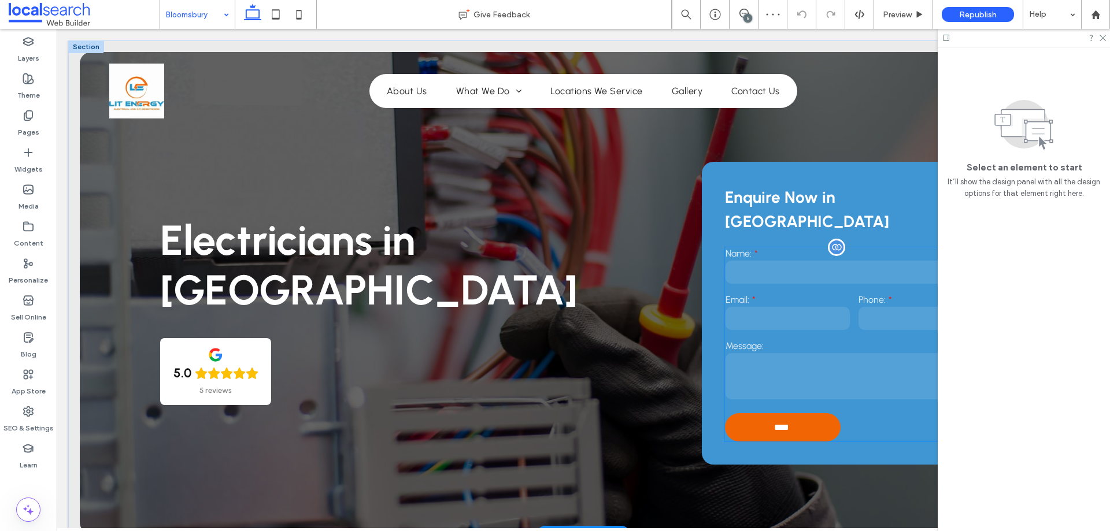
click at [792, 307] on input "email" at bounding box center [788, 318] width 124 height 23
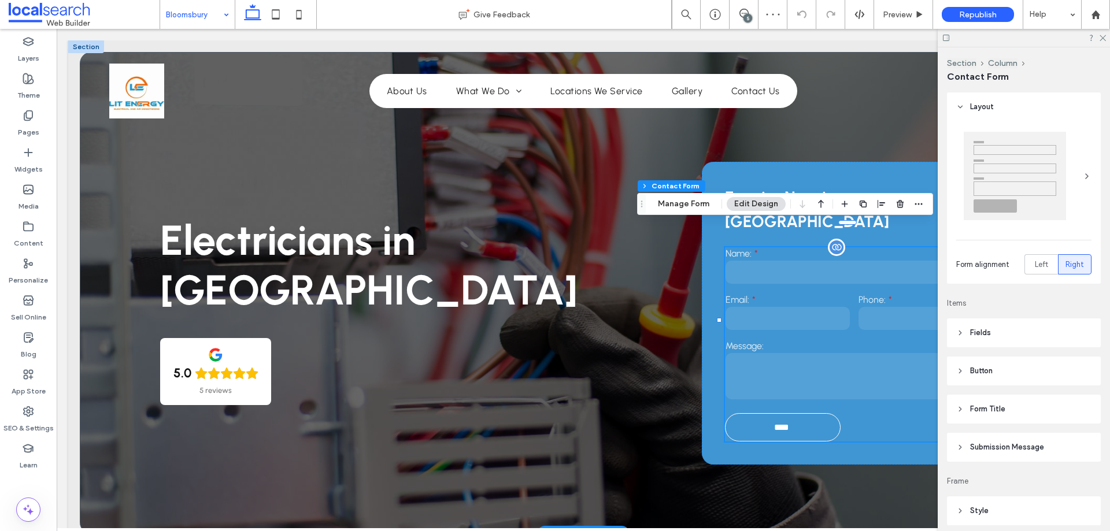
type input "**"
type input "*"
type input "***"
click at [687, 205] on button "Manage Form" at bounding box center [683, 204] width 66 height 14
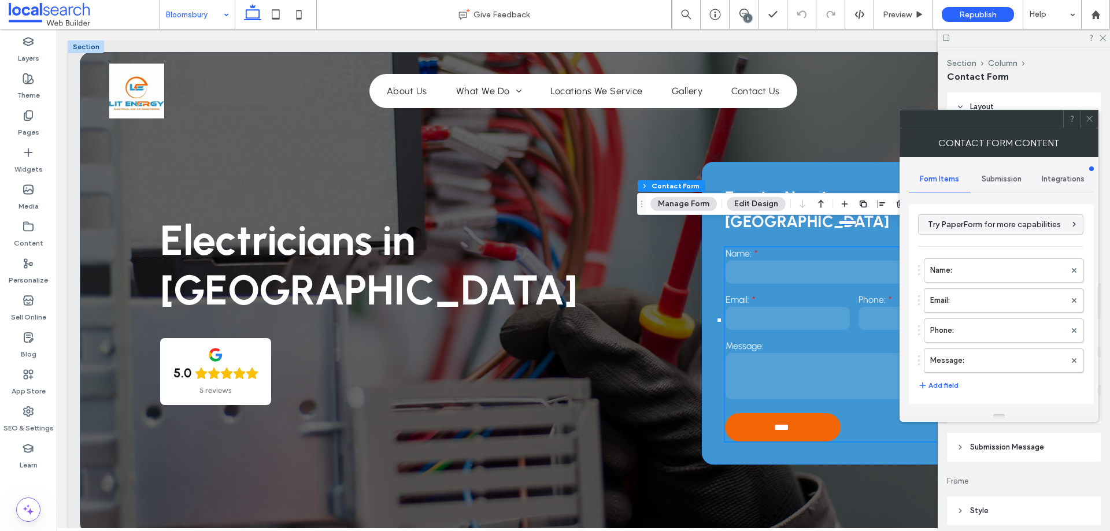
scroll to position [234, 0]
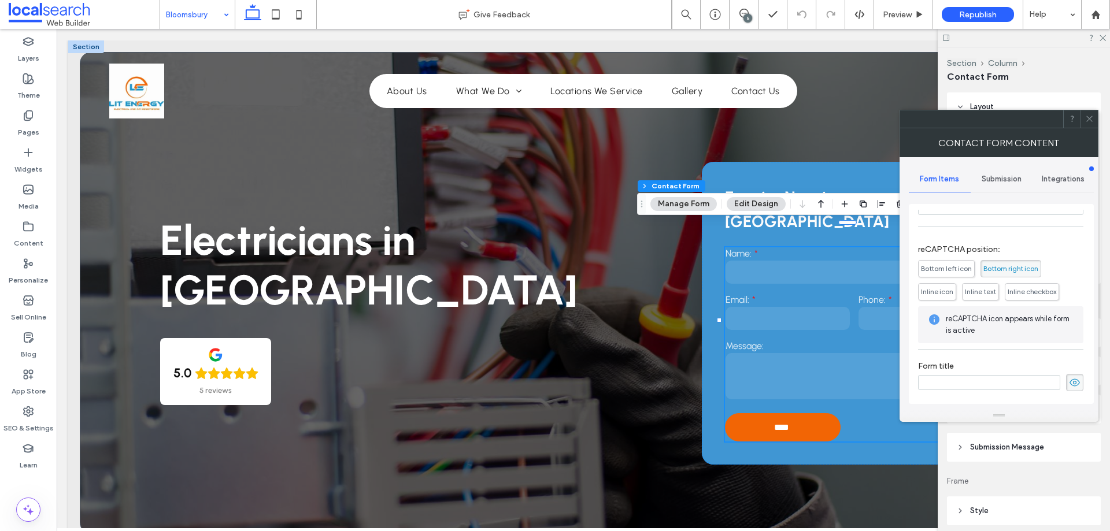
click at [1000, 178] on span "Submission" at bounding box center [1002, 179] width 40 height 9
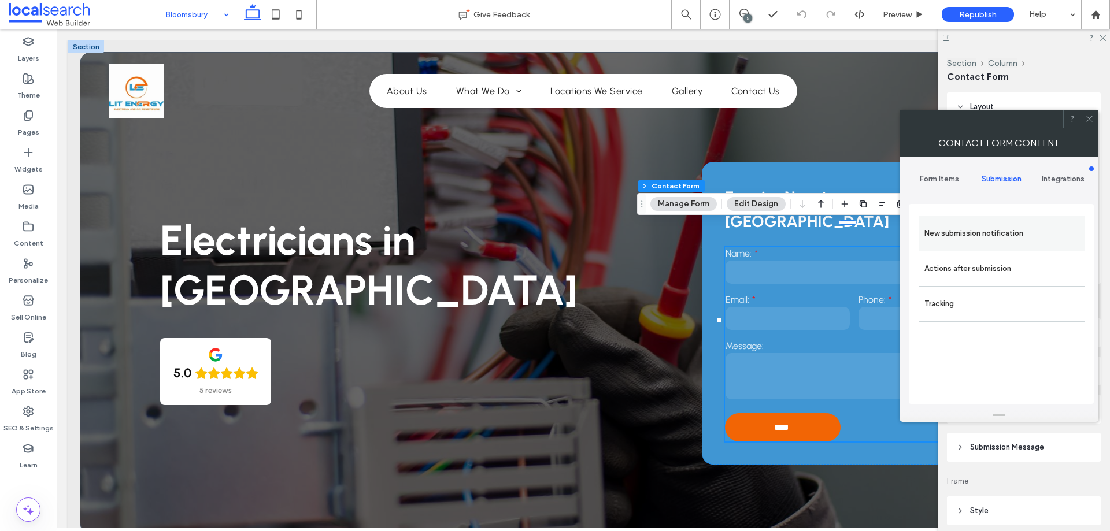
click at [1012, 234] on label "New submission notification" at bounding box center [1002, 233] width 154 height 23
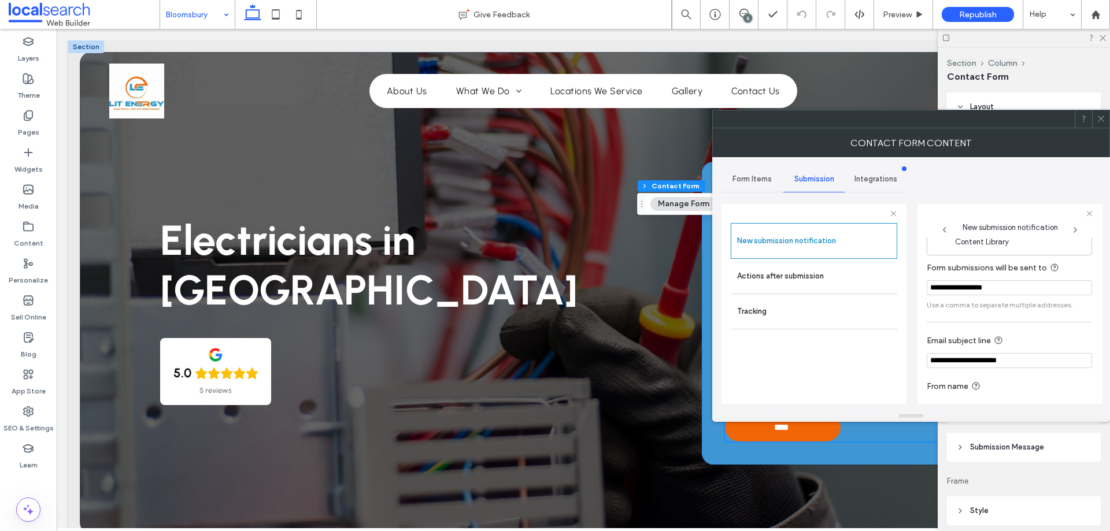
scroll to position [60, 0]
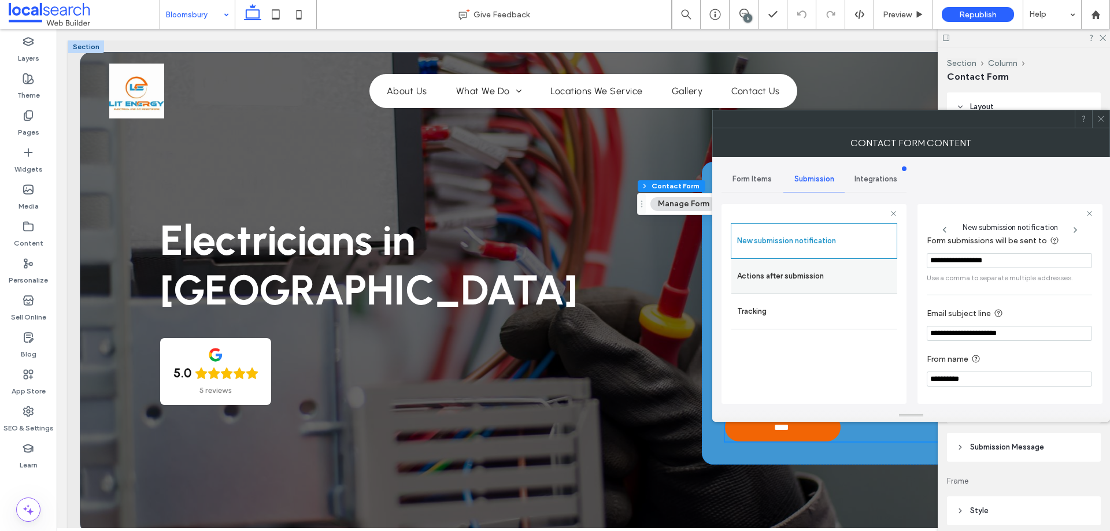
click at [774, 278] on label "Actions after submission" at bounding box center [814, 276] width 154 height 23
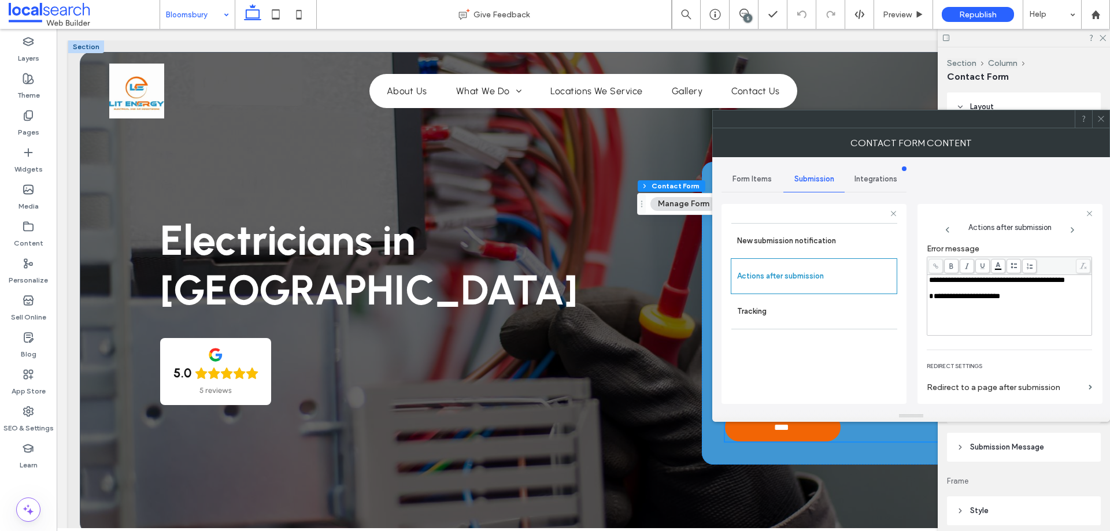
scroll to position [199, 0]
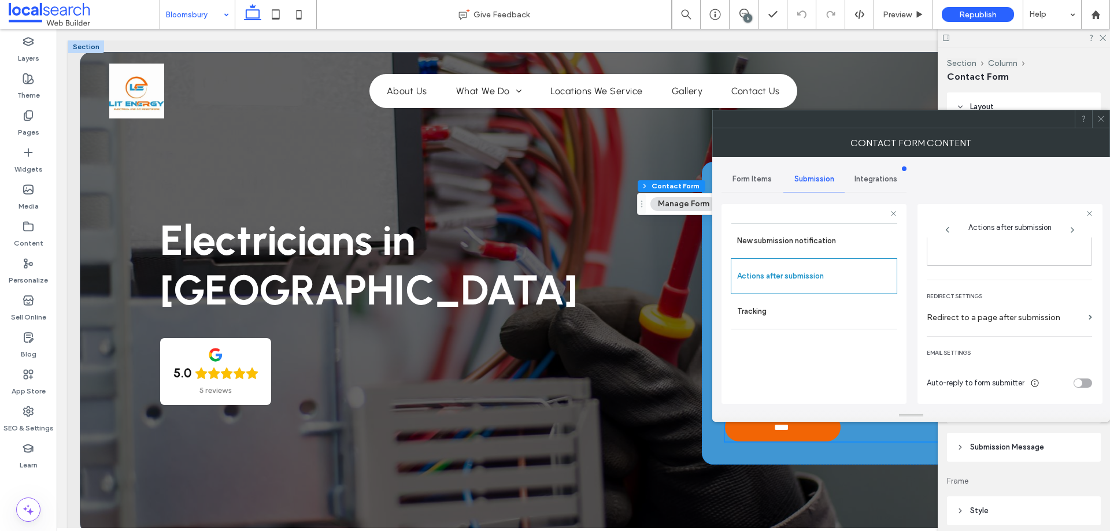
click at [1101, 123] on icon at bounding box center [1101, 118] width 9 height 9
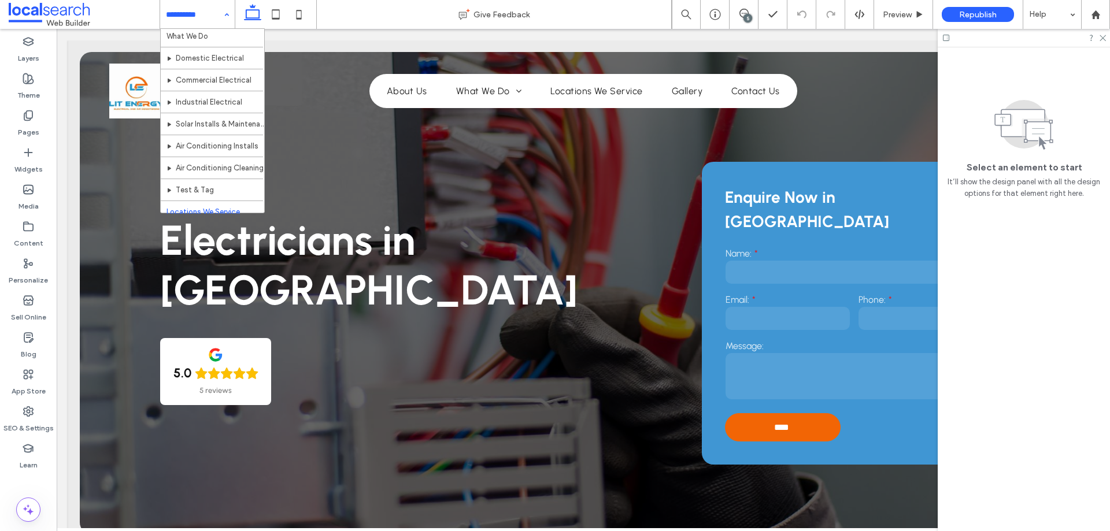
scroll to position [188, 0]
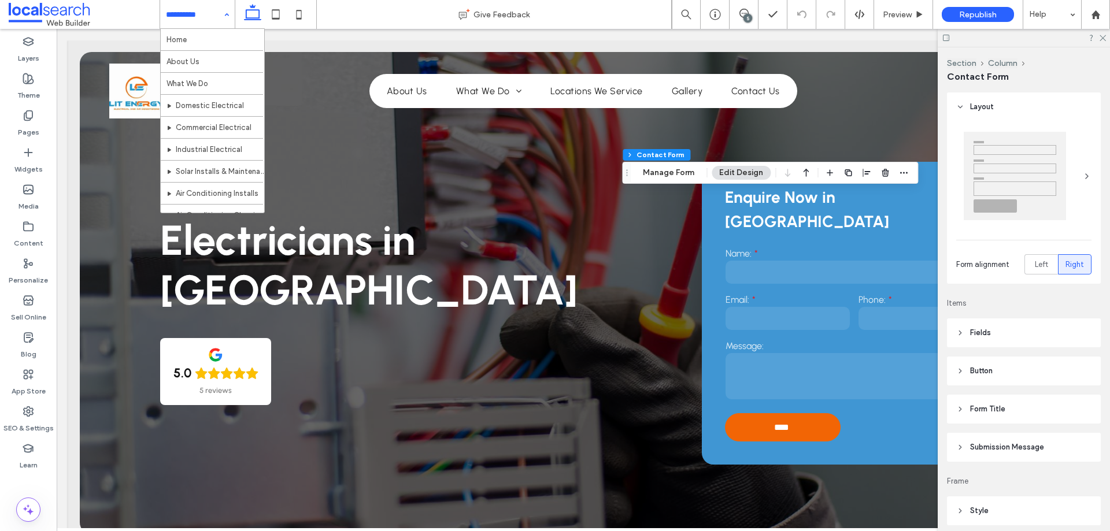
type input "*"
type input "***"
type input "**"
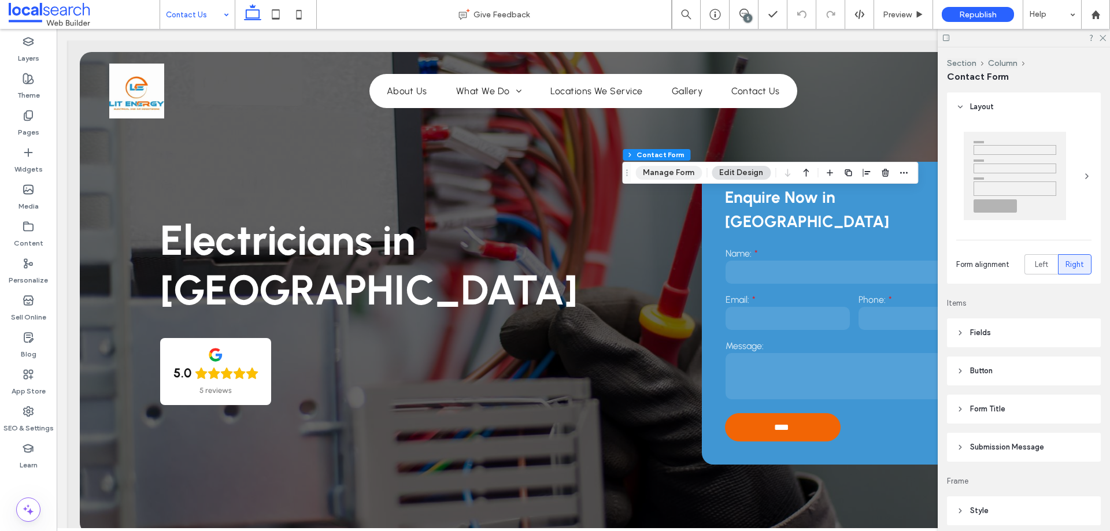
click at [672, 167] on button "Manage Form" at bounding box center [668, 173] width 66 height 14
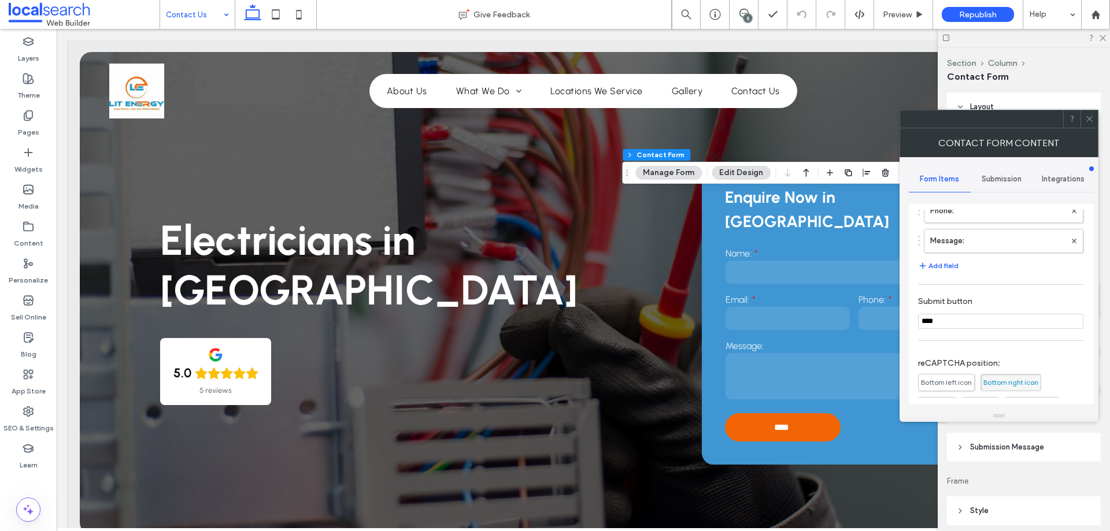
scroll to position [234, 0]
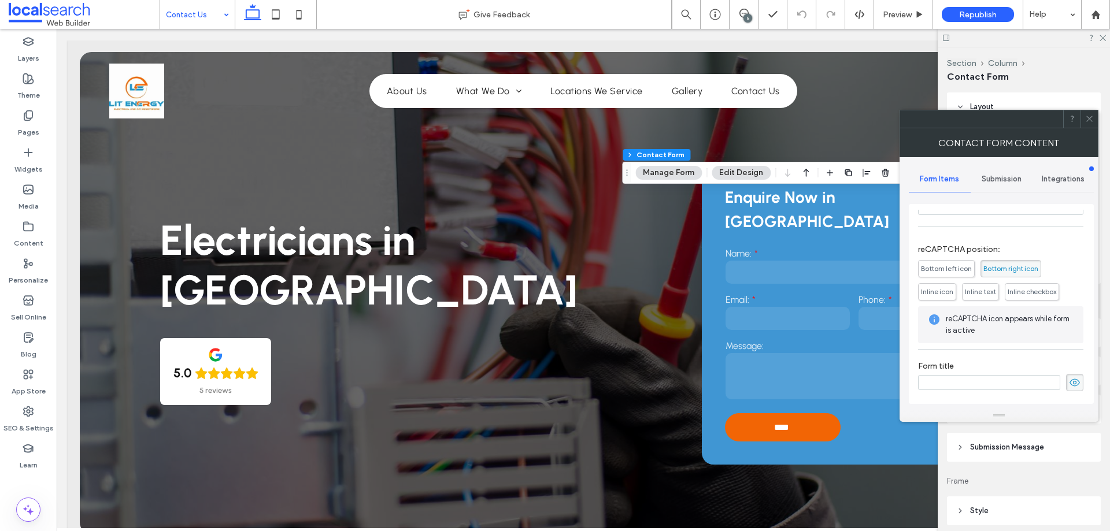
click at [997, 176] on span "Submission" at bounding box center [1002, 179] width 40 height 9
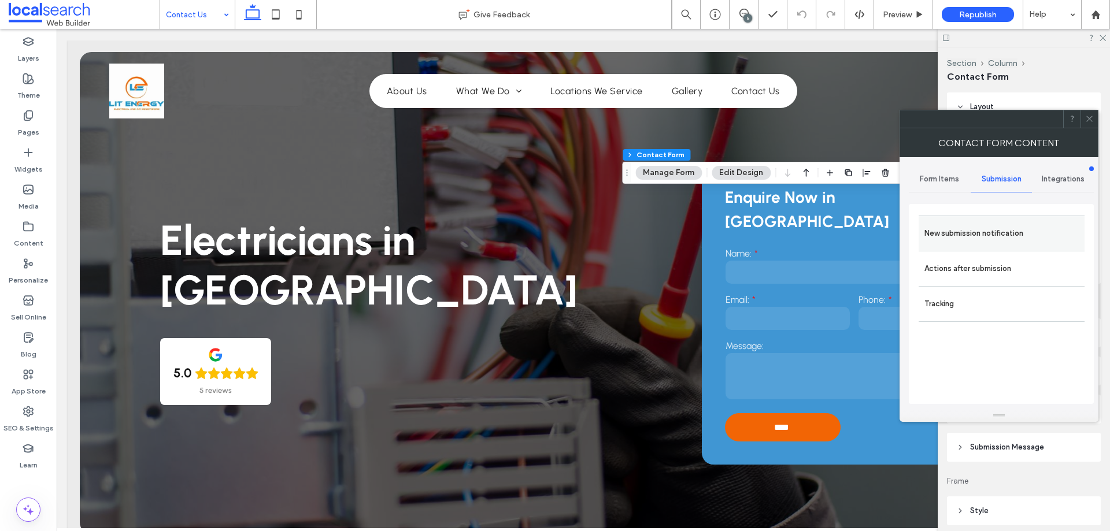
click at [994, 220] on div "New submission notification" at bounding box center [1002, 233] width 166 height 35
click at [994, 234] on label "New submission notification" at bounding box center [1002, 233] width 154 height 23
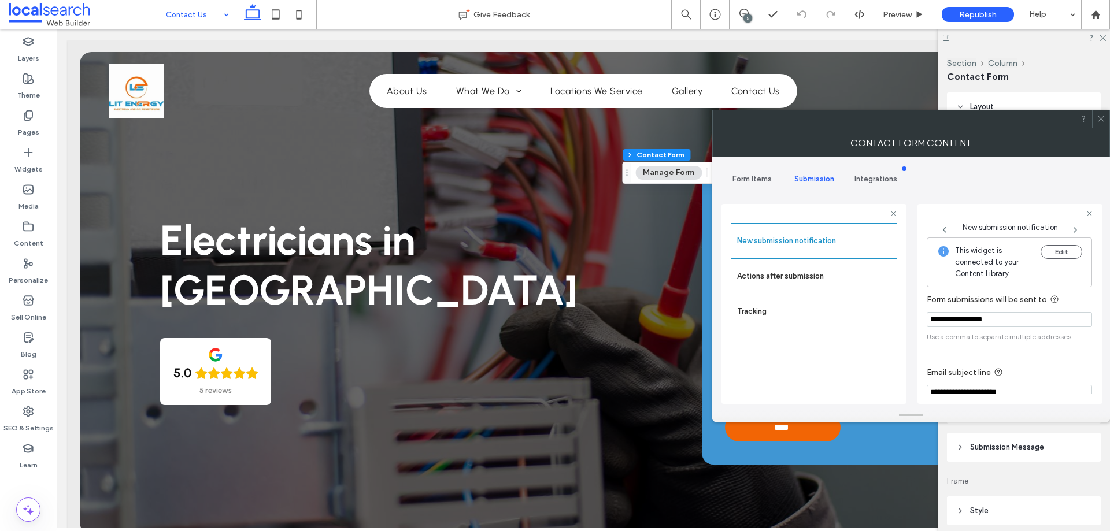
scroll to position [60, 0]
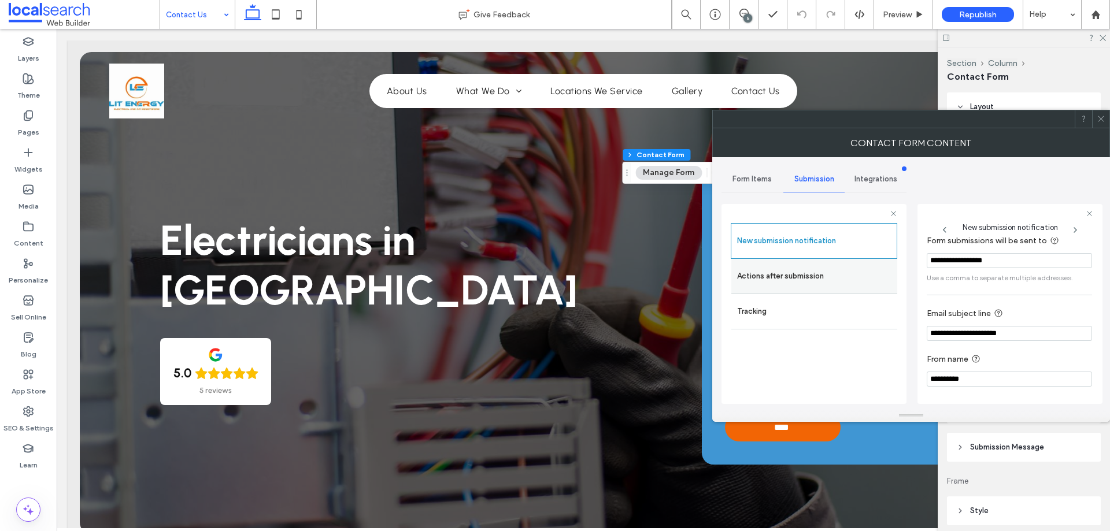
click at [845, 275] on label "Actions after submission" at bounding box center [814, 276] width 154 height 23
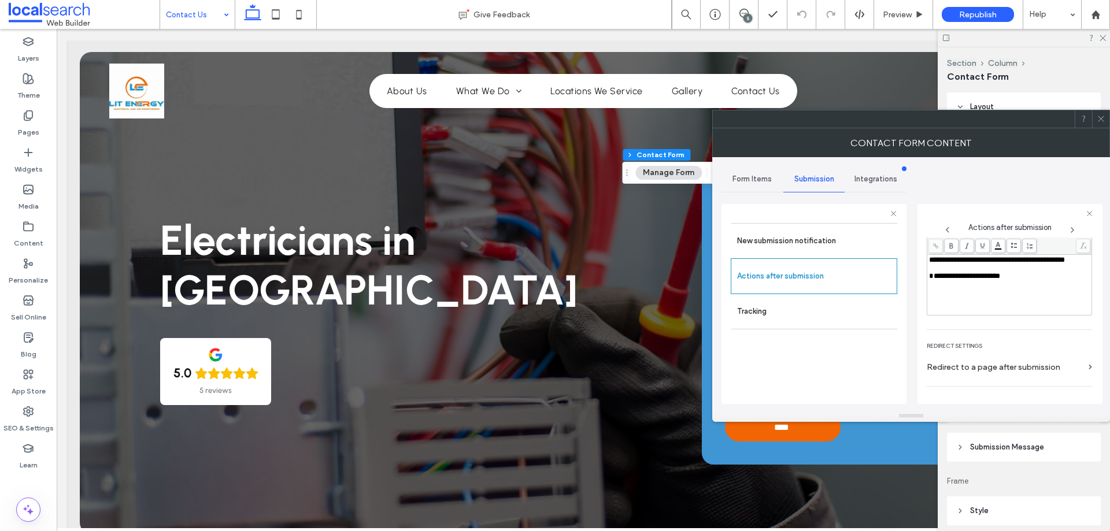
scroll to position [199, 0]
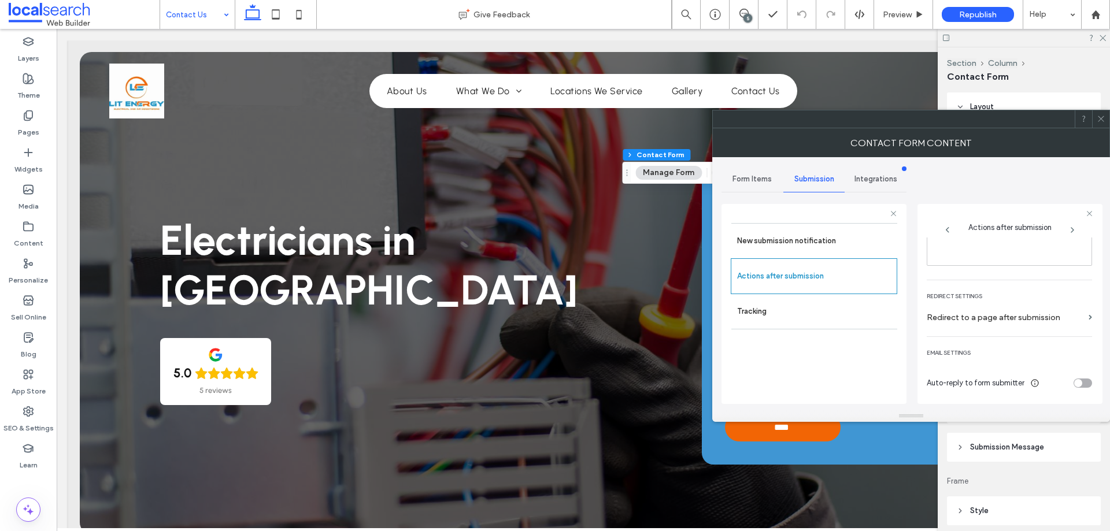
click at [1097, 122] on icon at bounding box center [1101, 118] width 9 height 9
